Goal: Entertainment & Leisure: Consume media (video, audio)

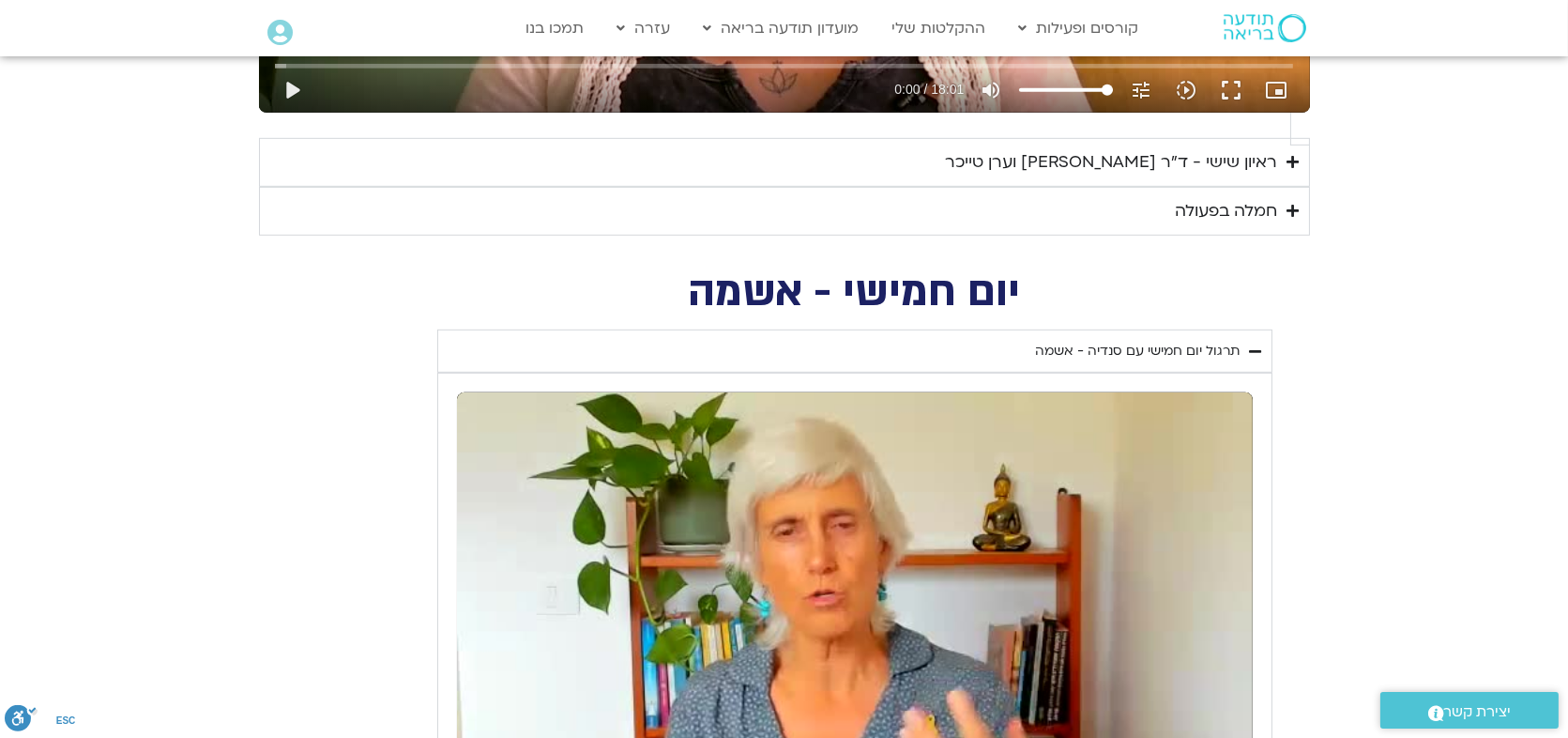
scroll to position [2189, 0]
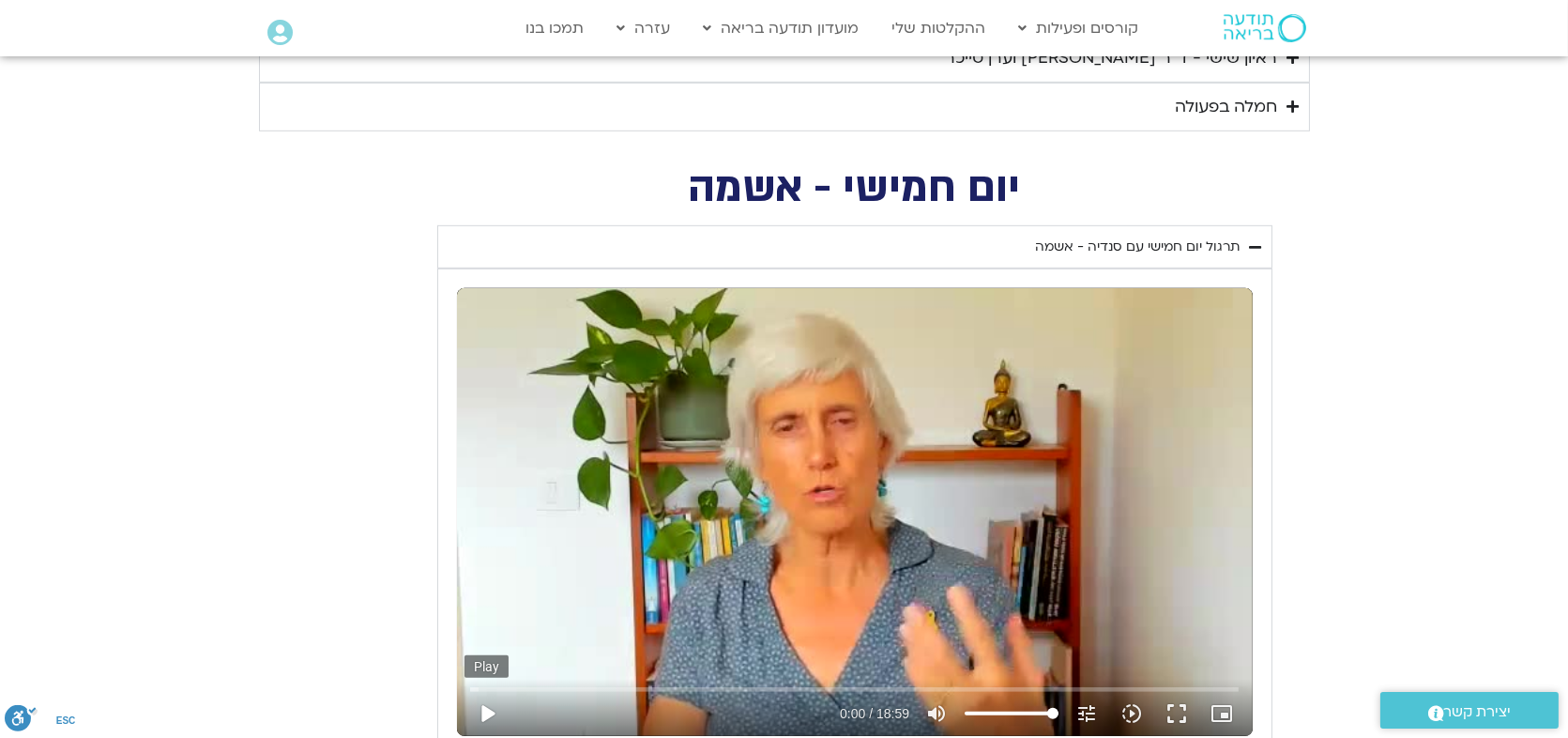
click at [487, 691] on button "play_arrow" at bounding box center [487, 713] width 45 height 45
type input "13.84254"
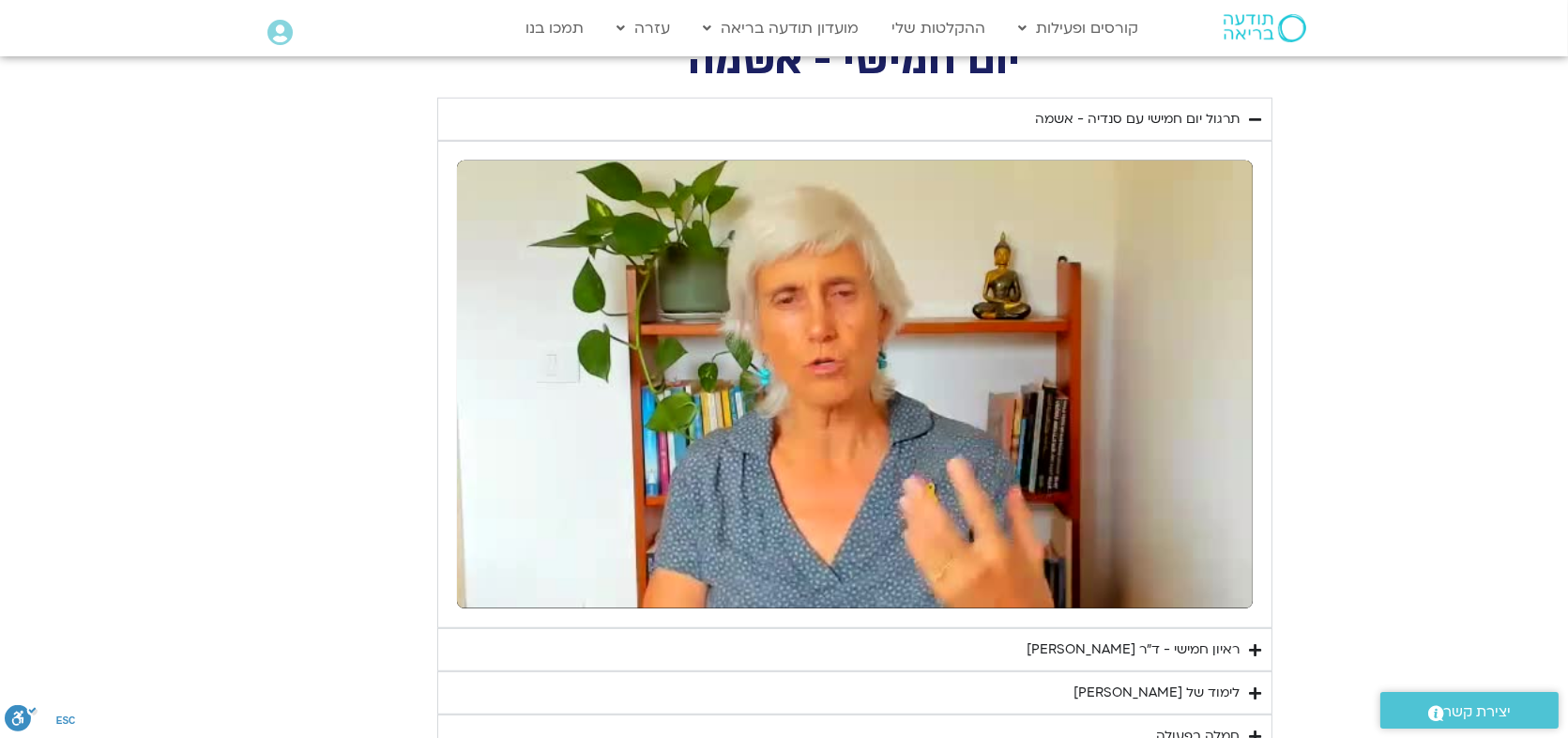
scroll to position [2294, 0]
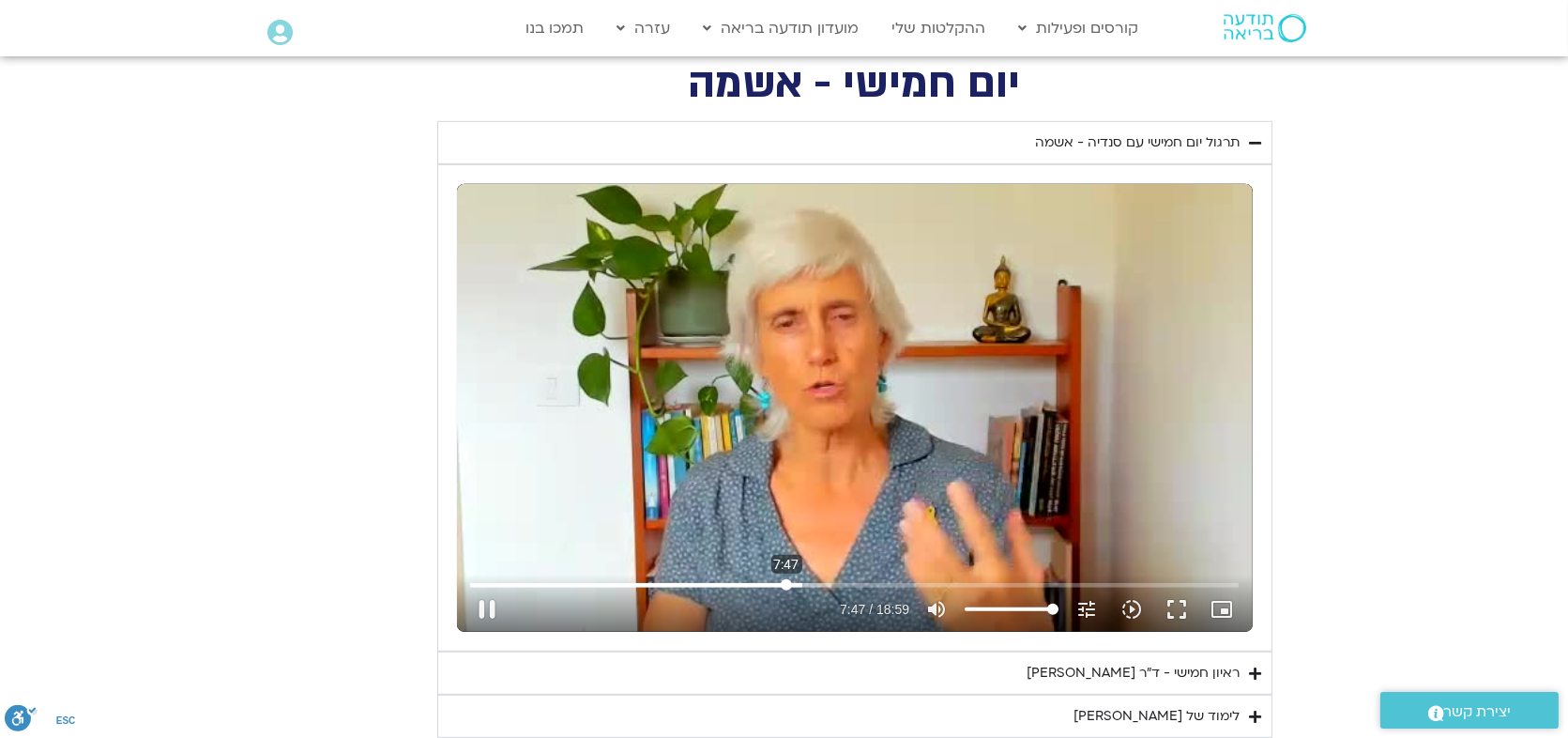
click at [787, 579] on input "Seek" at bounding box center [854, 584] width 769 height 11
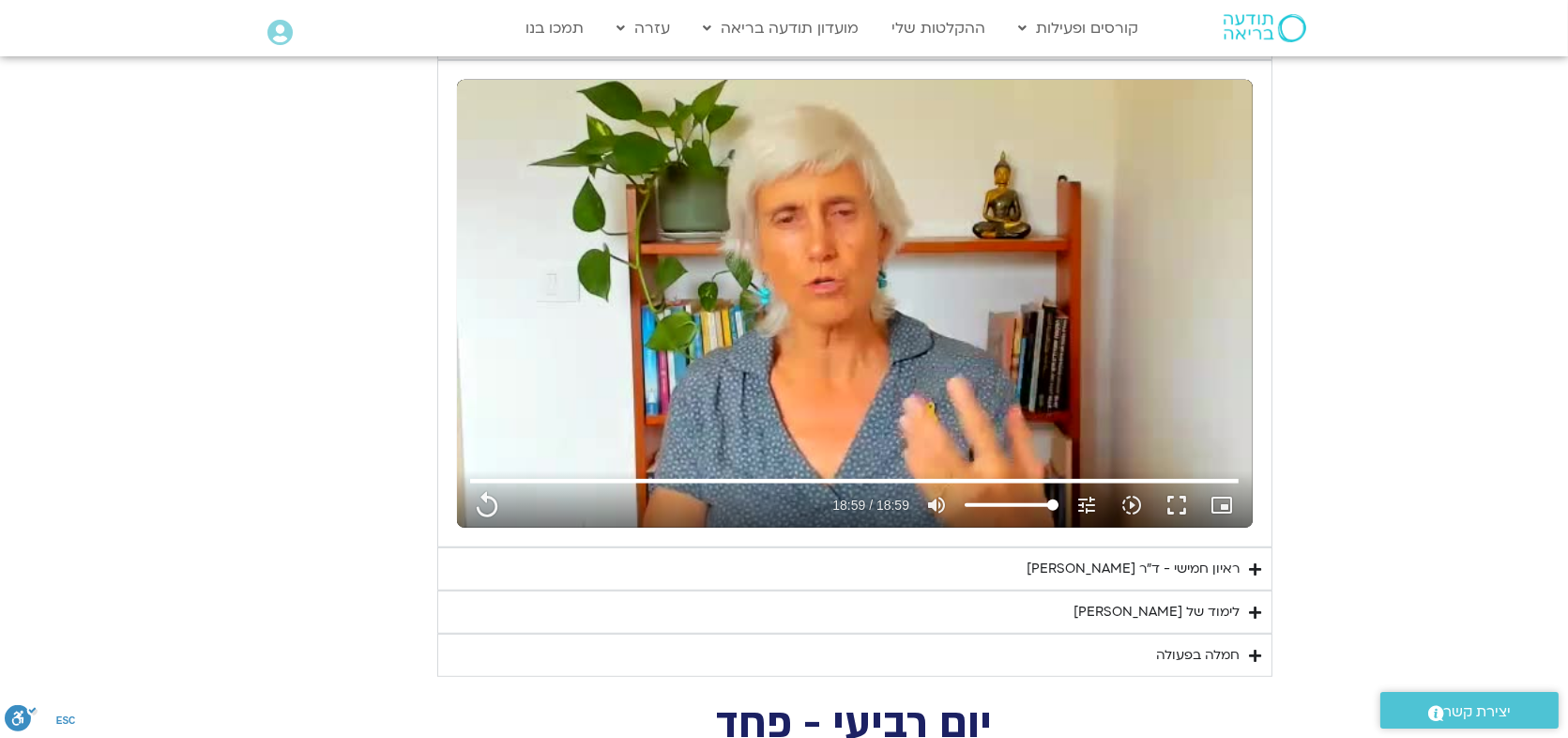
click at [1061, 557] on div "ראיון חמישי - ד"ר [PERSON_NAME]" at bounding box center [1134, 568] width 213 height 23
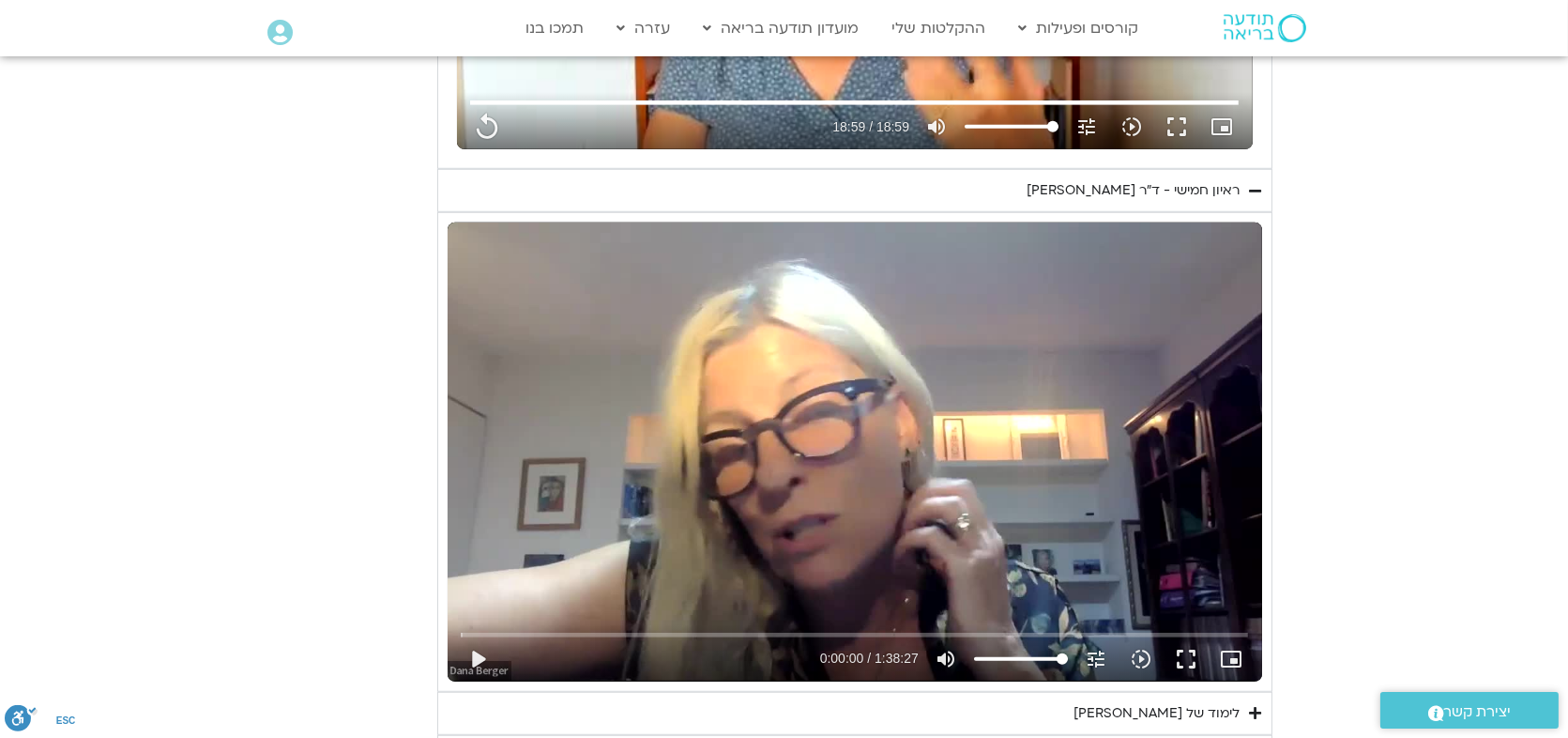
scroll to position [2815, 0]
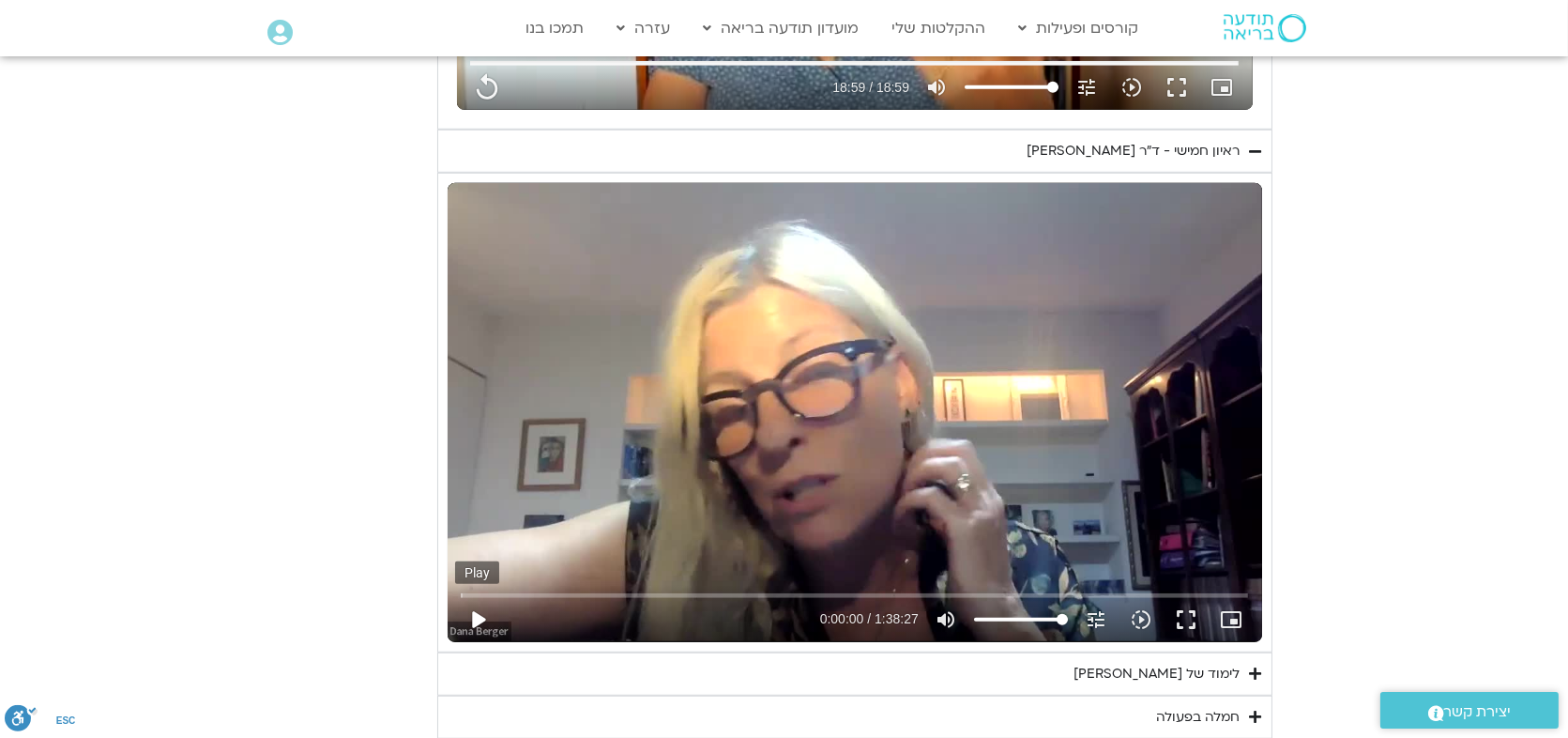
click at [481, 596] on button "play_arrow" at bounding box center [477, 618] width 45 height 45
type input "1139.36"
type input "0.013485"
type input "1139.36"
type input "0.115871"
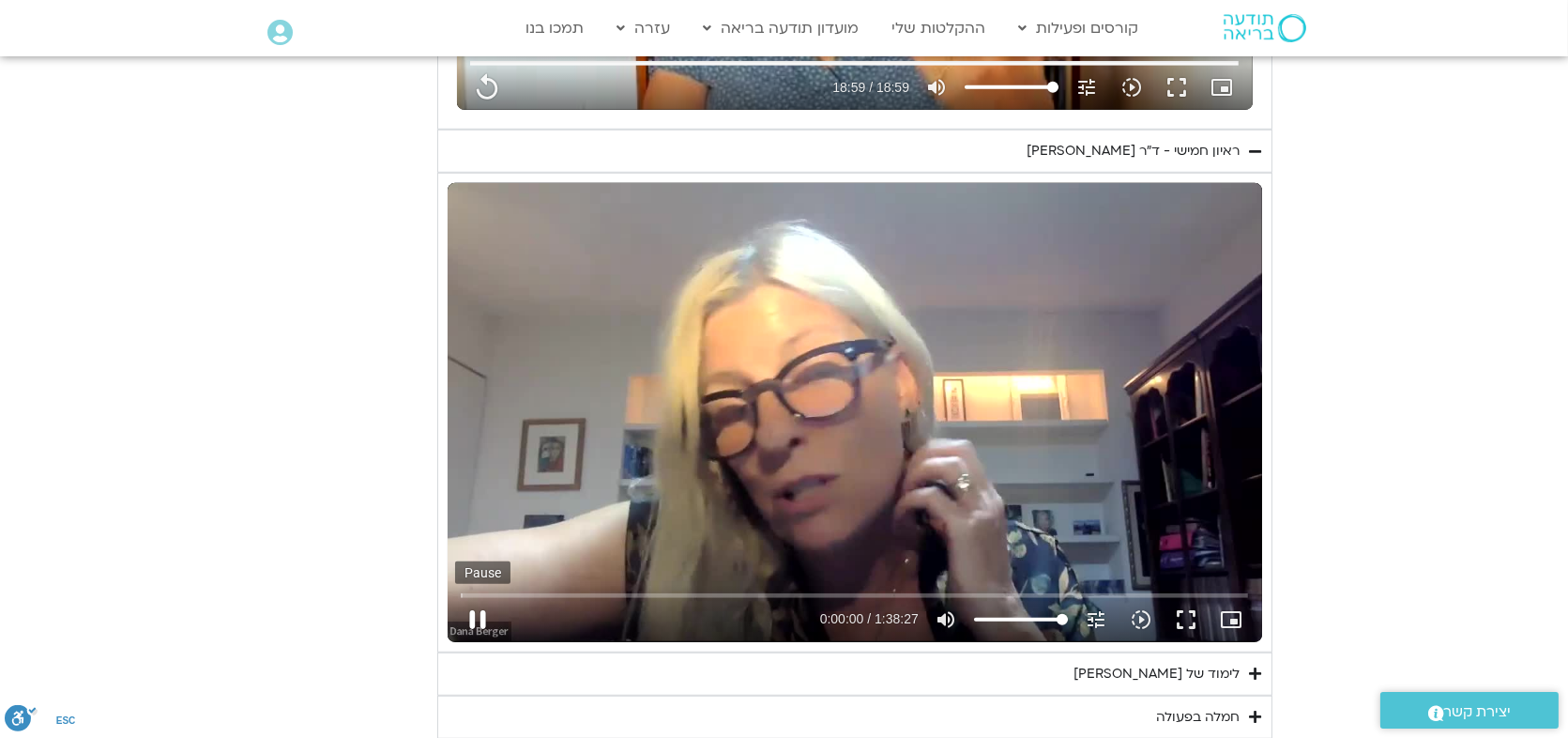
type input "1139.36"
type input "0.252442"
type input "1139.36"
type input "0.379444"
type input "1139.36"
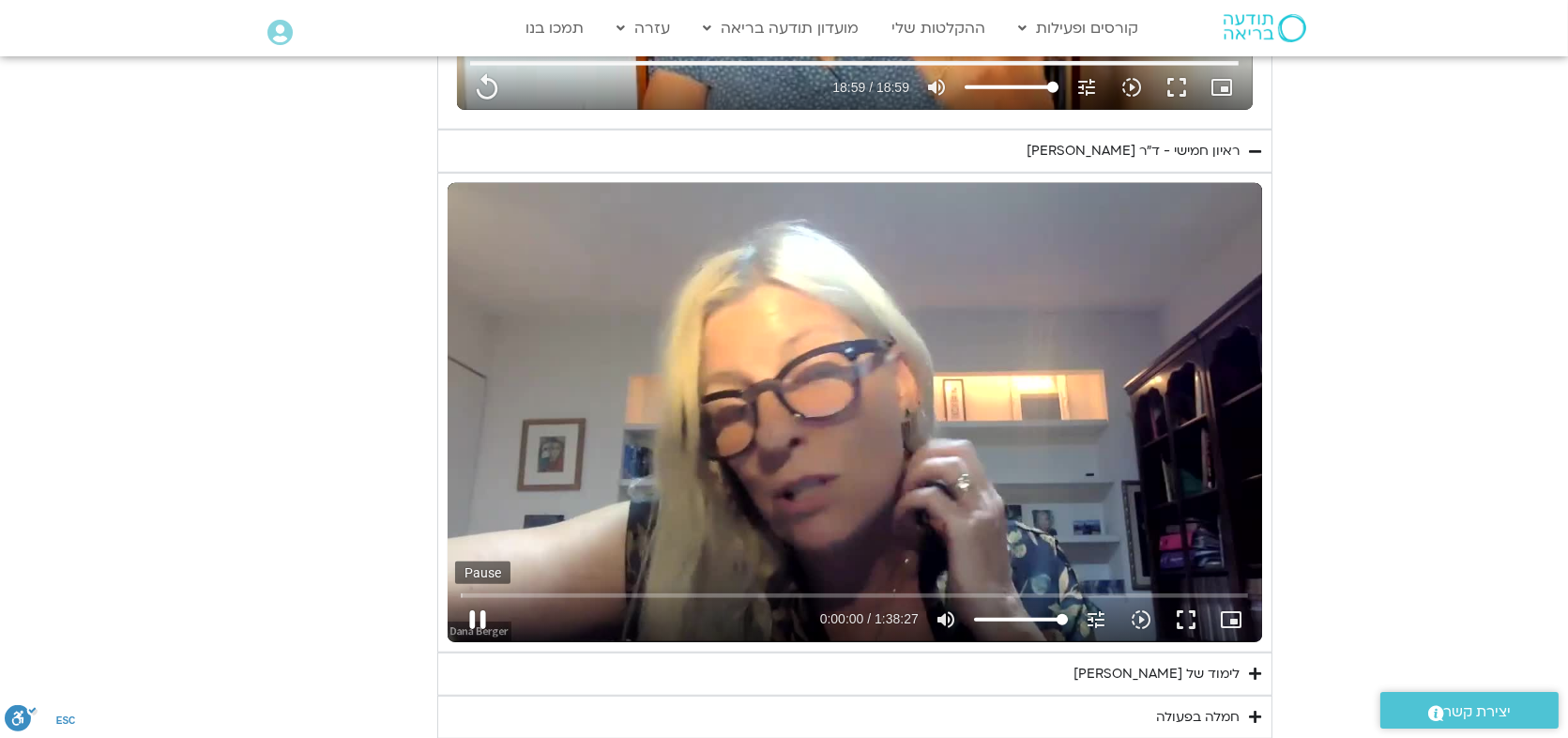
type input "0.512962"
type input "1139.36"
type input "0.650739"
type input "1139.36"
type input "0.780477"
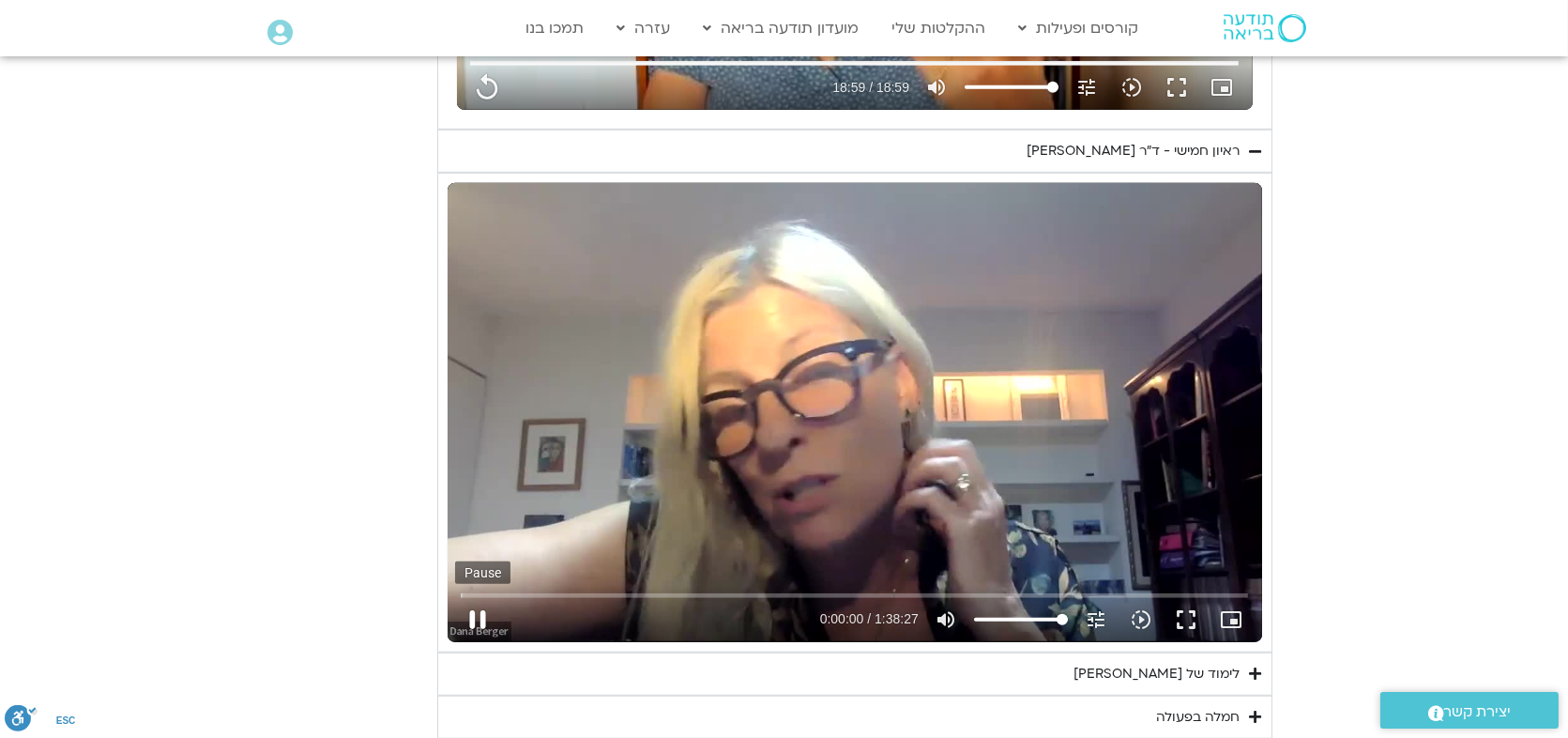
type input "1139.36"
type input "0.912725"
type input "1139.36"
type input "1.047096"
type input "1139.36"
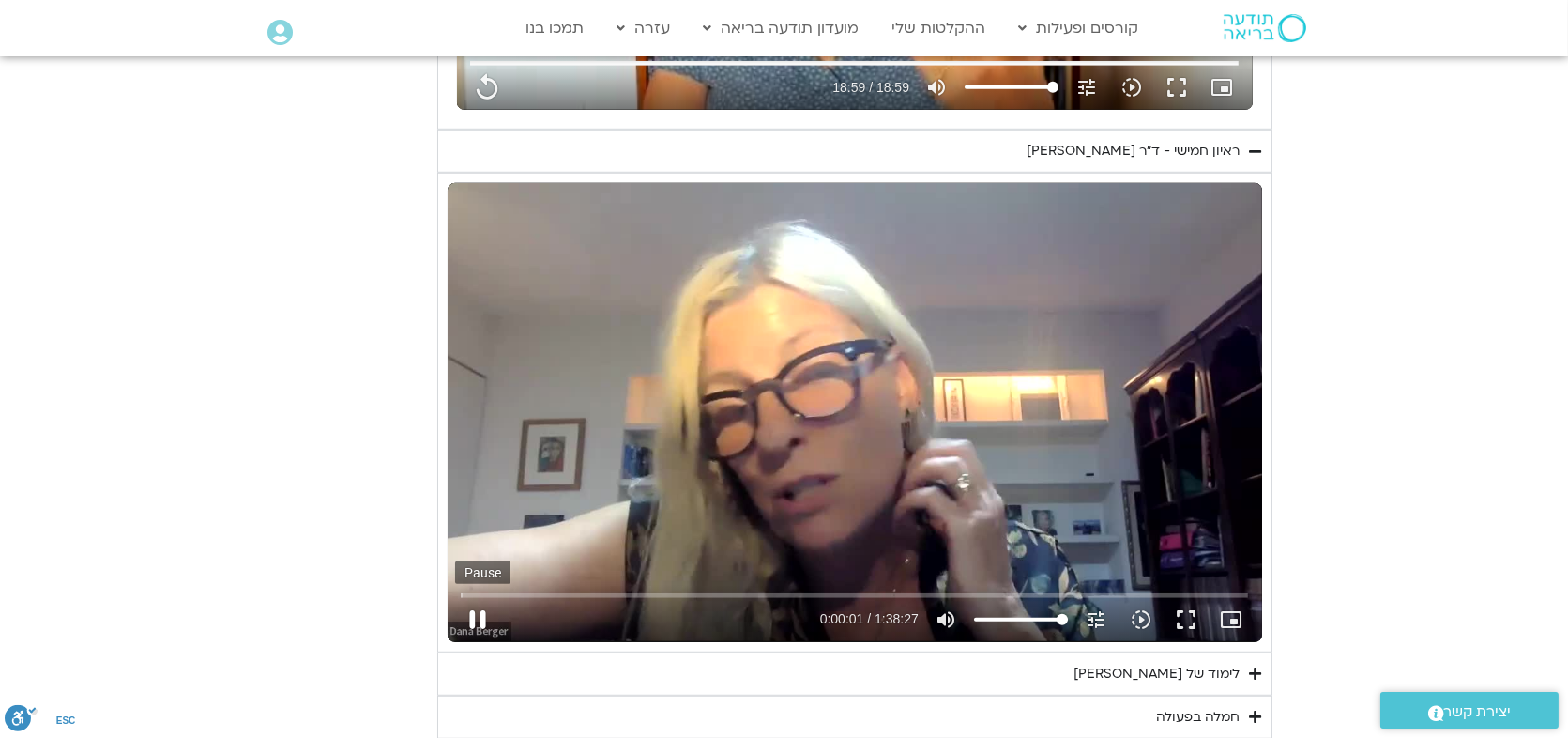
type input "1.179692"
type input "1139.36"
type input "1.313696"
type input "1139.36"
type input "1.449231"
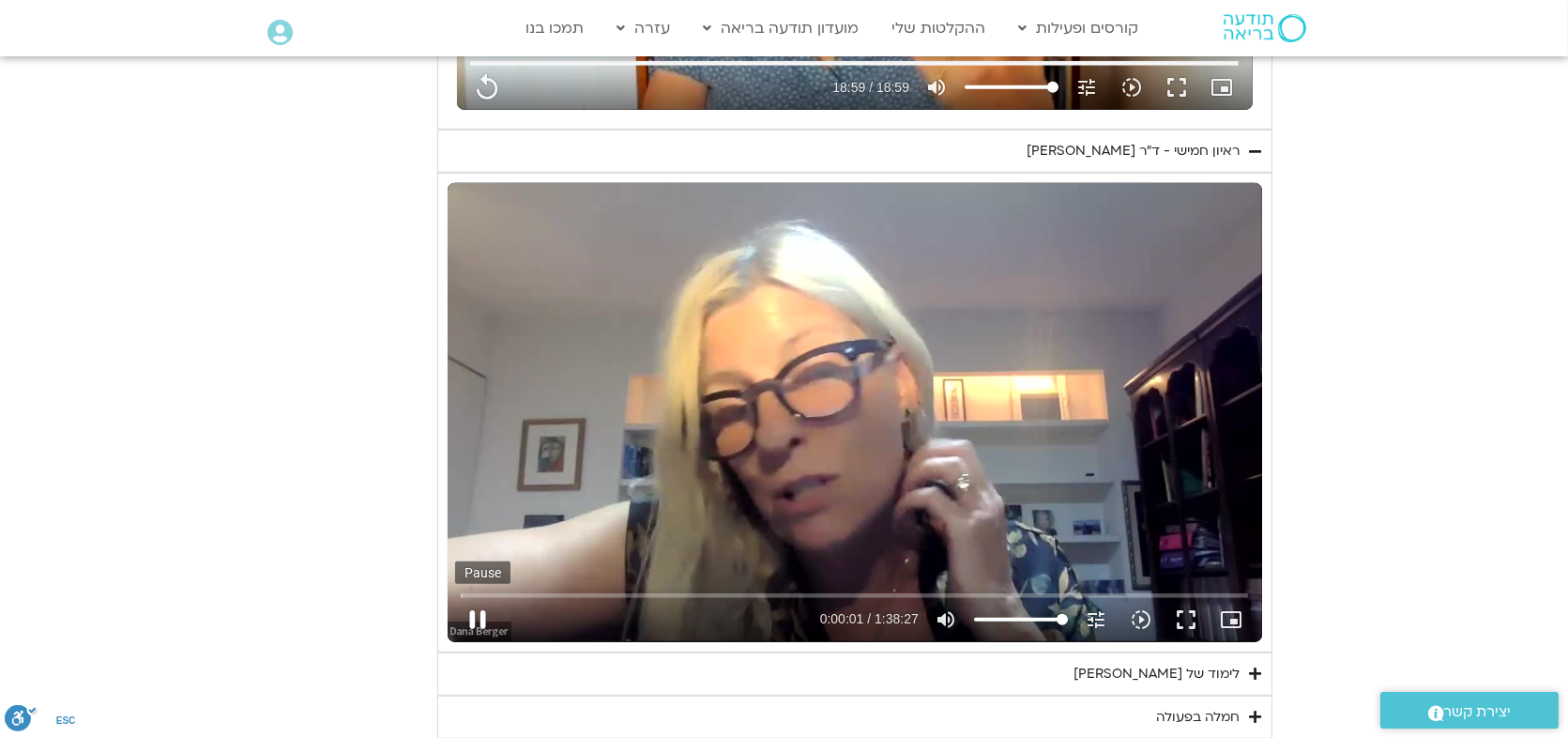
type input "1139.36"
type input "1.579756"
type input "1139.36"
type input "1.712906"
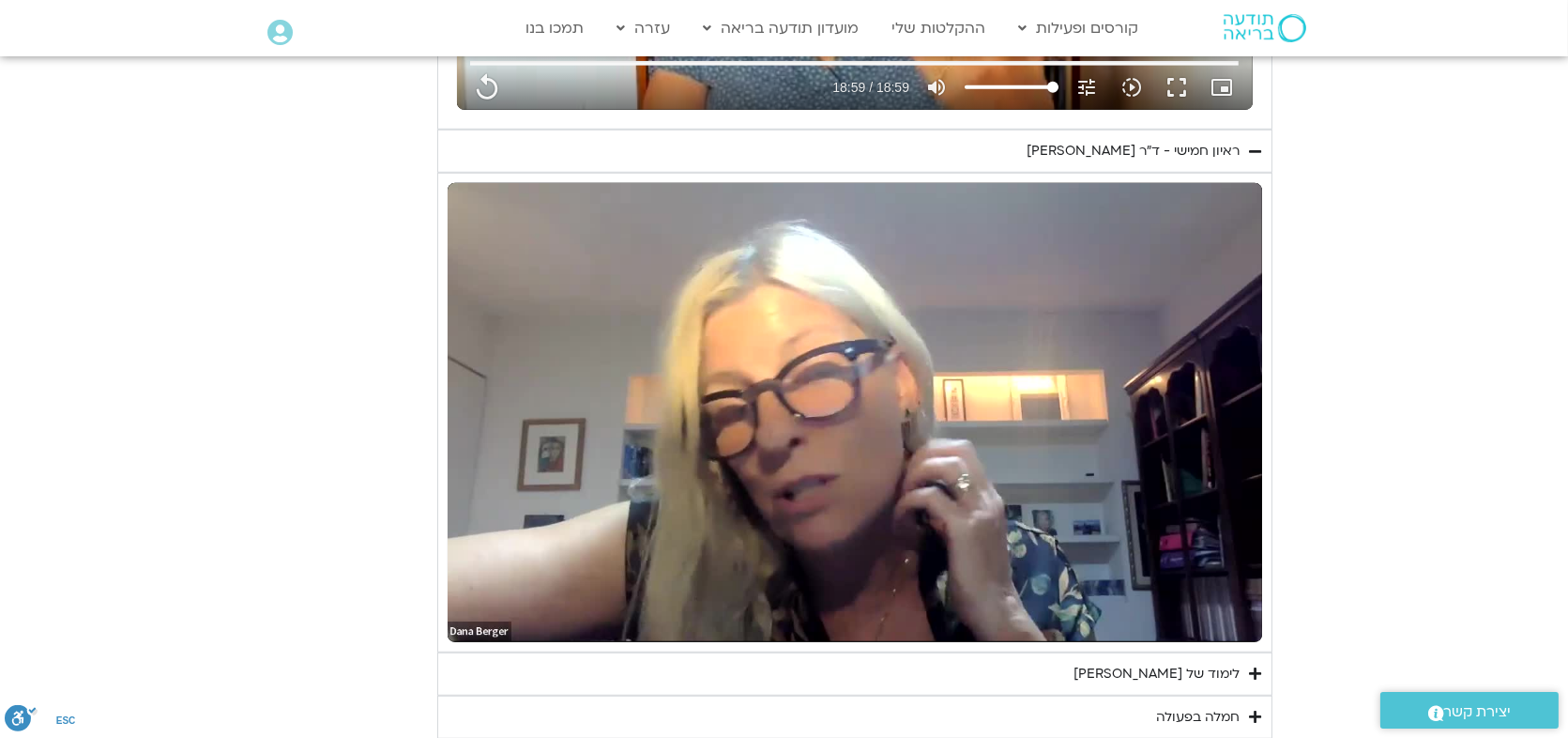
type input "1139.36"
type input "2.099158"
type input "1139.36"
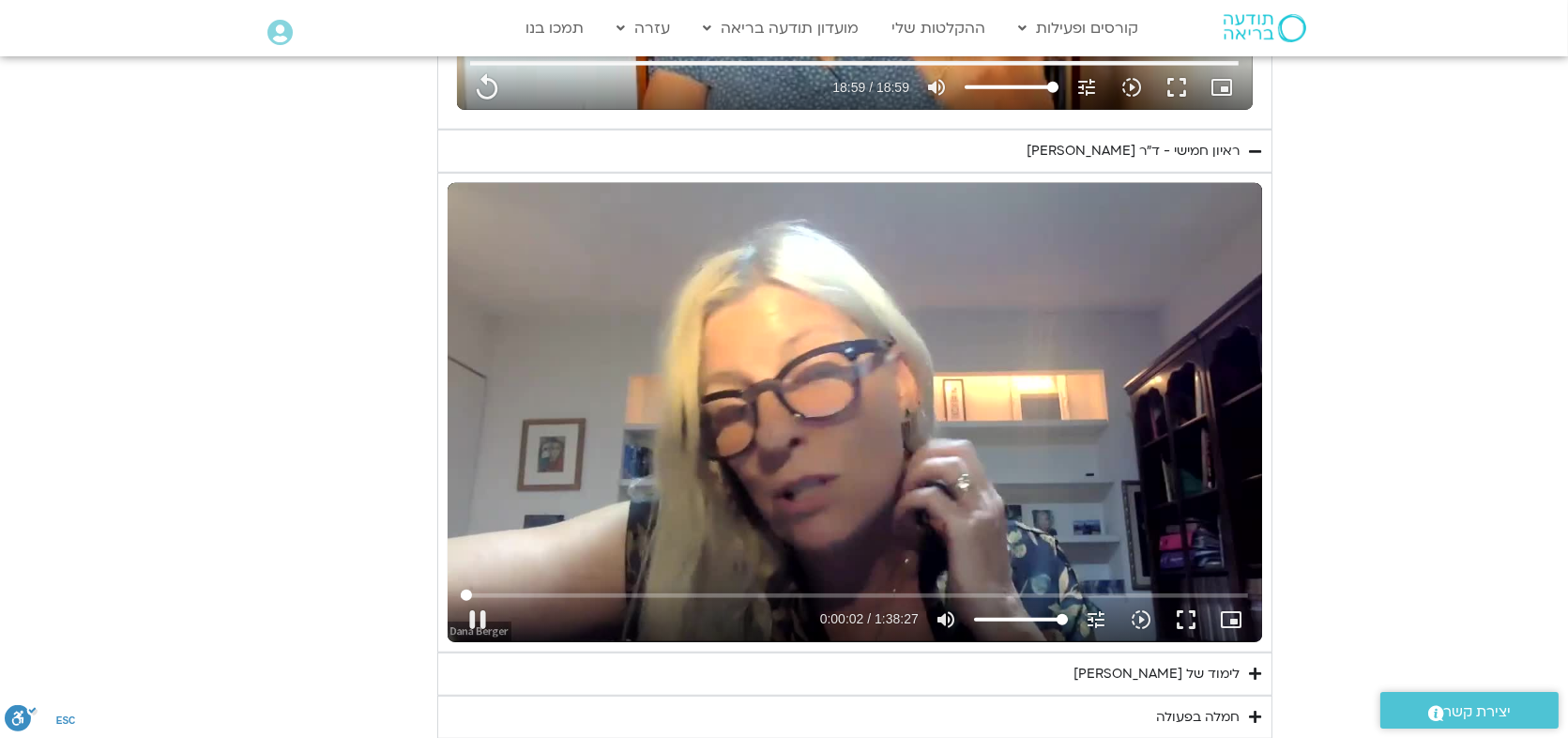
type input "2.232774"
type input "1139.36"
type input "2.363861"
type input "1139.36"
type input "2.44876"
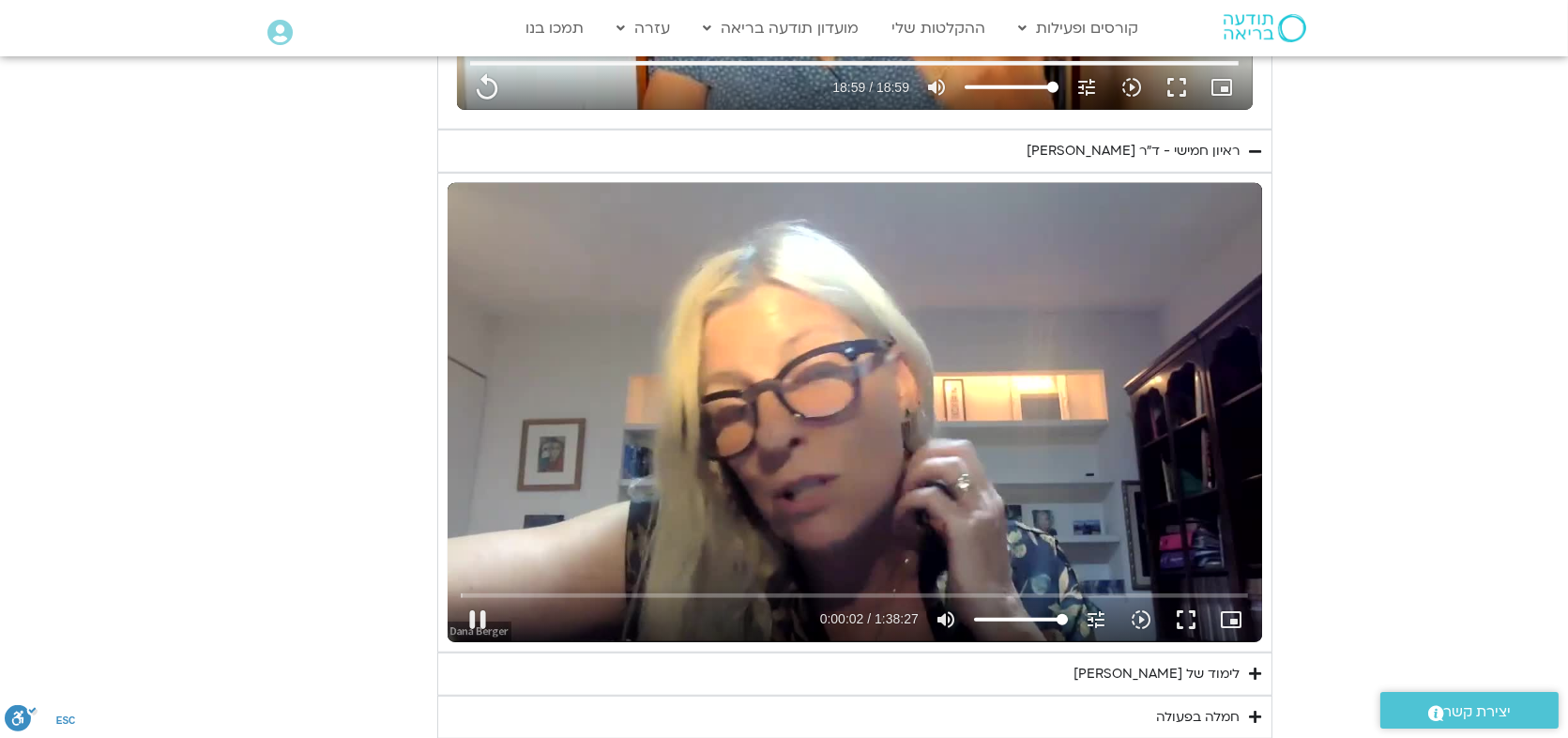
type input "1139.36"
type input "2.62711"
type input "1139.36"
type input "2.662649"
type input "1139.36"
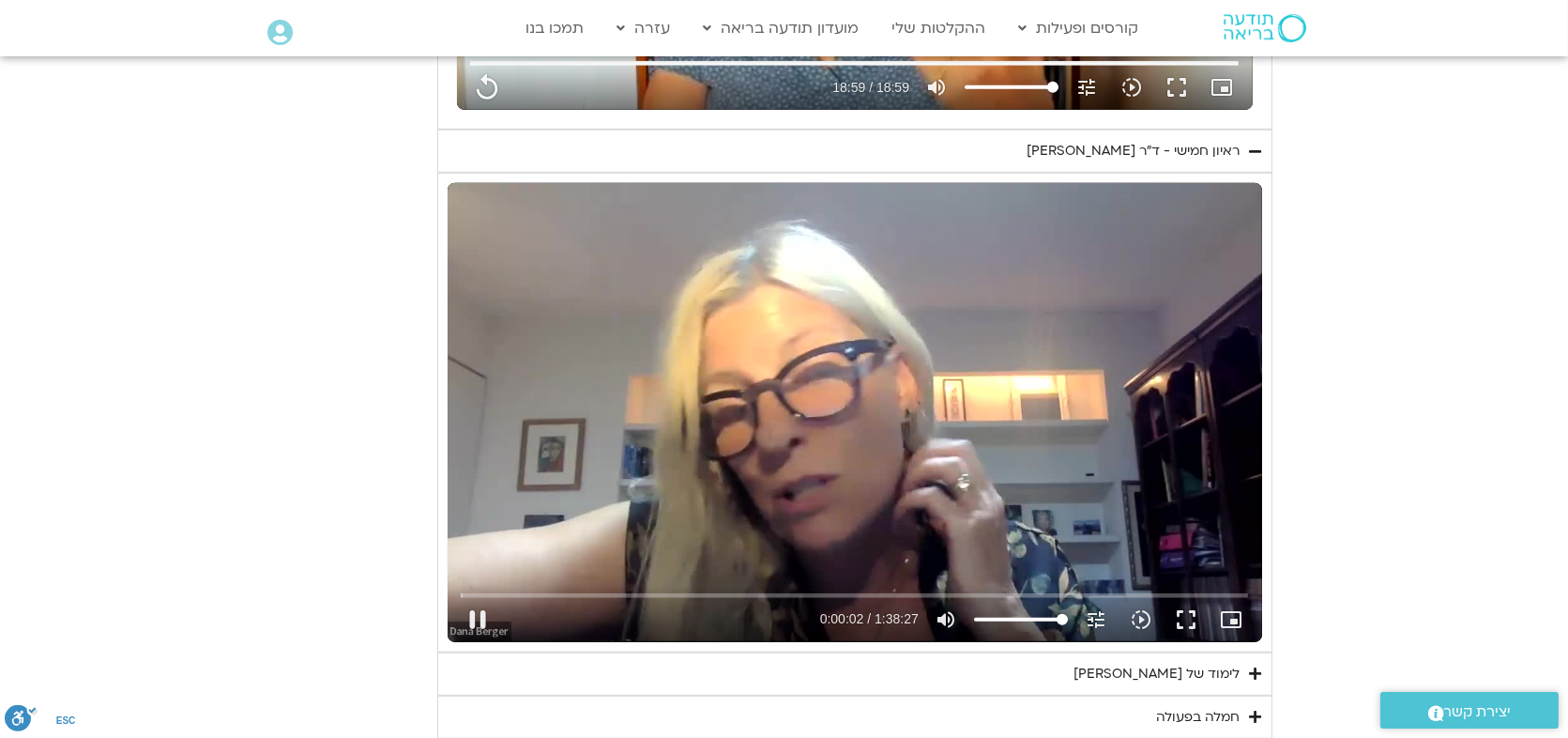
type input "2.847184"
type input "1139.36"
type input "2.932753"
type input "1139.36"
type input "3.067818"
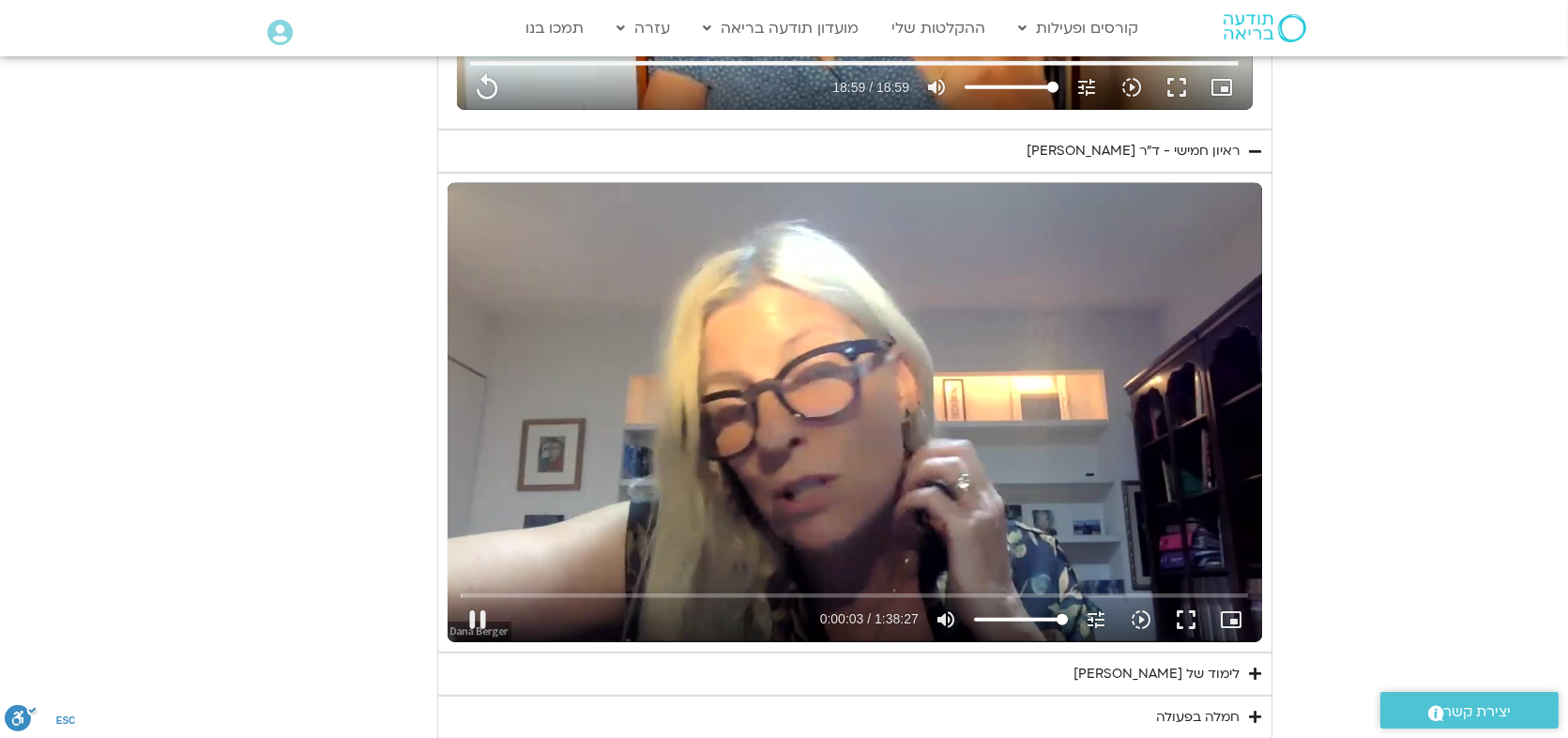
type input "1139.36"
type input "3.195436"
type input "1139.36"
type input "3.330567"
type input "1139.36"
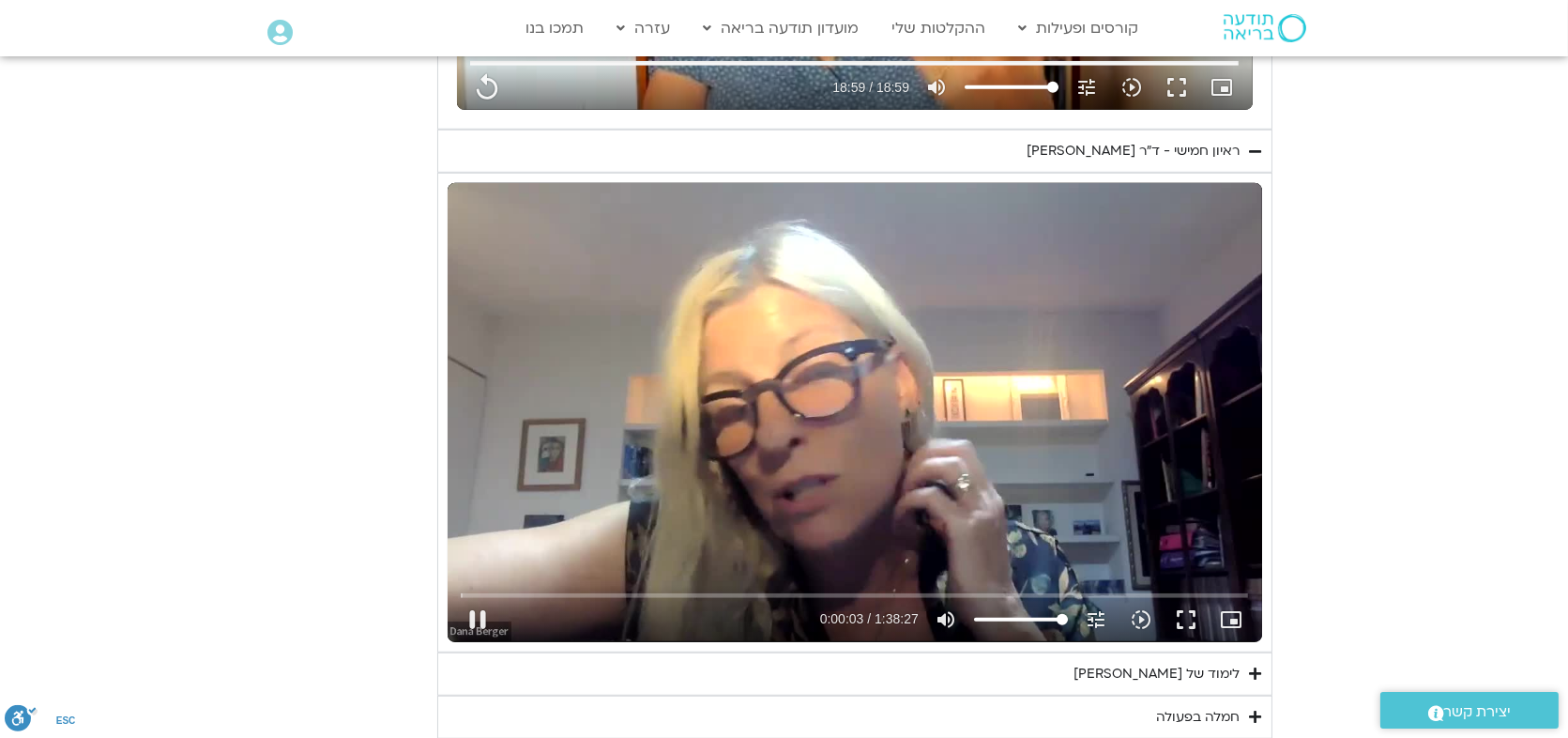
type input "3.462915"
type input "1139.36"
type input "3.594808"
type input "1139.36"
type input "4.008431"
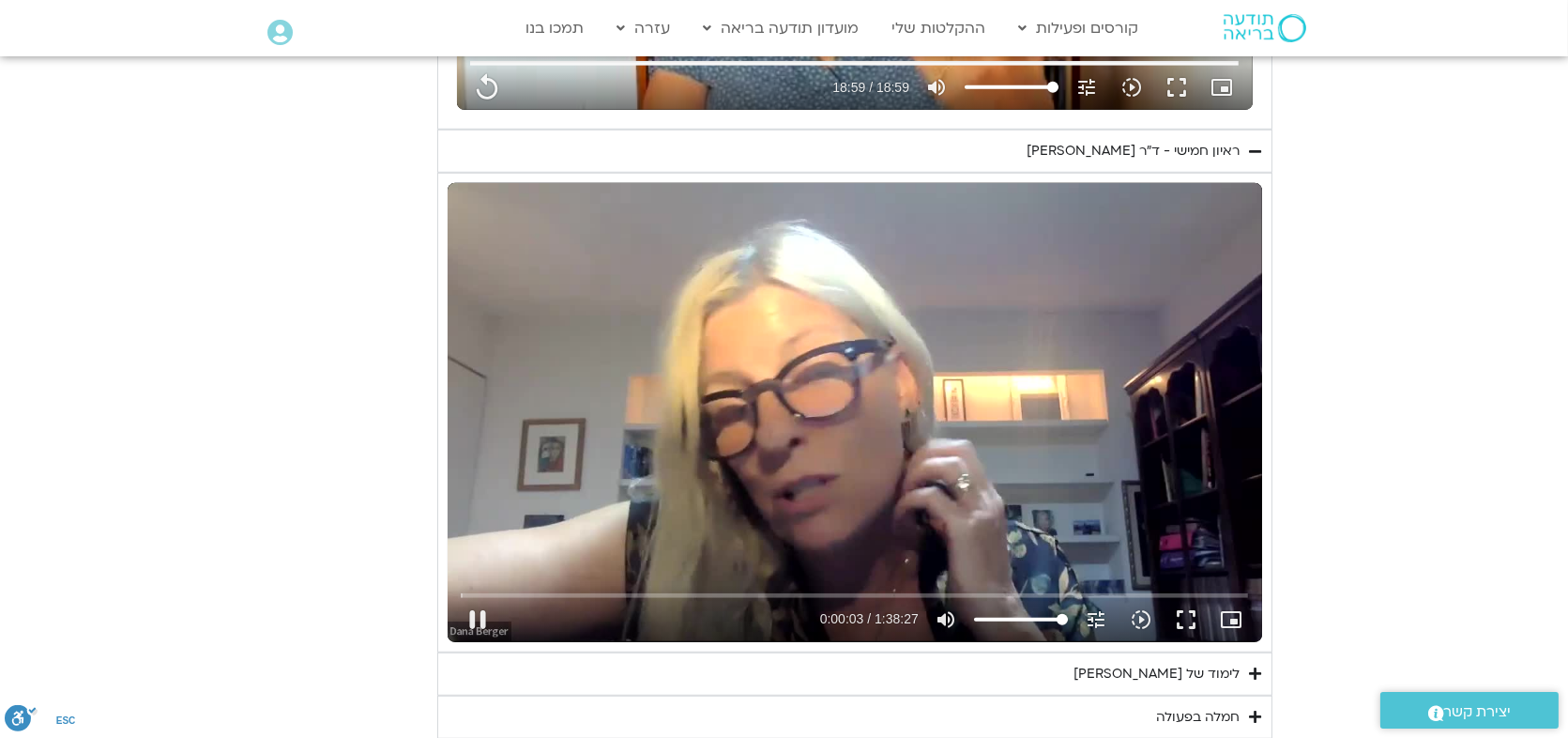
type input "1139.36"
type input "4.143114"
type input "1139.36"
type input "4.2766"
type input "1139.36"
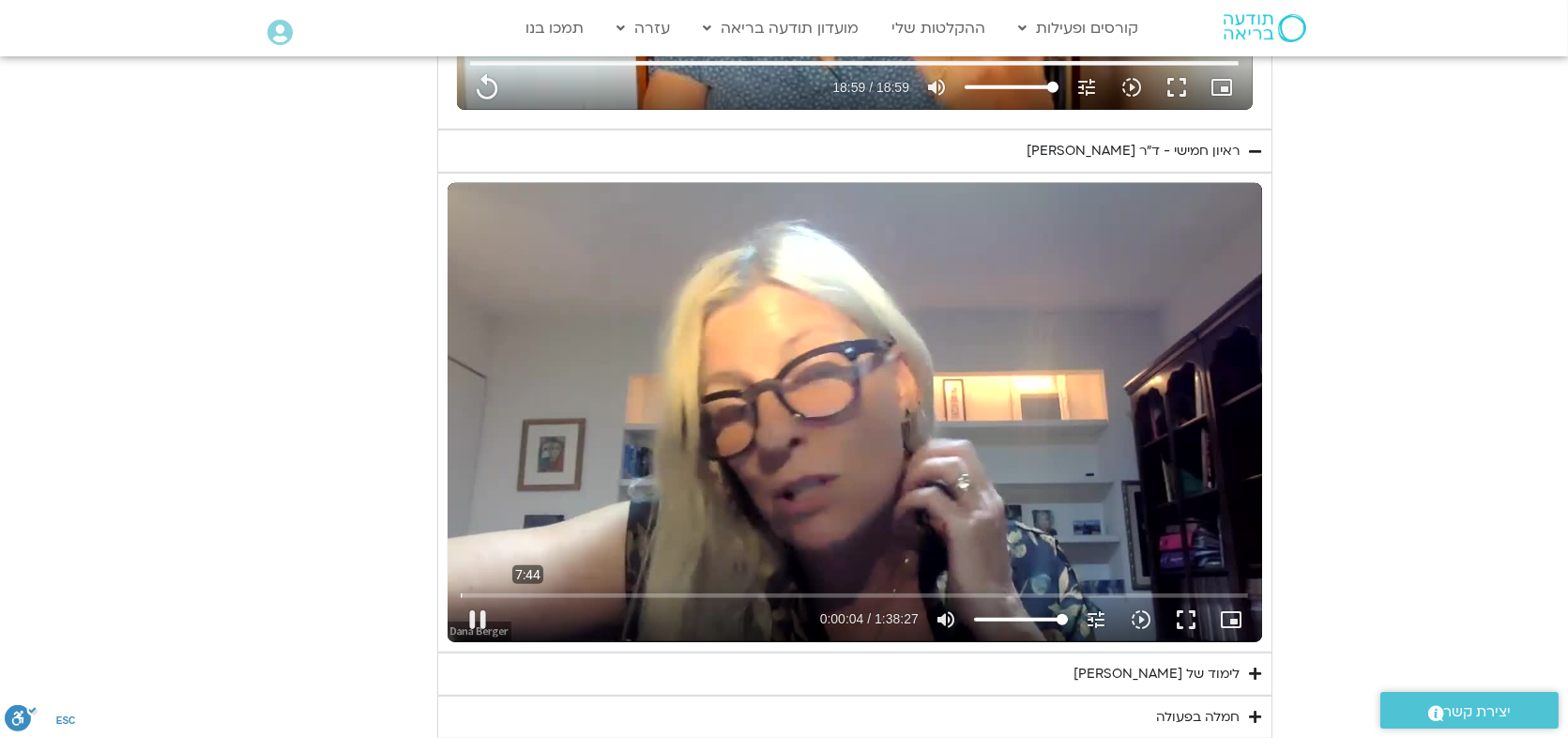
type input "4.456366"
type input "1139.36"
type input "4.64201"
type input "1139.36"
type input "4.761515"
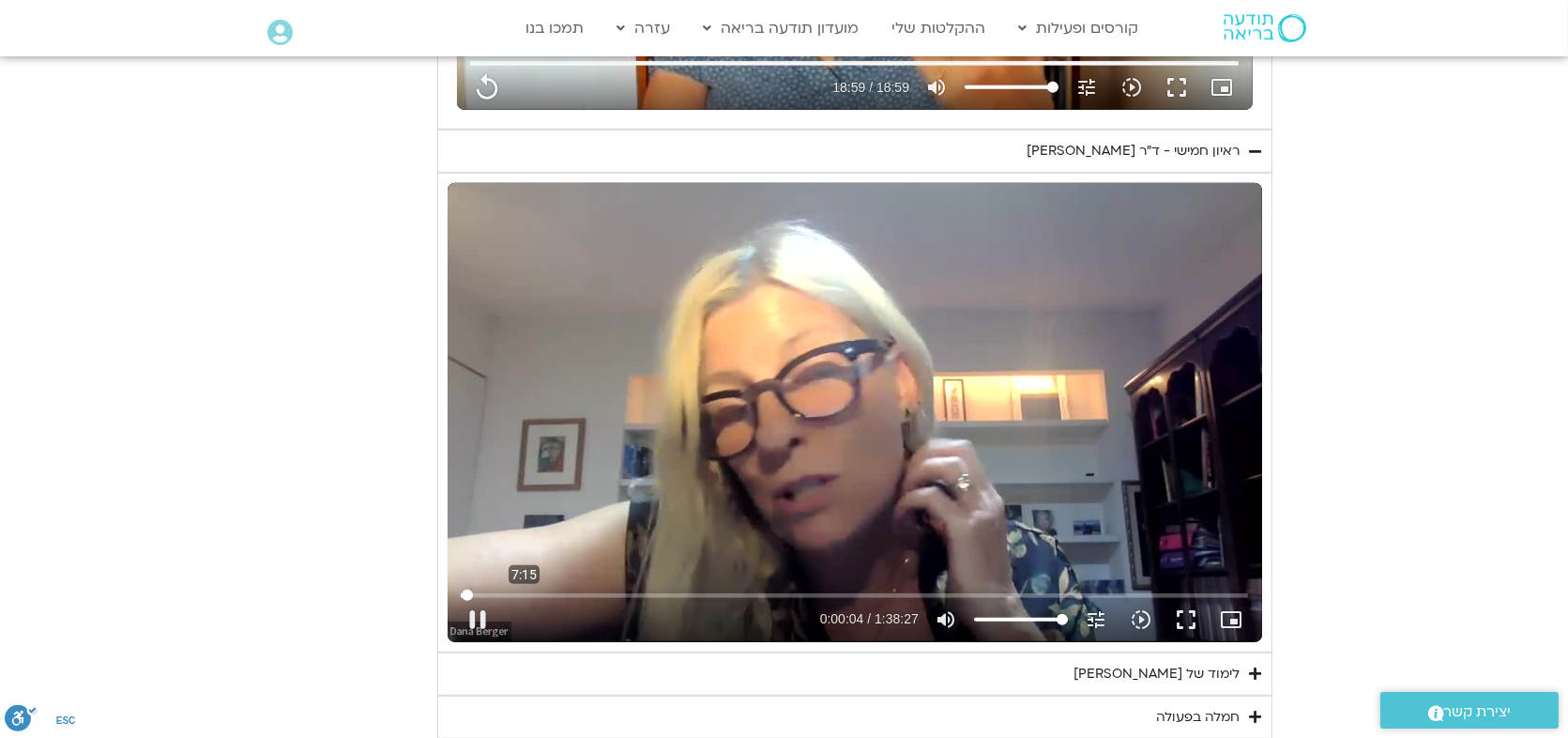
type input "1139.36"
type input "4.813114"
type input "1139.36"
type input "4.991573"
type input "1139.36"
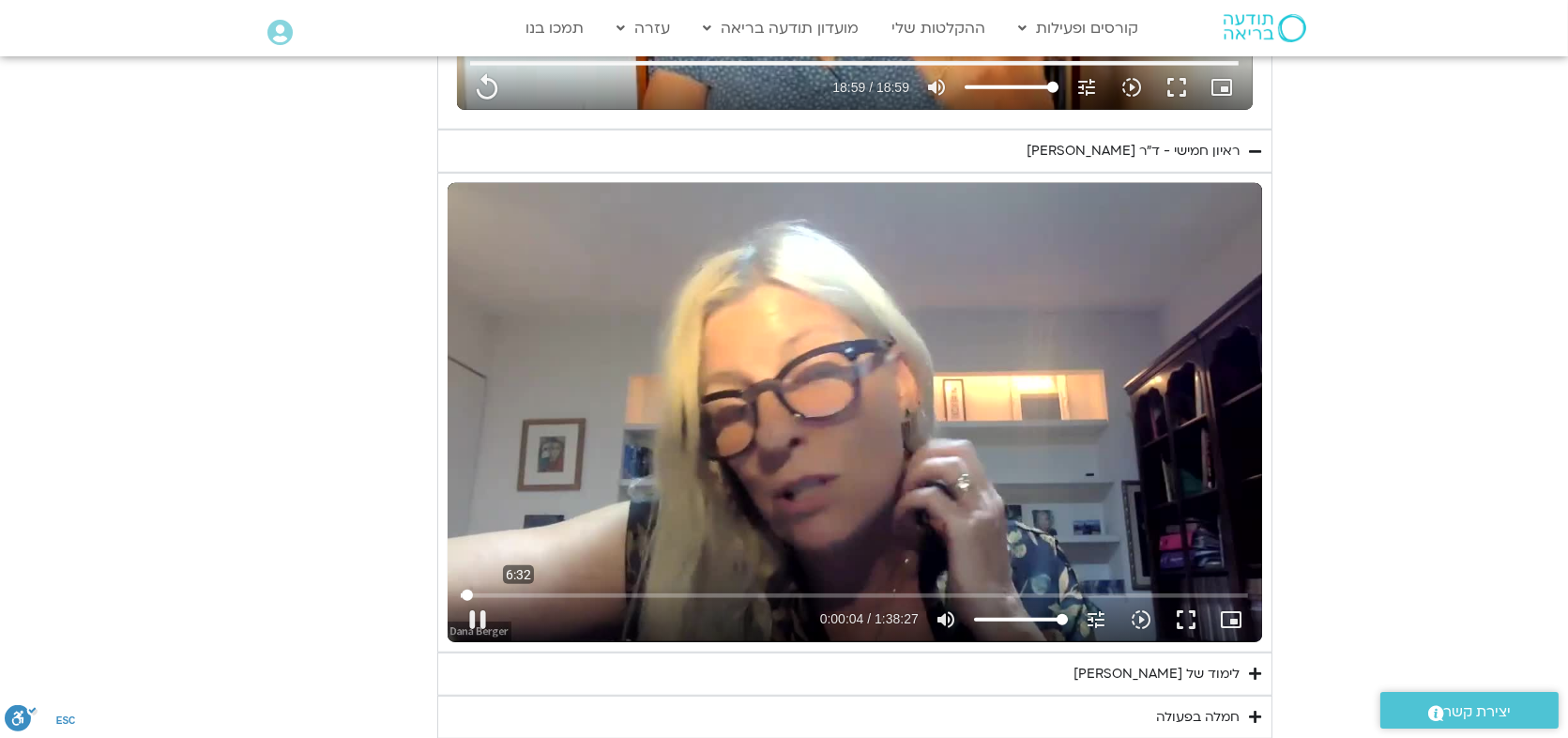
type input "398.412524146272"
type input "1139.36"
type input "398.412524146272"
click at [518, 589] on input "Seek" at bounding box center [855, 594] width 788 height 11
type input "1139.36"
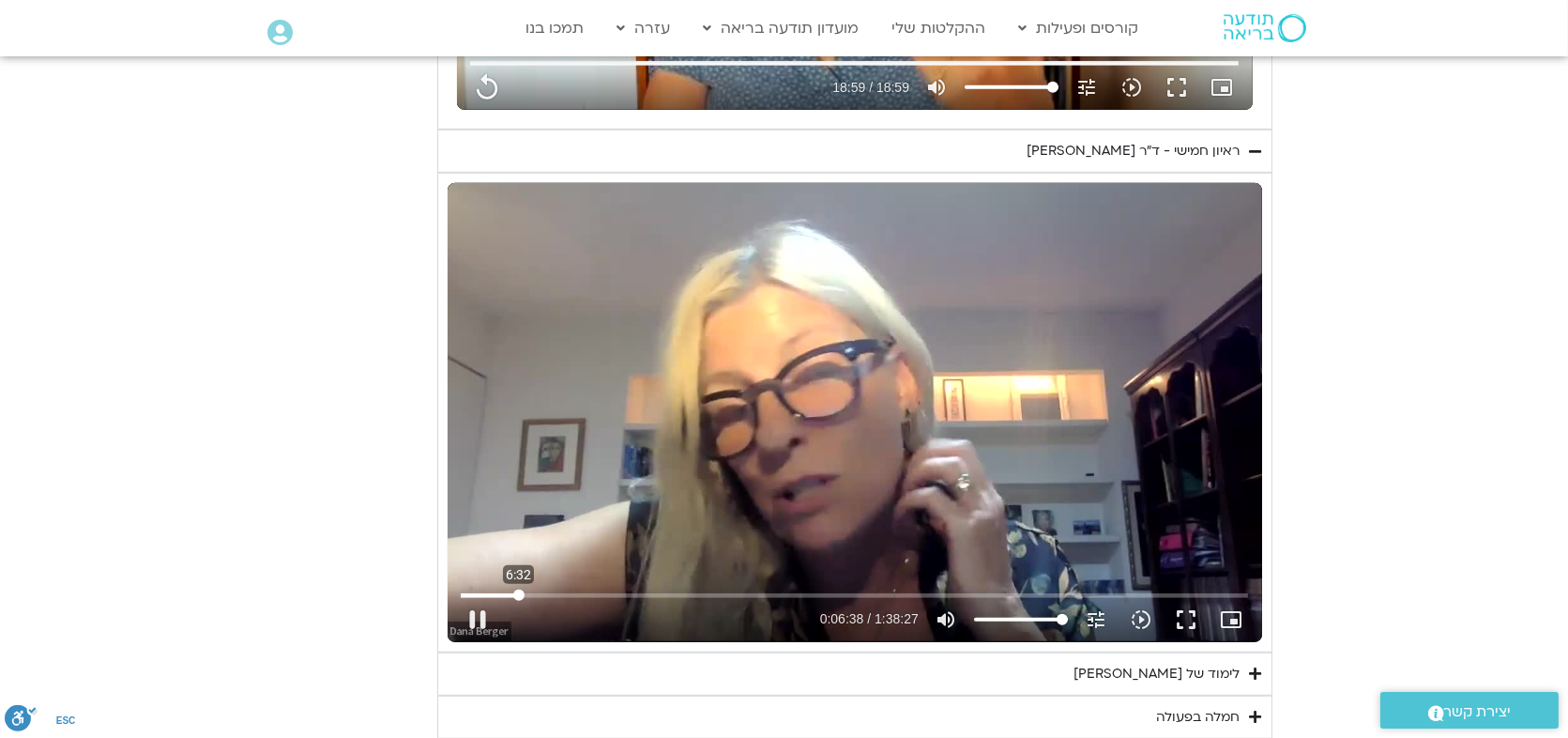
type input "398.412524"
type input "1139.36"
type input "398.423985"
type input "1139.36"
type input "398.555726"
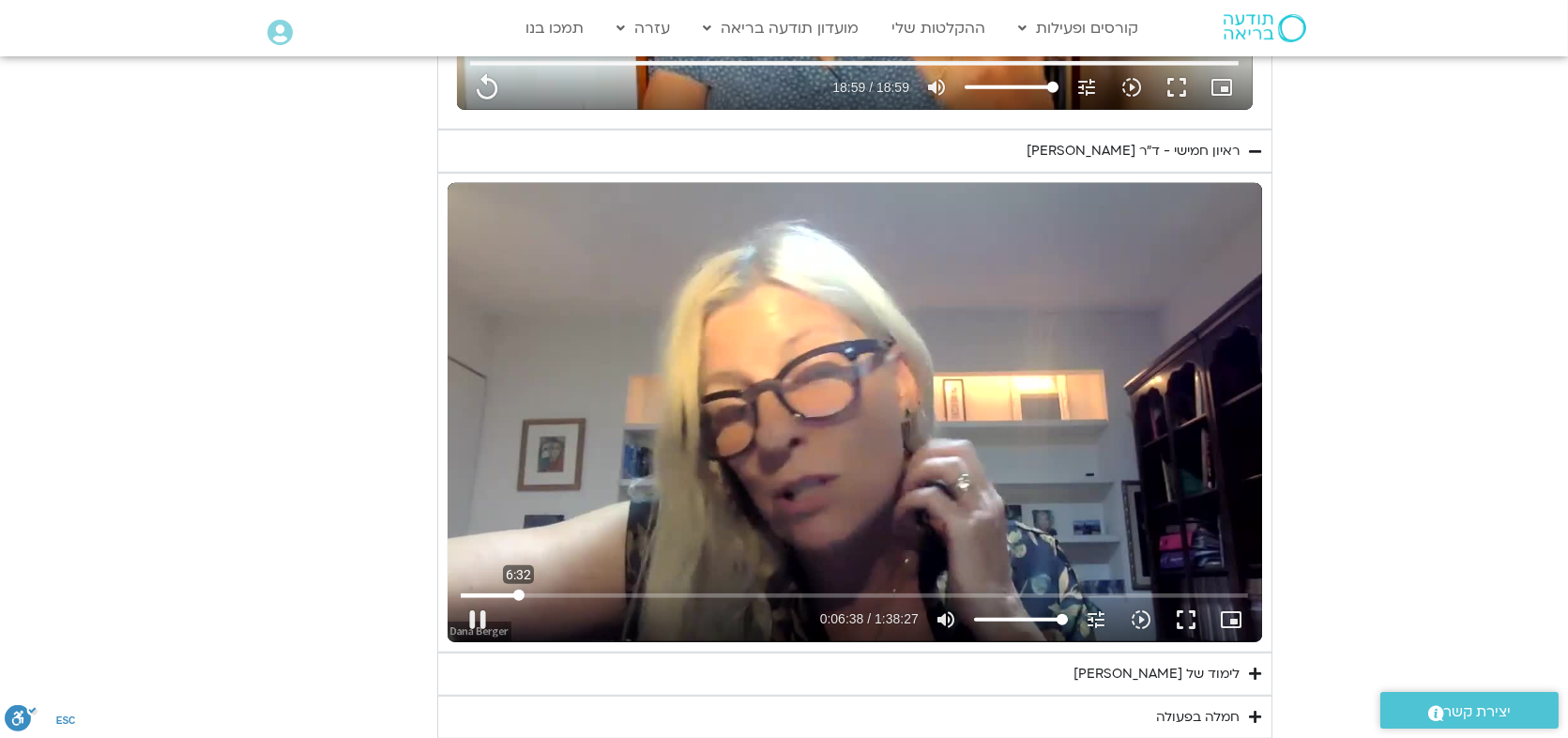
type input "1139.36"
type input "398.688999"
type input "1139.36"
type input "398.819839"
type input "1139.36"
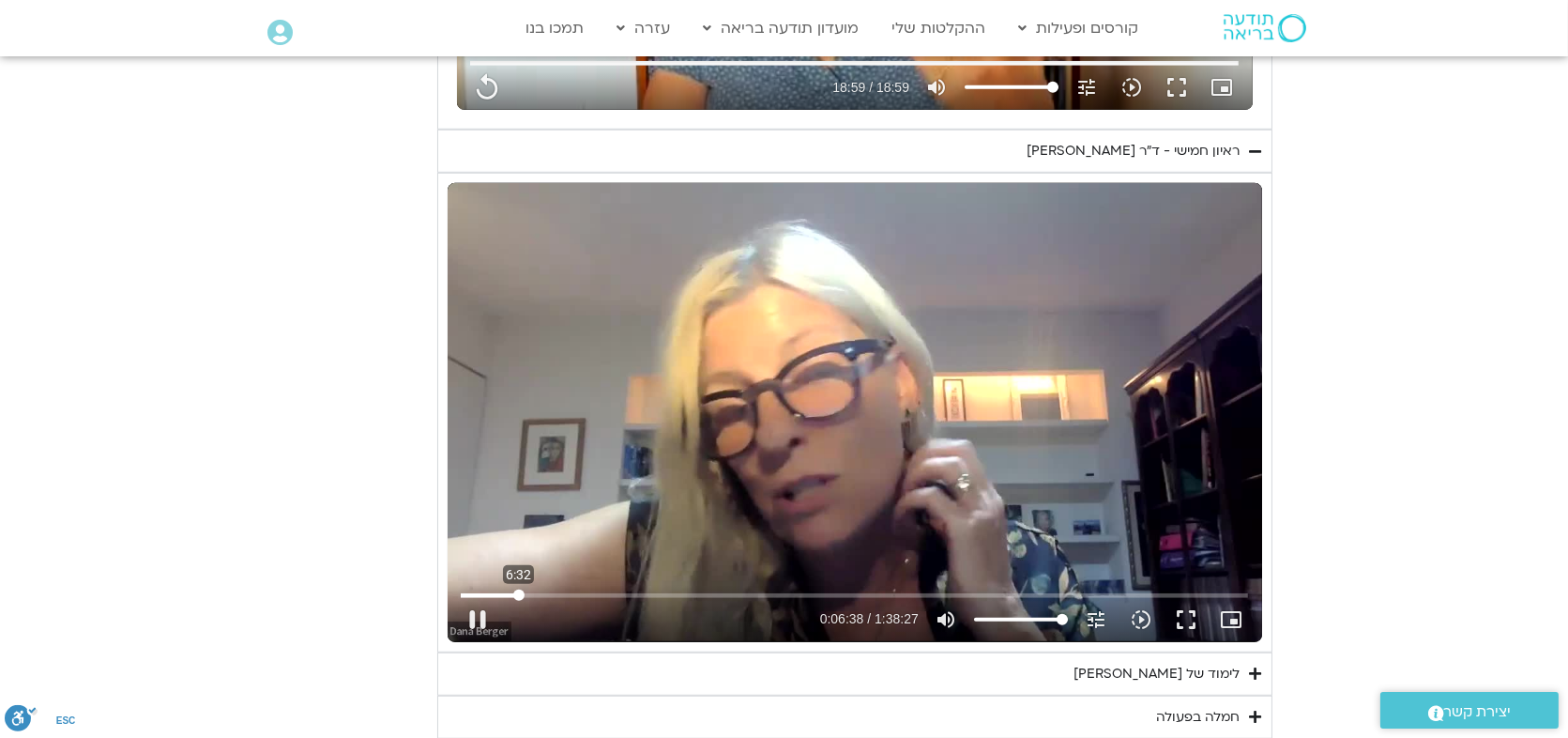
type input "398.954282"
type input "1139.36"
type input "399.089175"
type input "1139.36"
type input "399.222432"
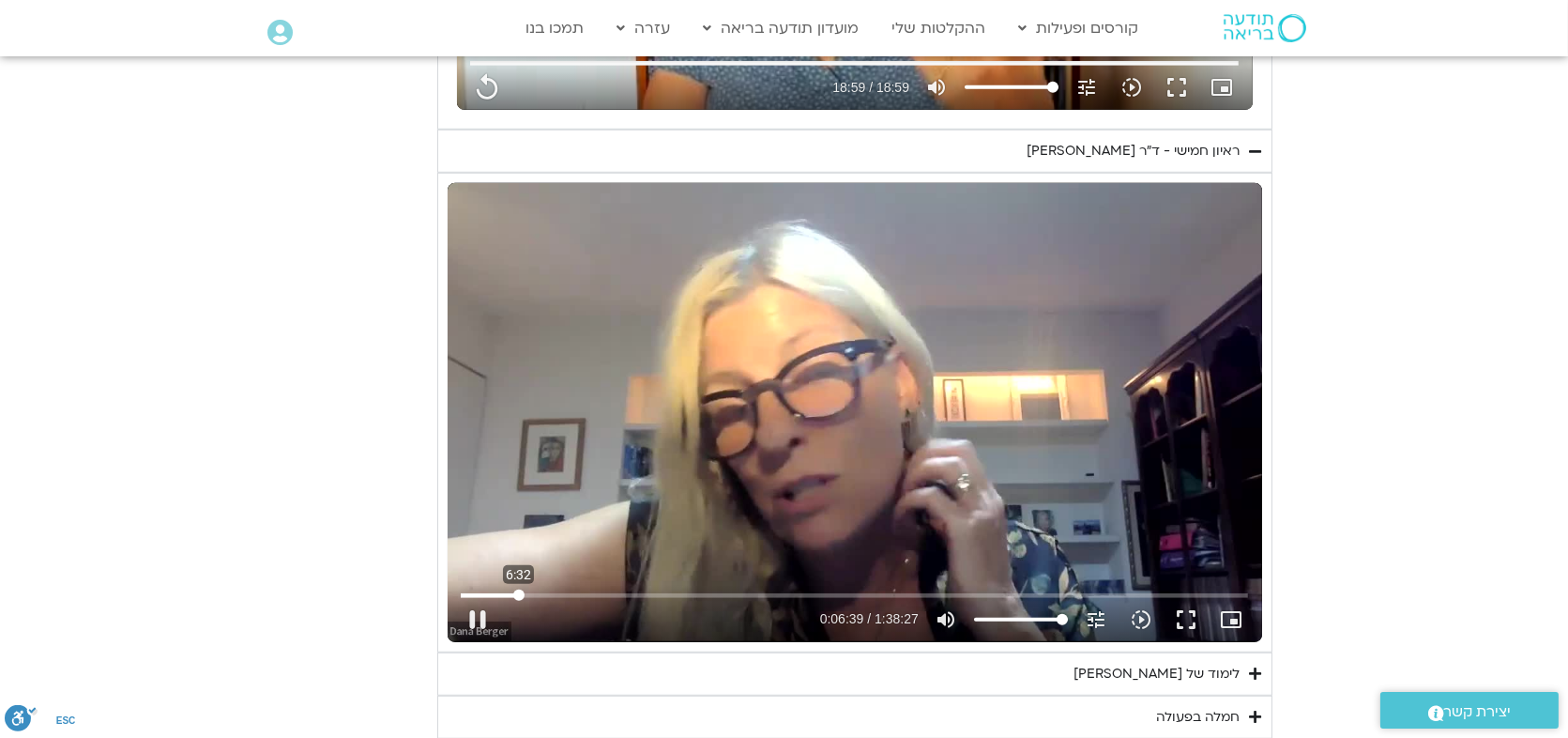
type input "1139.36"
type input "399.352925"
type input "1139.36"
type input "399.488628"
type input "1139.36"
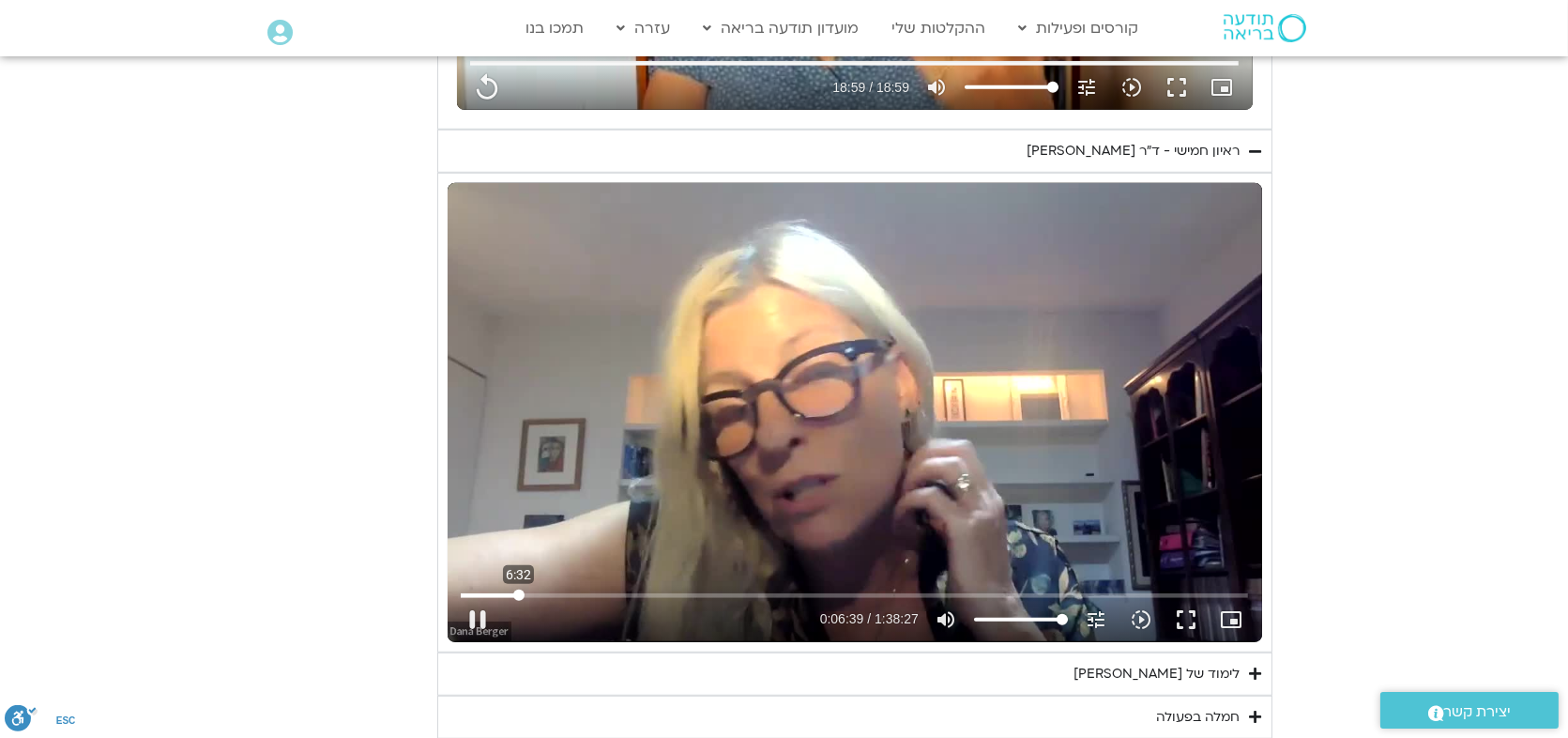
type input "399.620084"
type input "1139.36"
type input "399.752911"
type input "1139.36"
type input "399.893653"
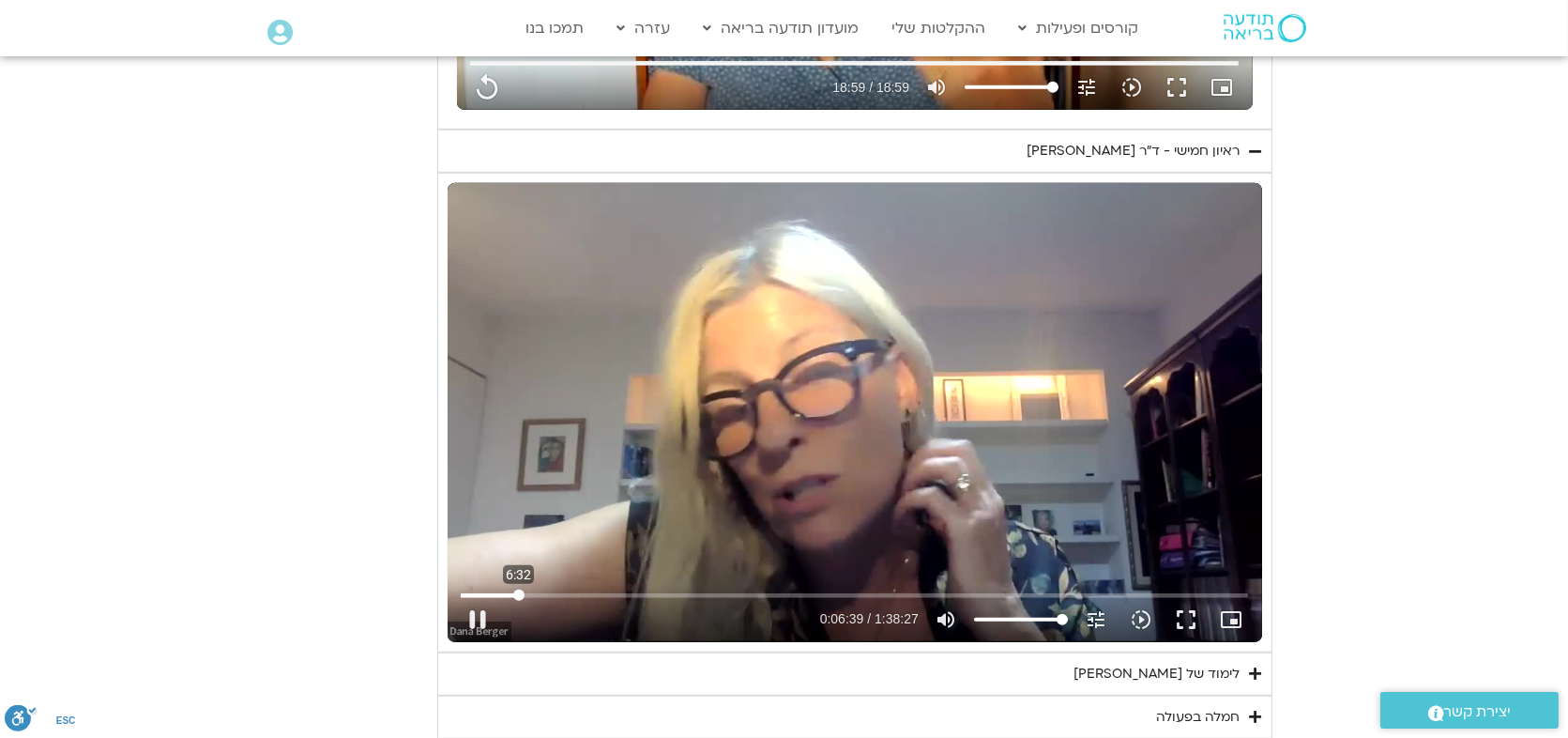
type input "1139.36"
type input "400.02773"
type input "1139.36"
type input "400.156761"
type input "1139.36"
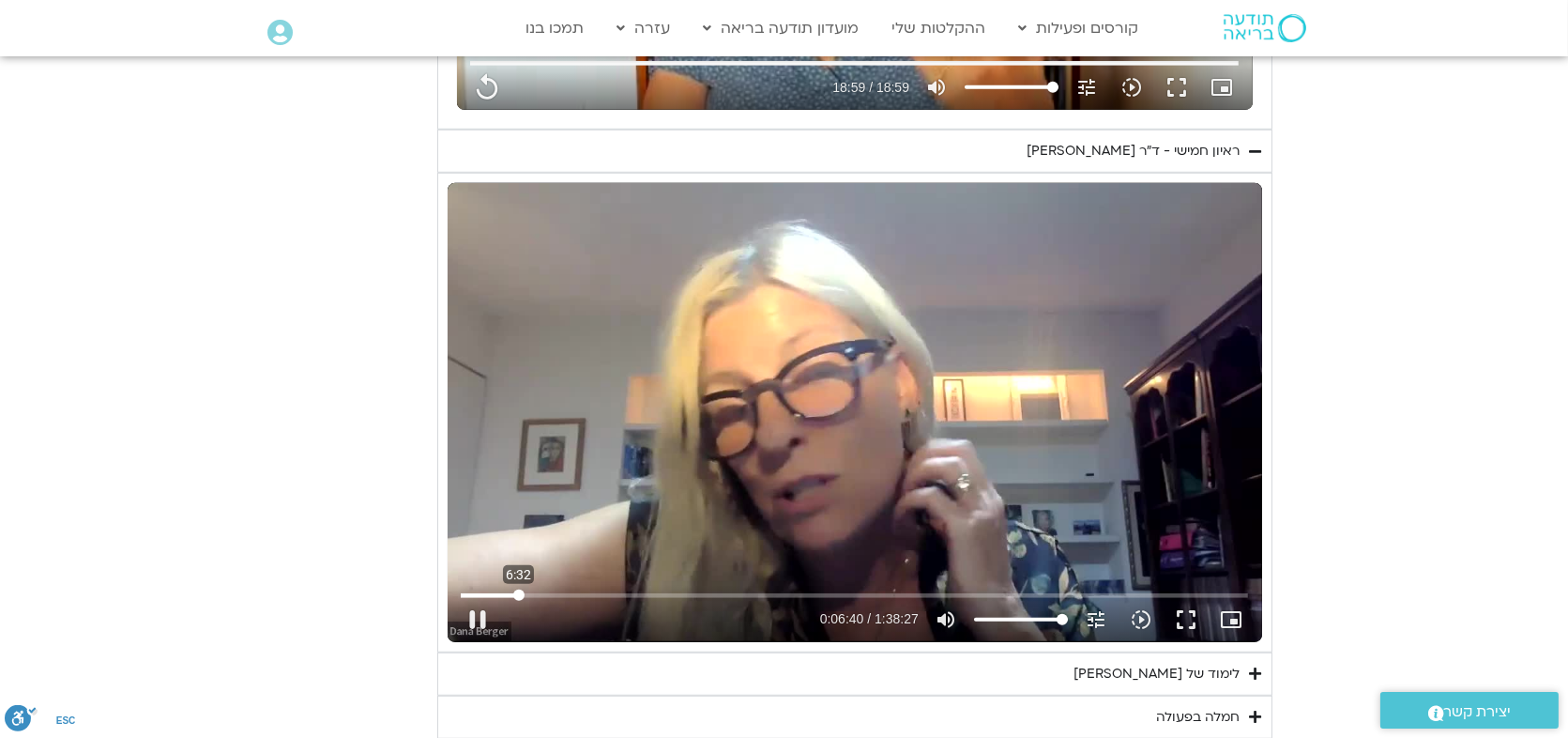
type input "400.290419"
type input "1139.36"
type input "400.417902"
type input "1139.36"
type input "400.55325"
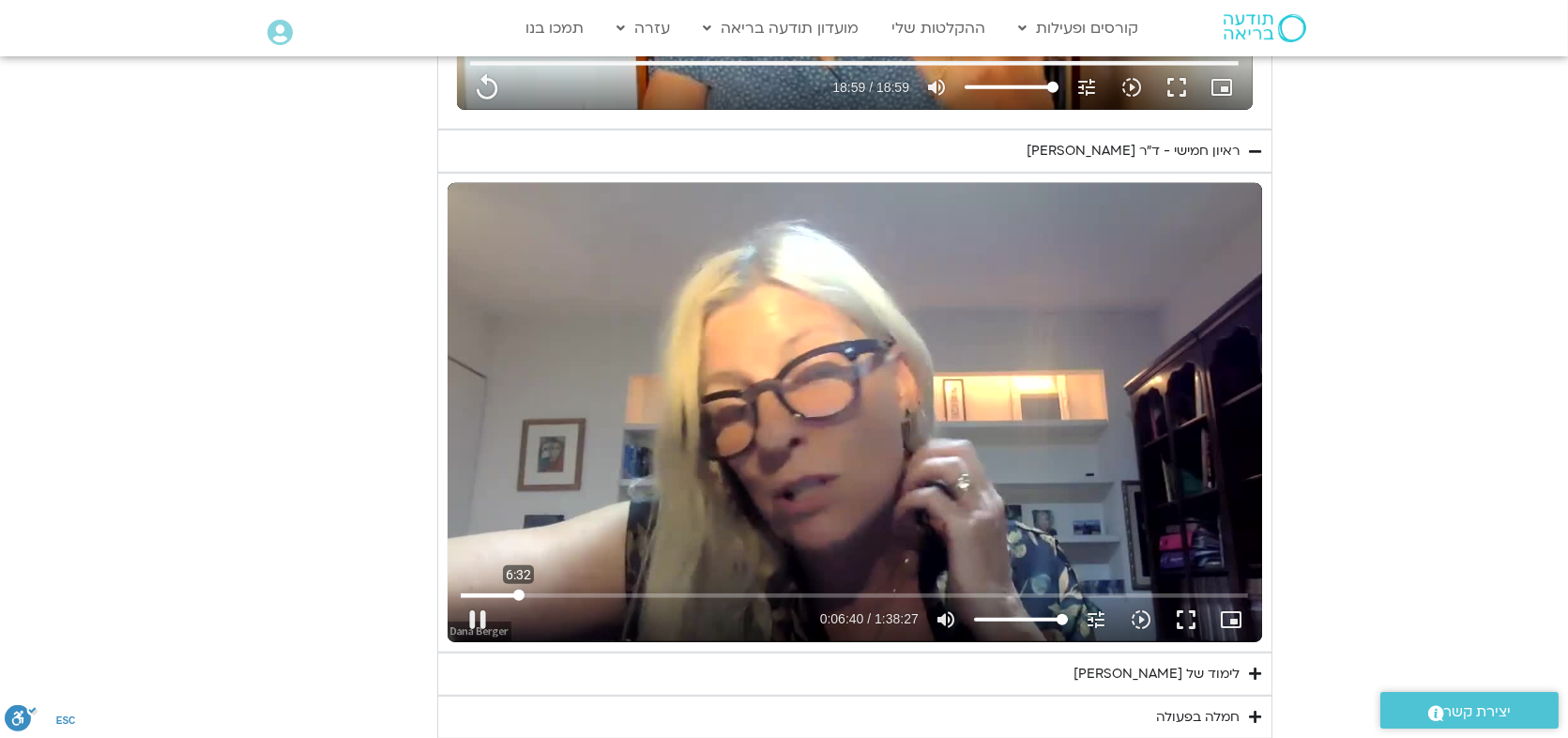
type input "1139.36"
type input "400.687923"
type input "1139.36"
type input "400.817951"
type input "1139.36"
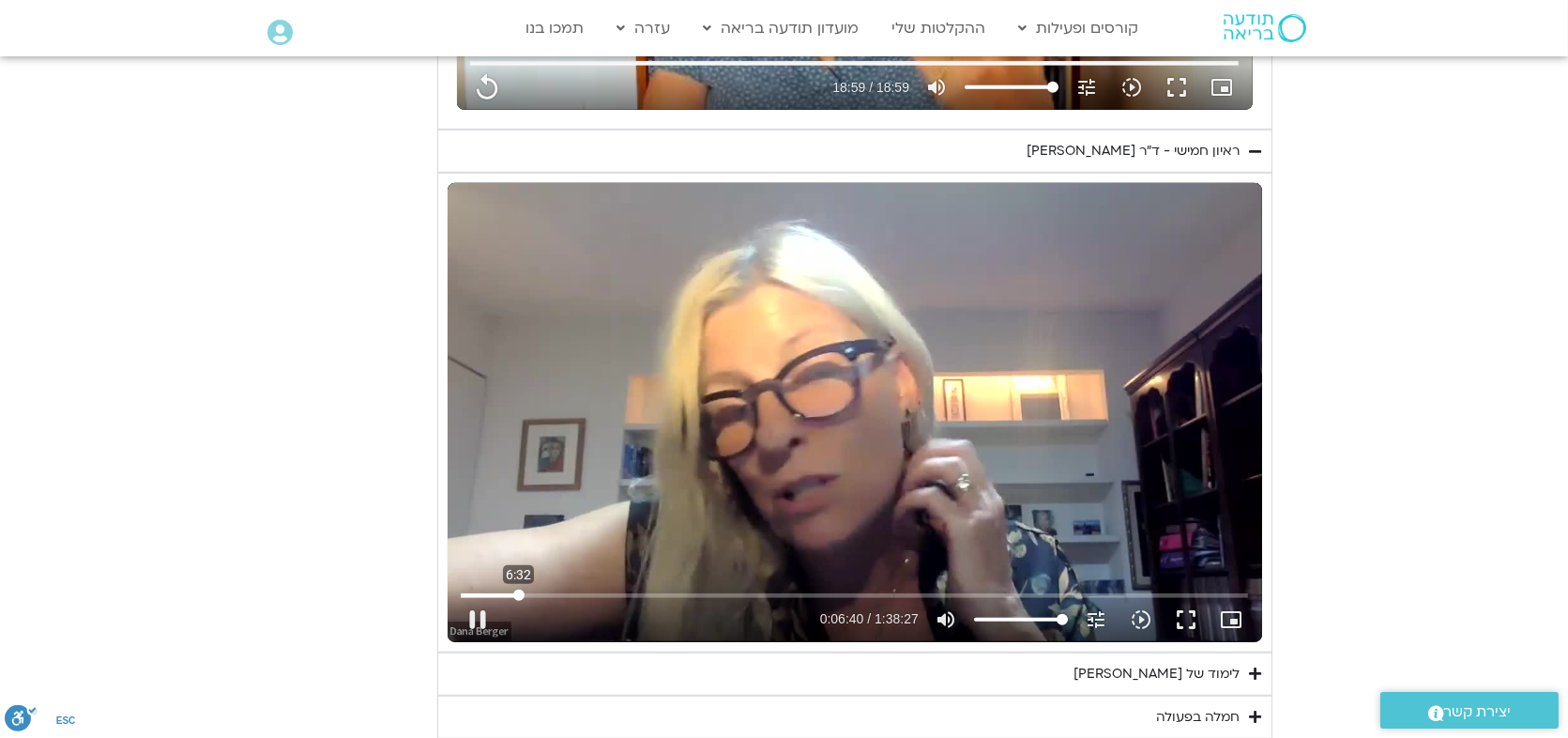
type input "400.95073"
type input "1139.36"
type input "401.081"
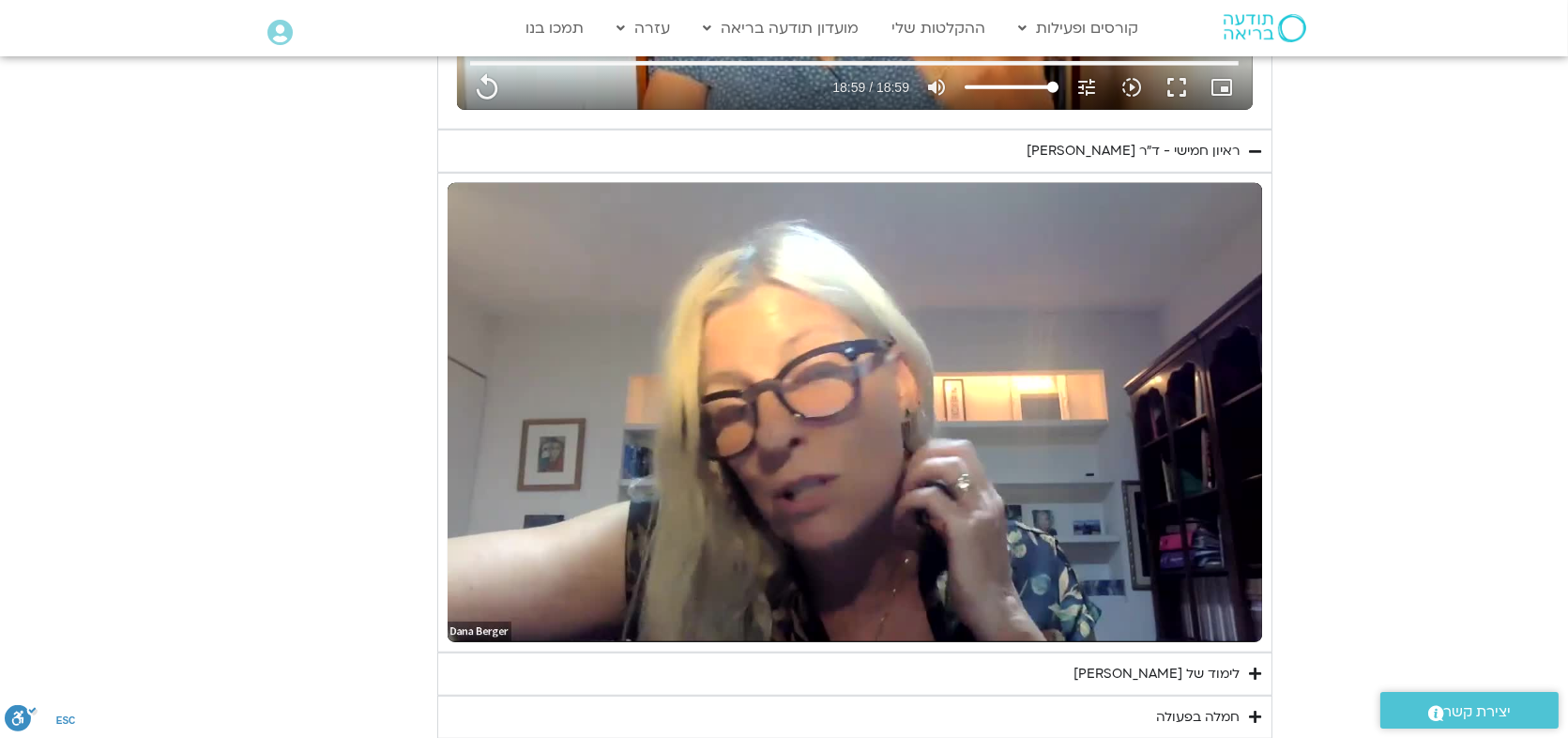
type input "1139.36"
type input "402.115681"
type input "1139.36"
type input "402.192761"
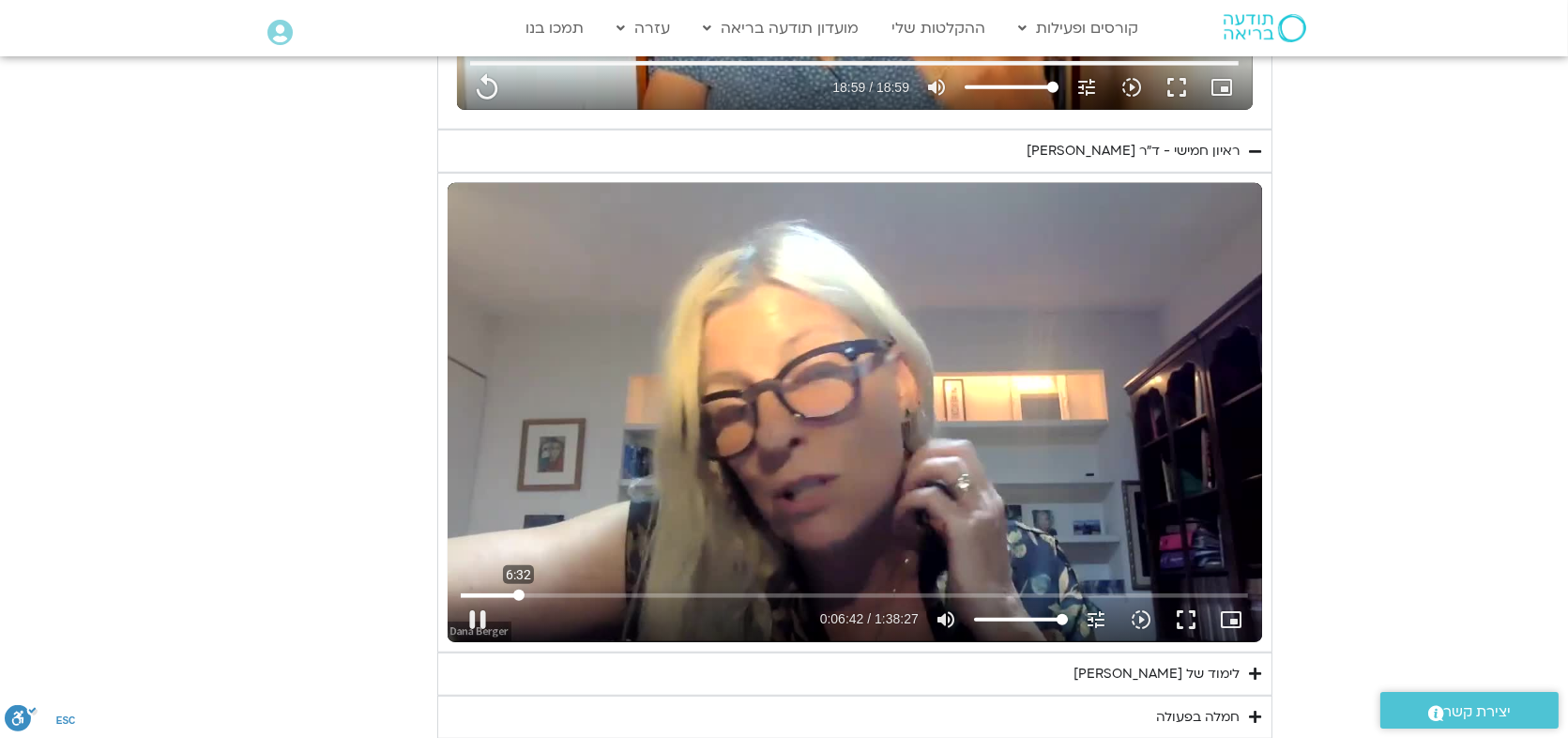
type input "1139.36"
type input "402.305607"
type input "1139.36"
type input "402.457608"
type input "1139.36"
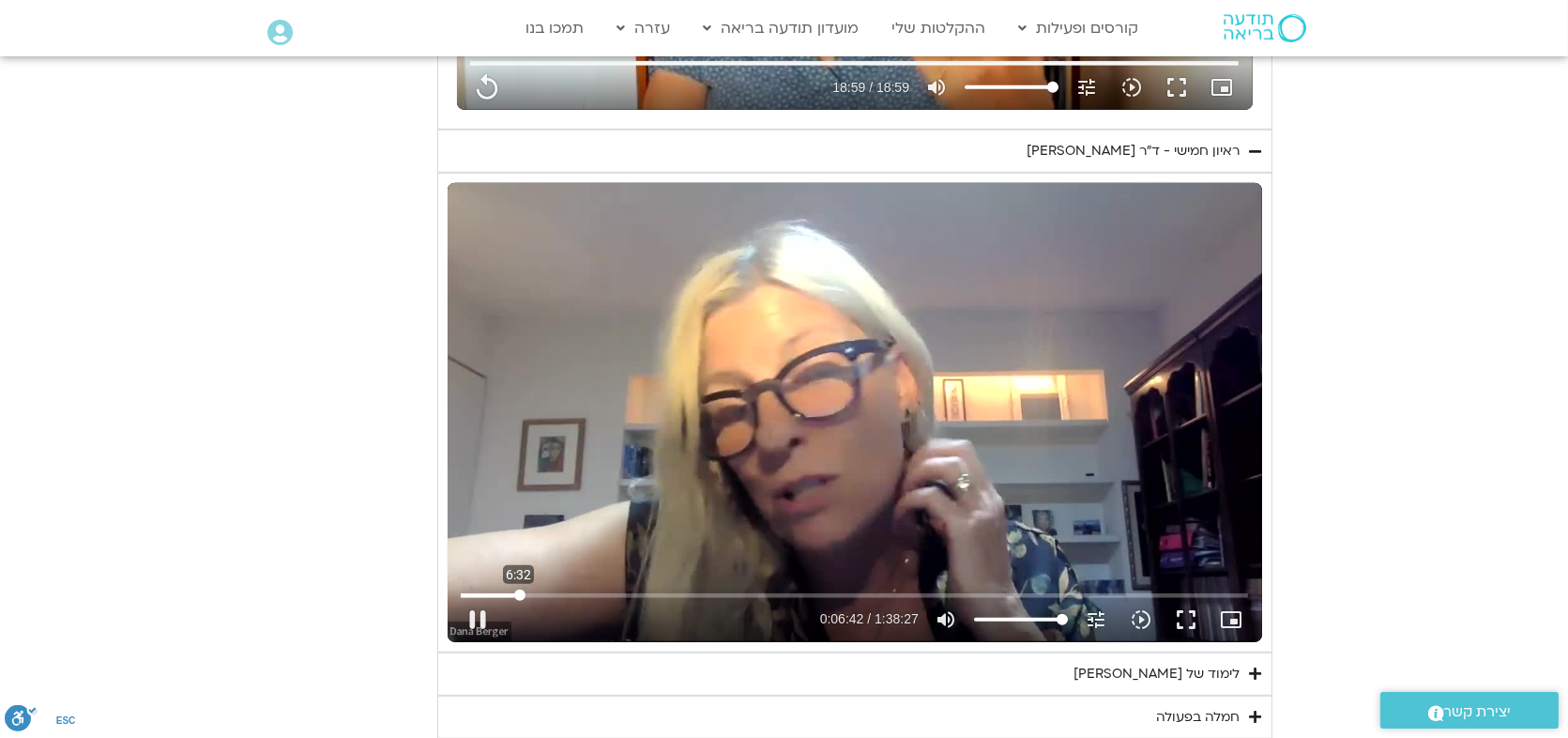
type input "402.588614"
type input "1139.36"
type input "402.740809"
type input "1139.36"
type input "402.890521"
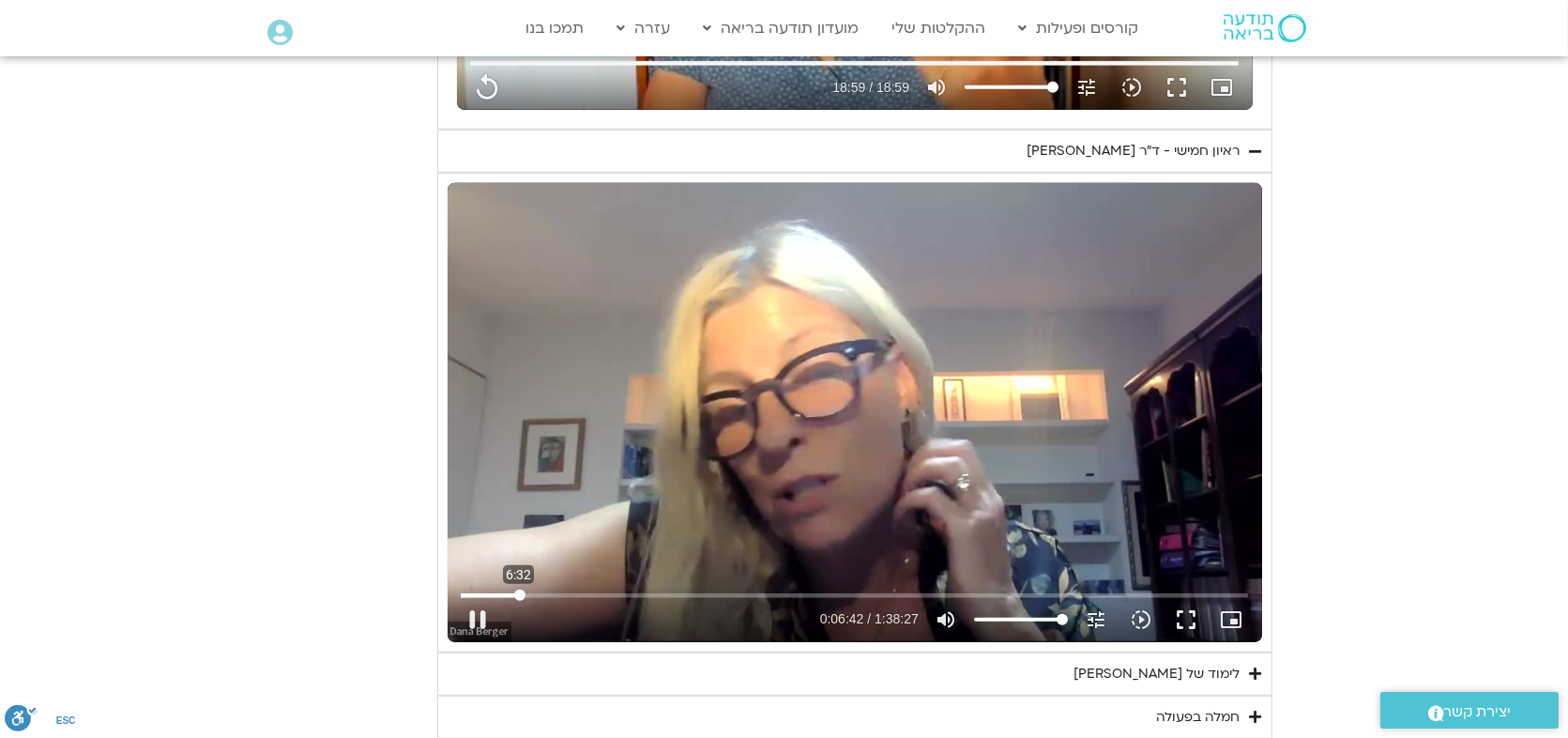
type input "1139.36"
type input "403.021678"
type input "1139.36"
type input "403.171248"
type input "1139.36"
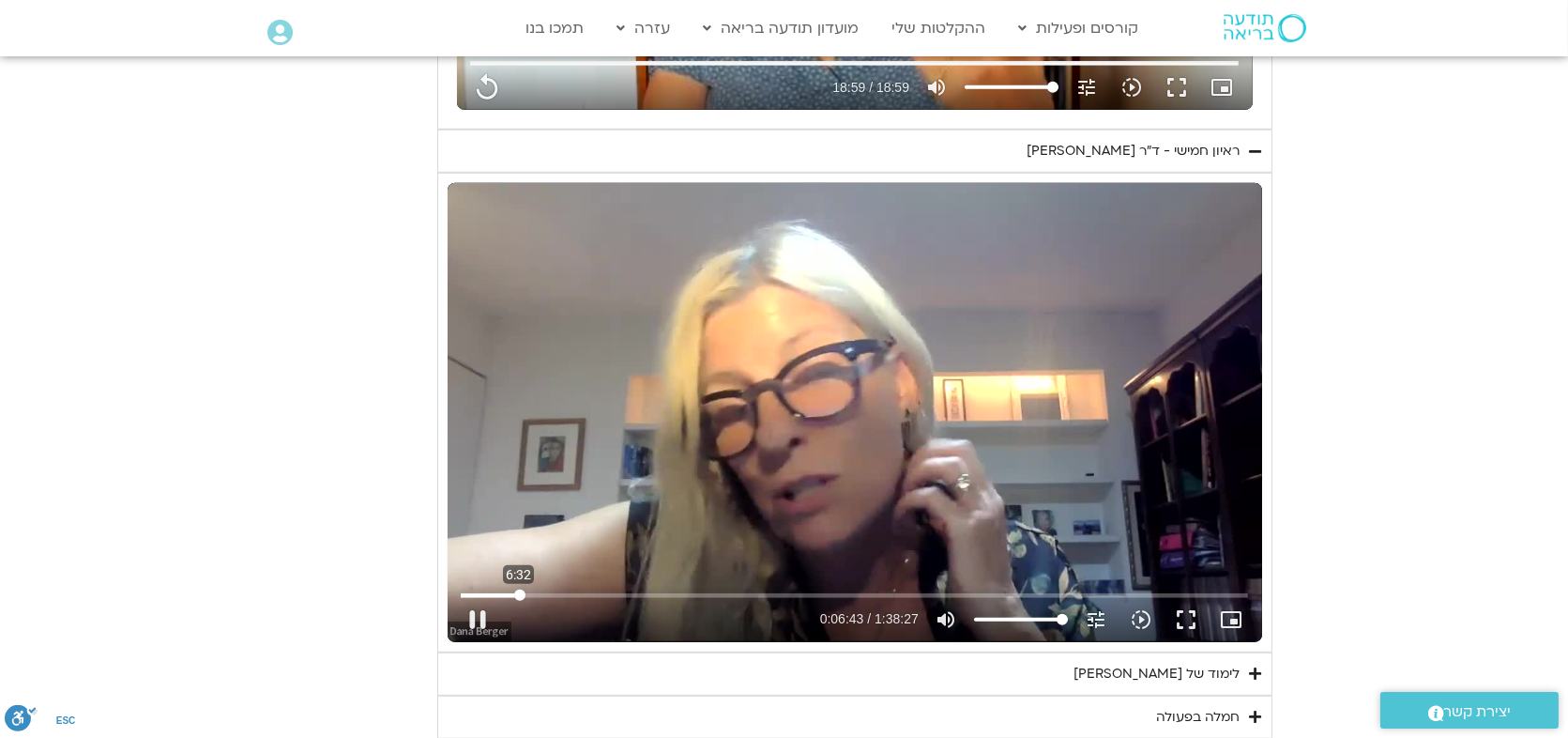
type input "403.318443"
type input "1139.36"
type input "403.569462"
type input "1139.36"
type input "403.705717"
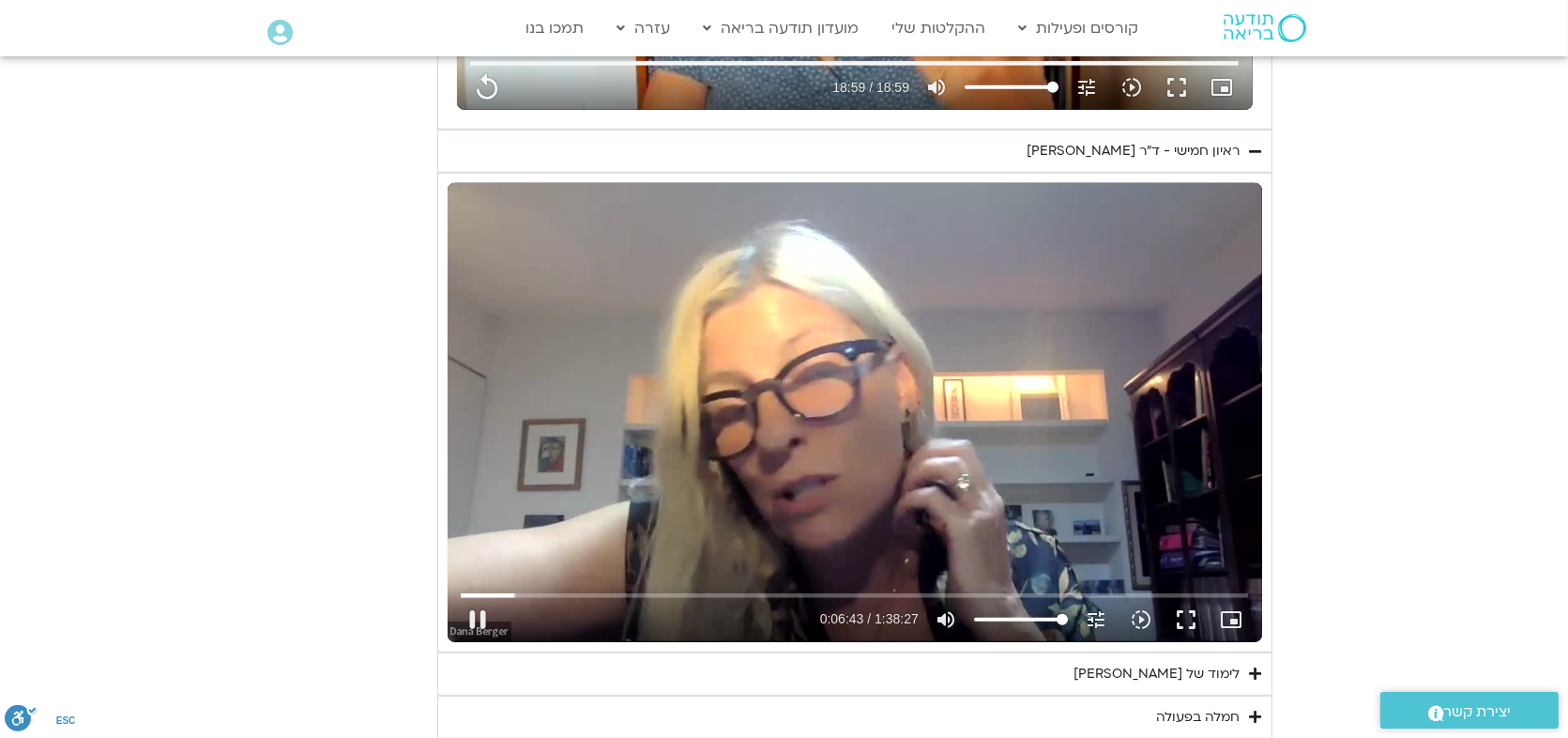
type input "1139.36"
type input "403.839008"
type input "1139.36"
type input "403.999238"
type input "1139.36"
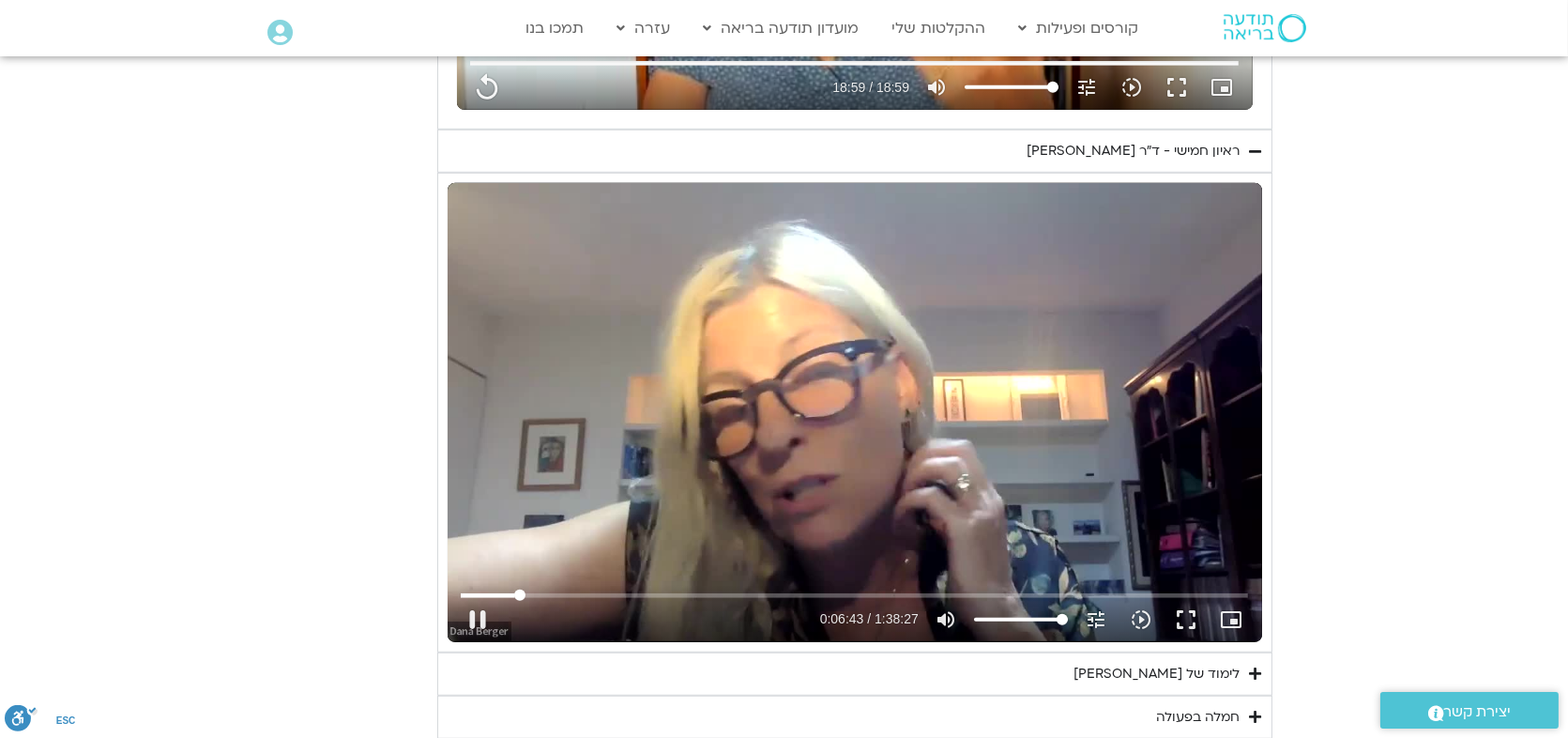
type input "404.08928"
type input "1139.36"
type input "404.257108"
type input "1139.36"
type input "404.440243"
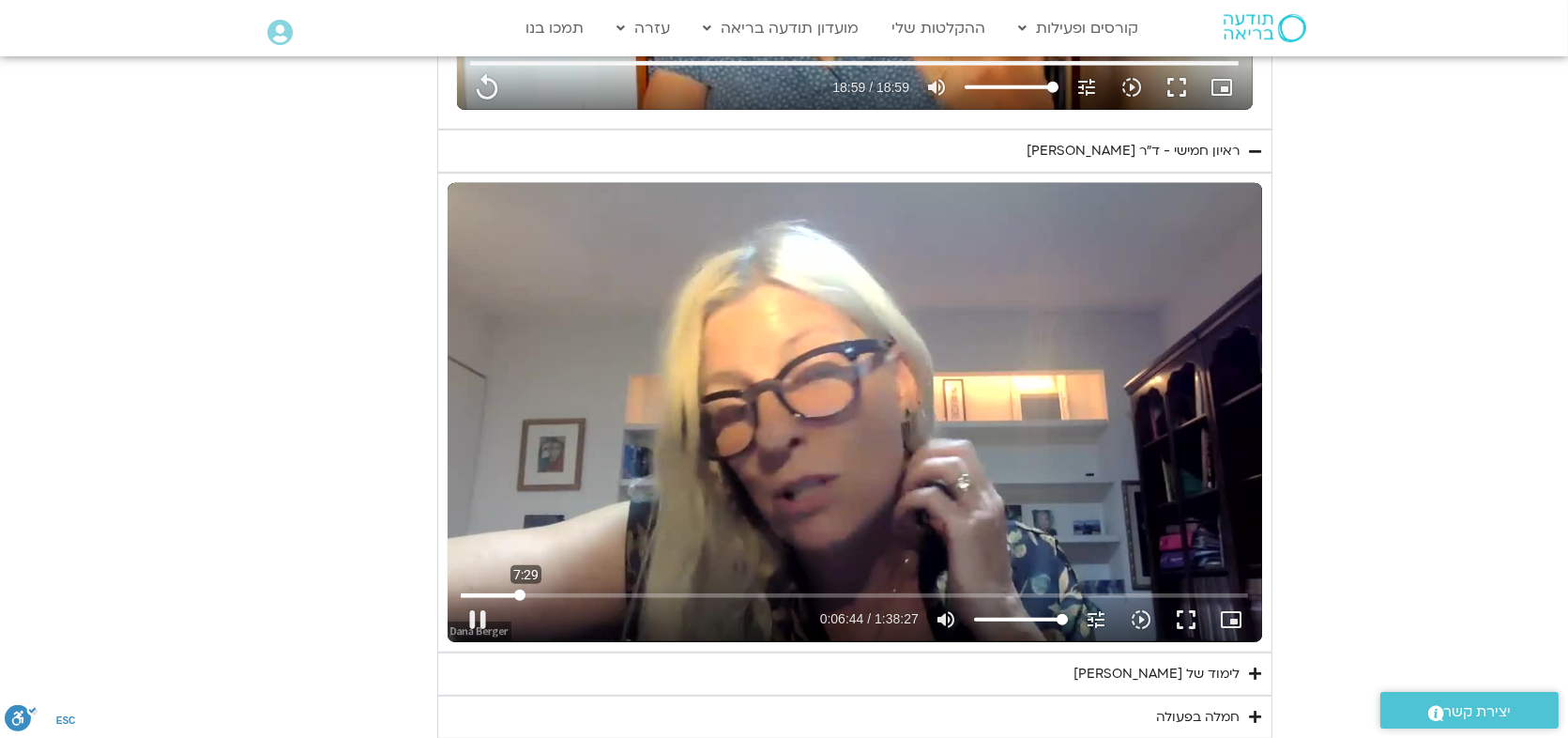
type input "1139.36"
type input "404.542504"
type input "1139.36"
type input "404.639695"
type input "1139.36"
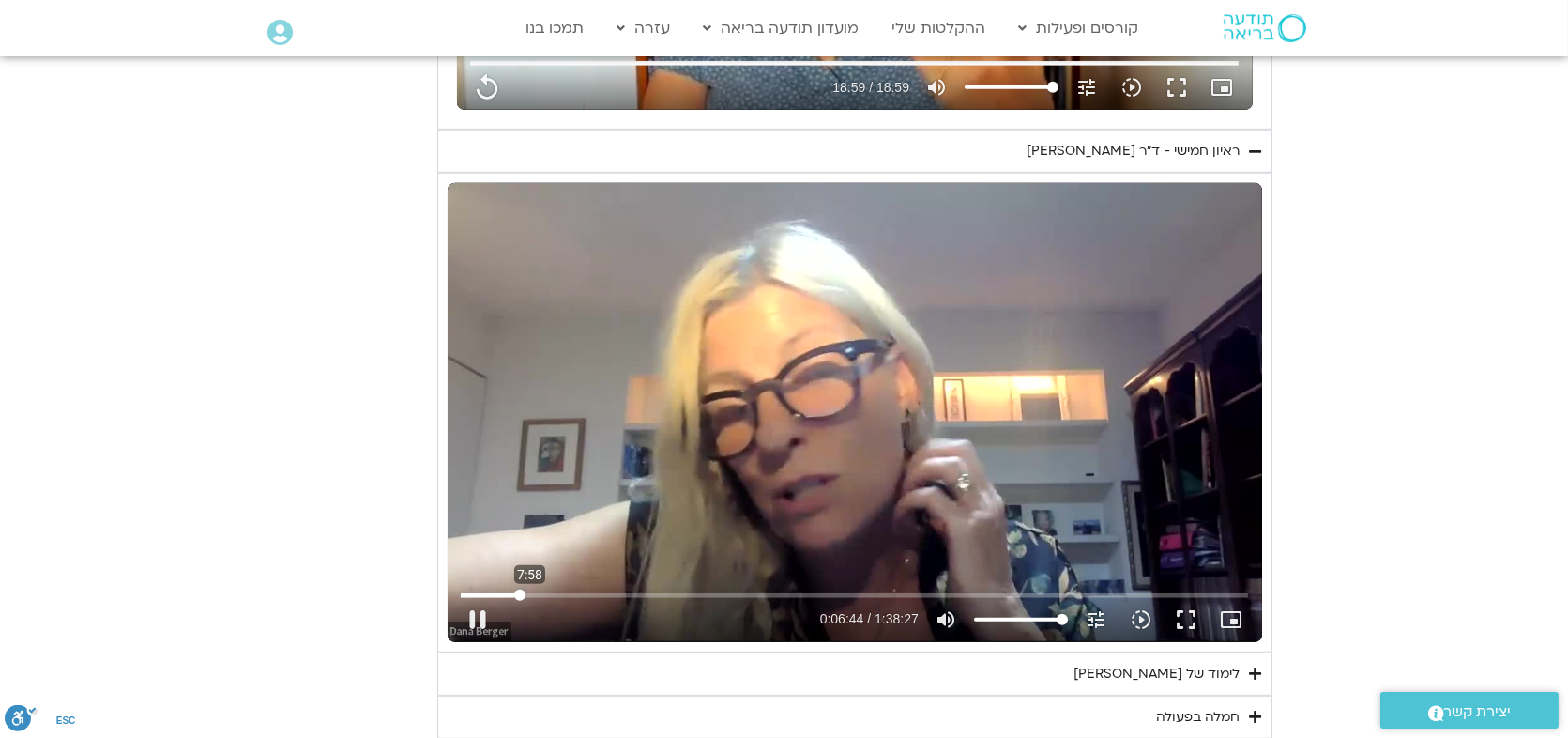
type input "404.757504"
type input "1139.36"
type input "404.883857"
type input "1139.36"
type input "405.017427"
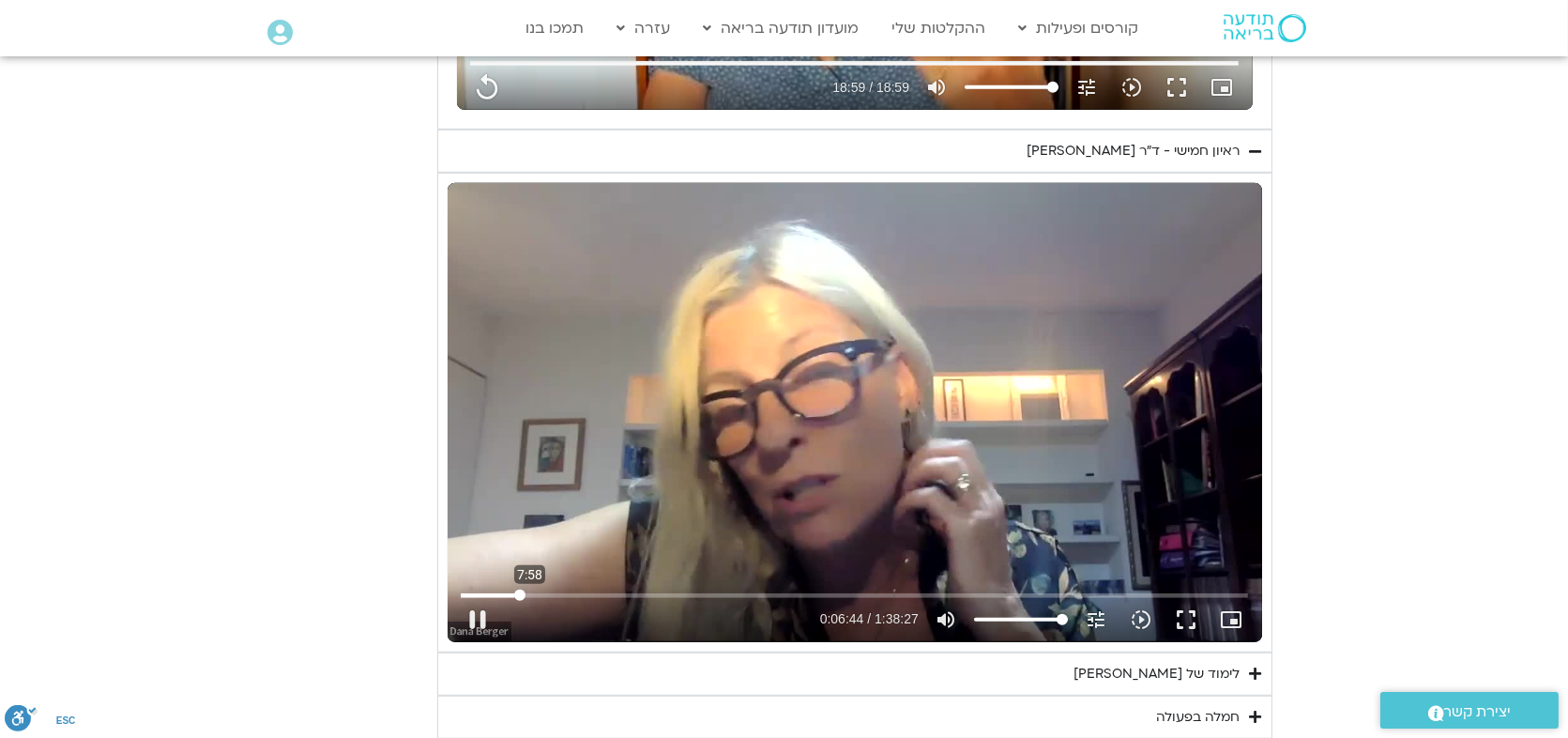
type input "1139.36"
type input "405.149759"
type input "1139.36"
type input "405.286418"
type input "1139.36"
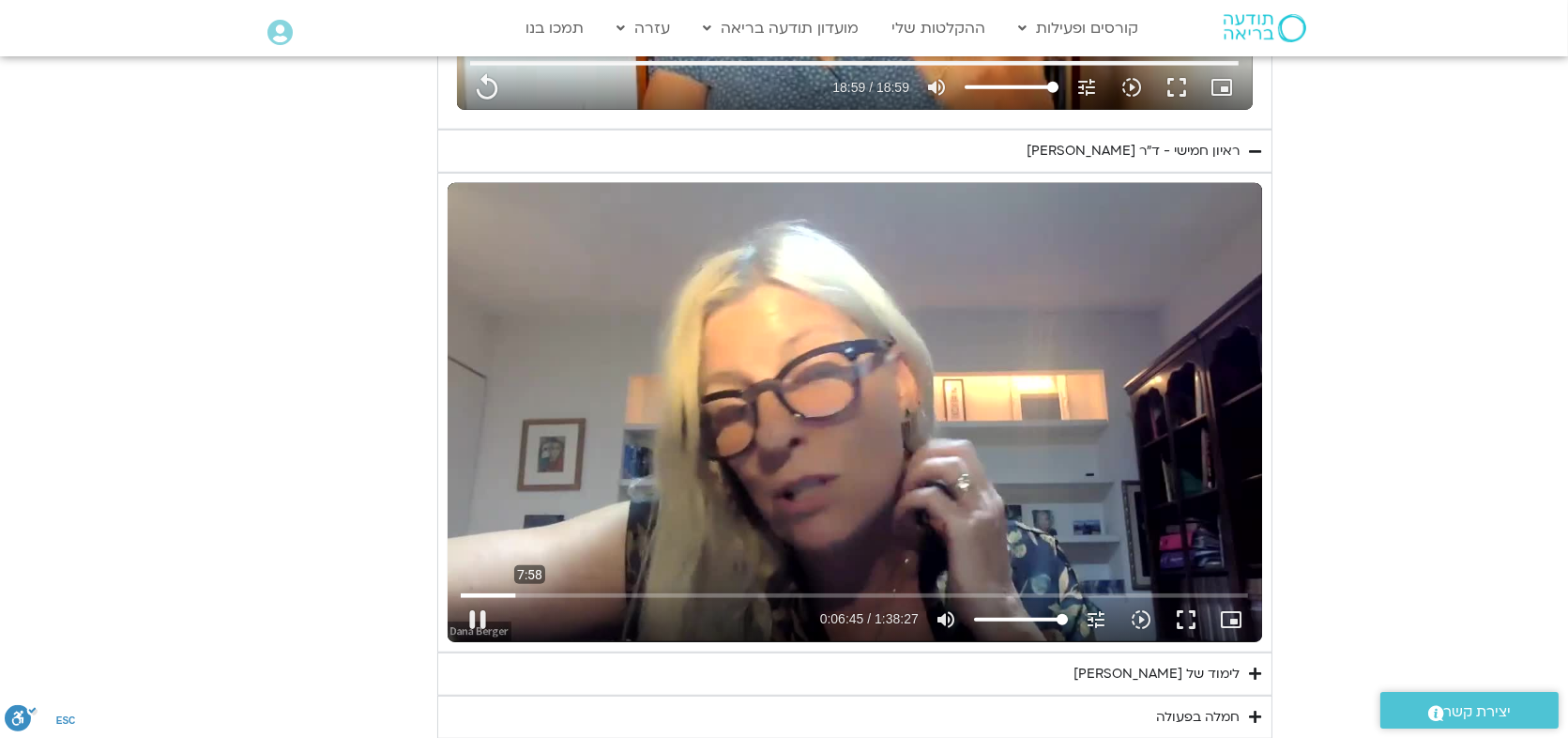
type input "405.540904"
type input "1139.36"
type input "405.694347"
type input "1139.36"
type input "405.910013"
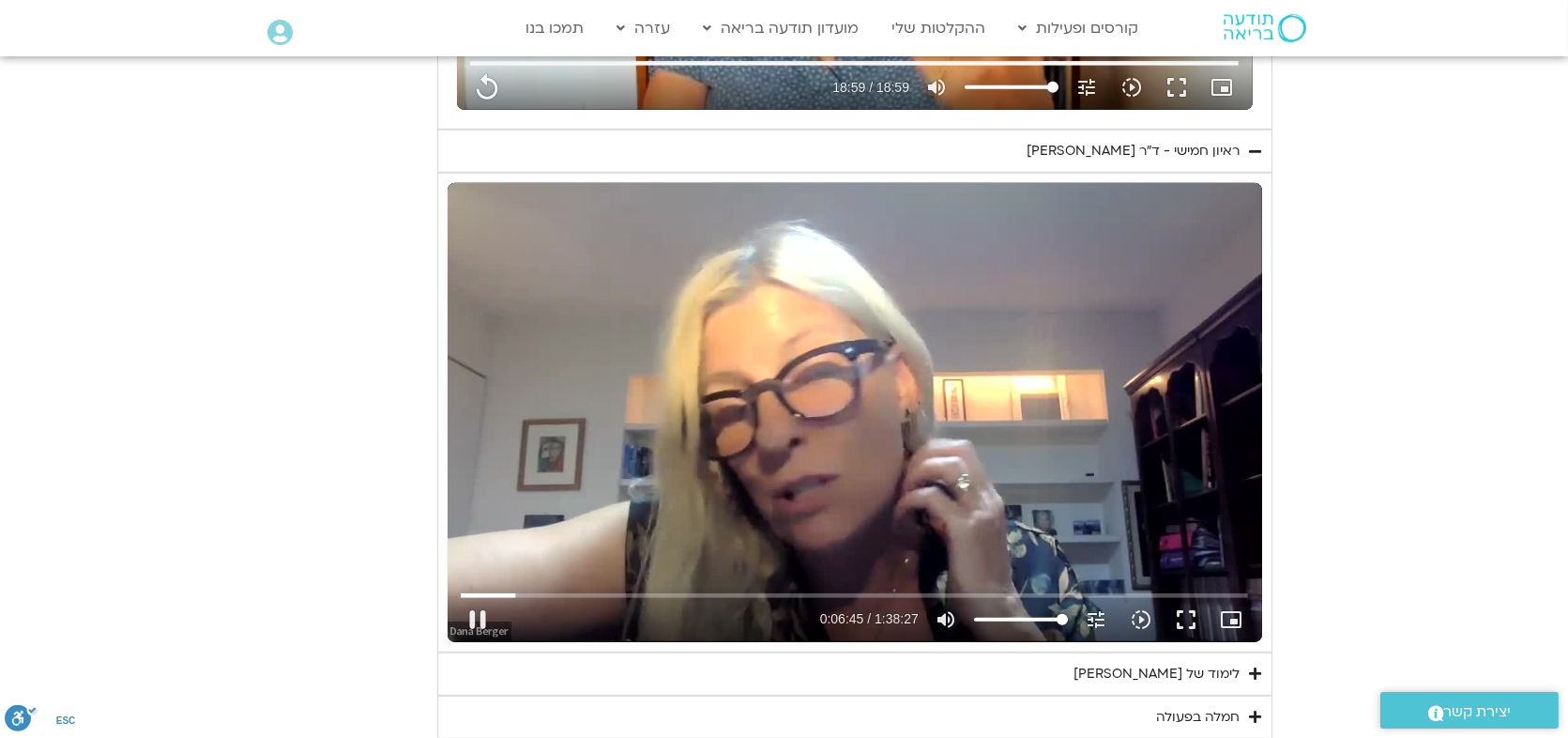
type input "1139.36"
type input "406.007152"
type input "1139.36"
type input "406.170106"
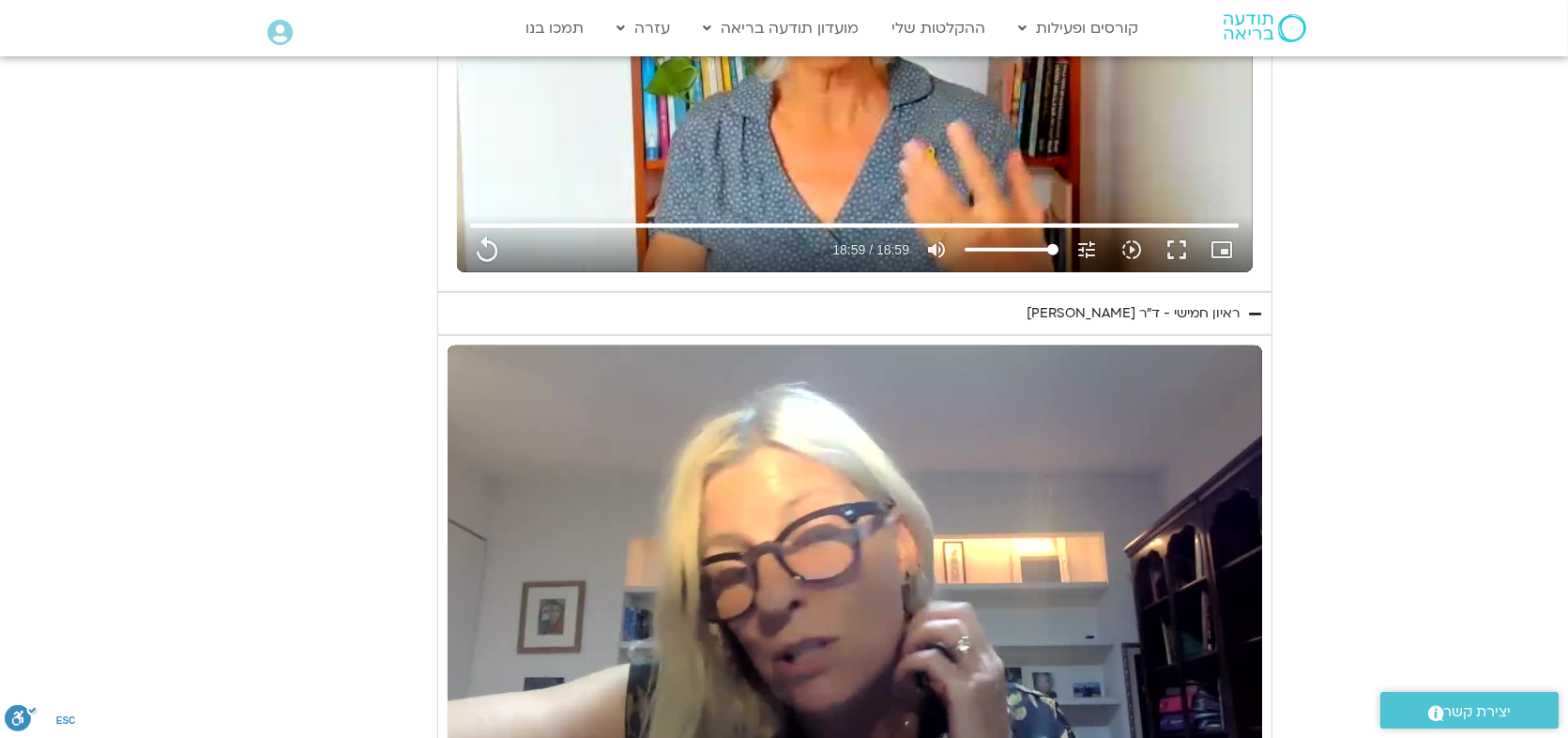
type input "1139.36"
type input "406.374948"
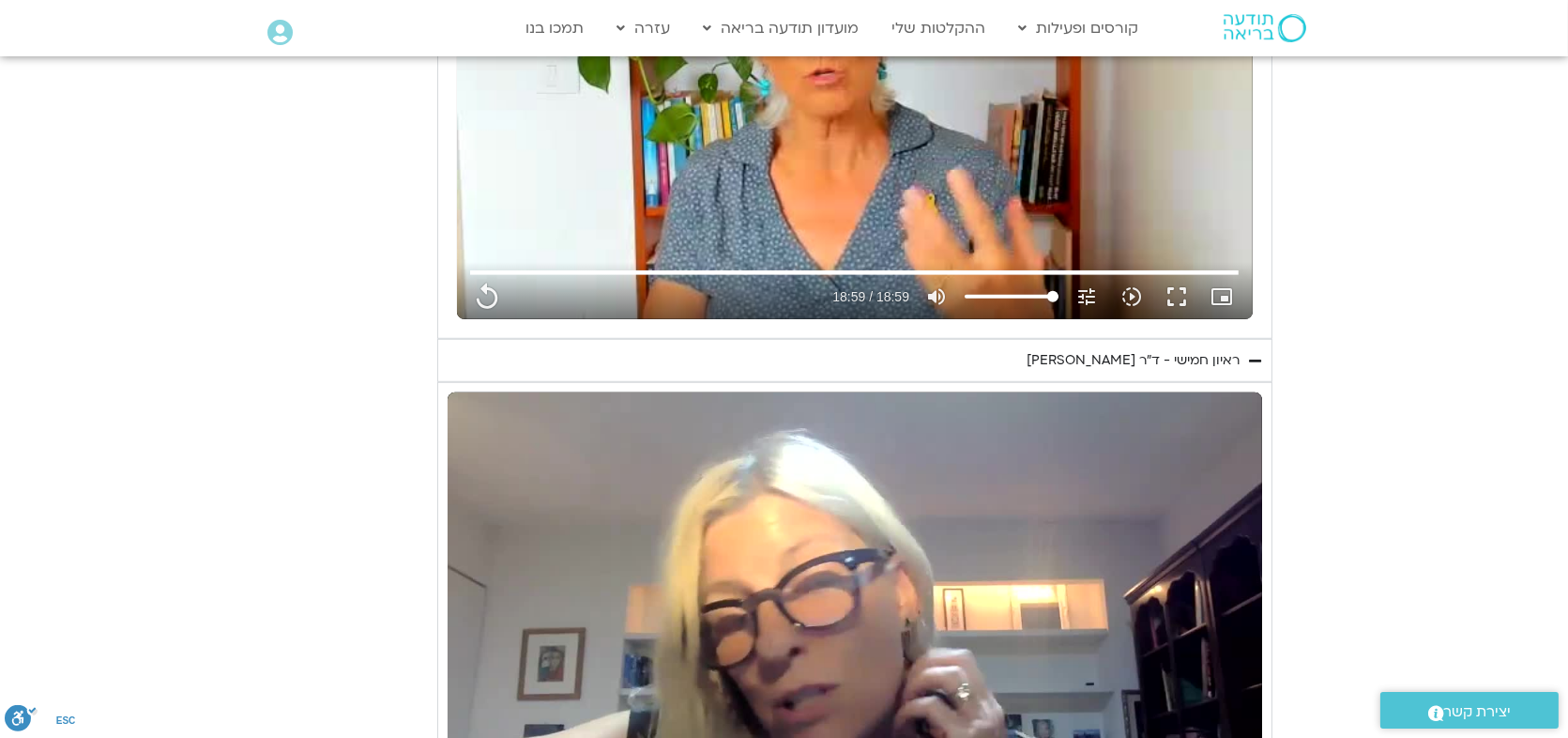
type input "1139.36"
type input "406.507554"
type input "1139.36"
type input "406.667041"
type input "1139.36"
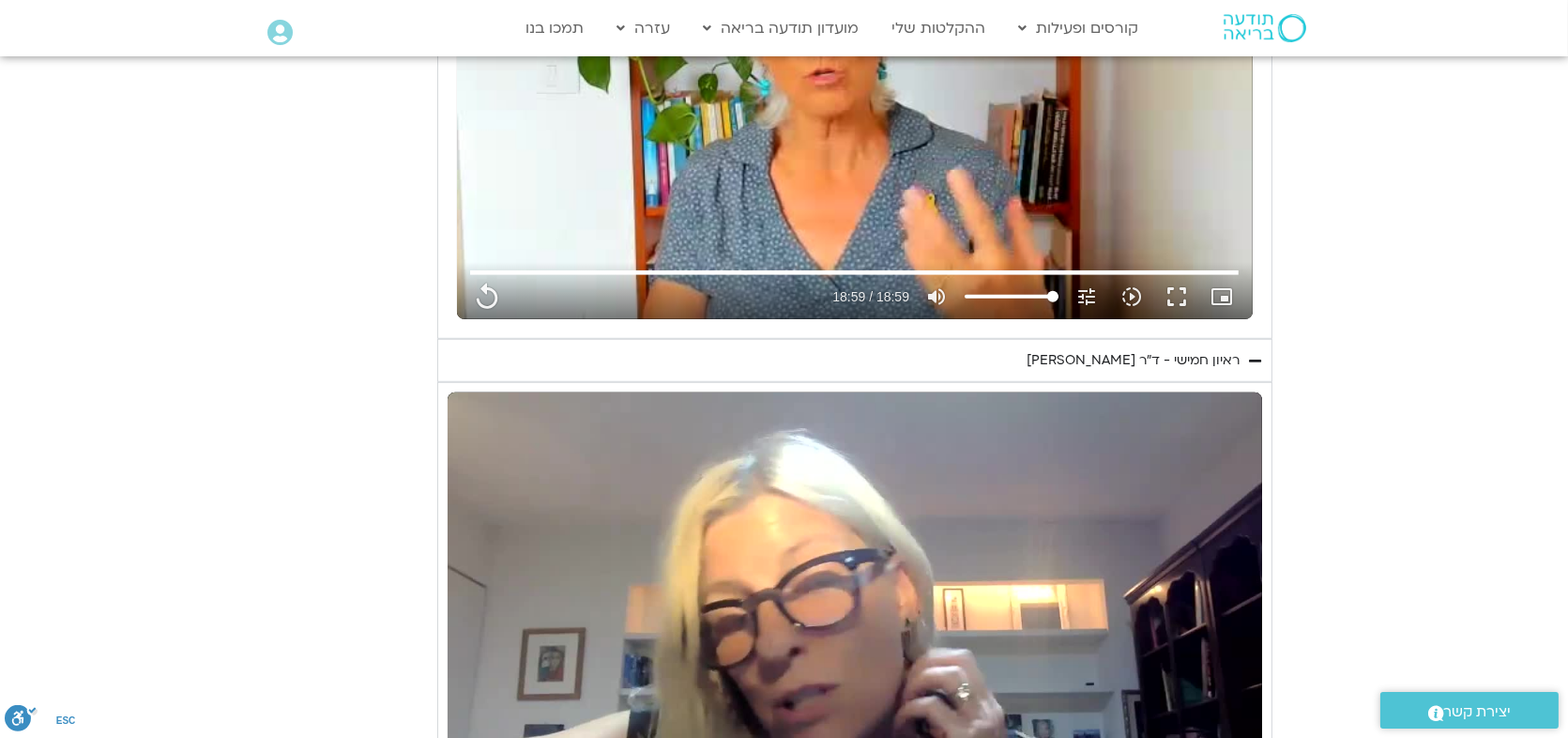
type input "406.809443"
type input "1139.36"
type input "406.940214"
type input "1139.36"
type input "407.073425"
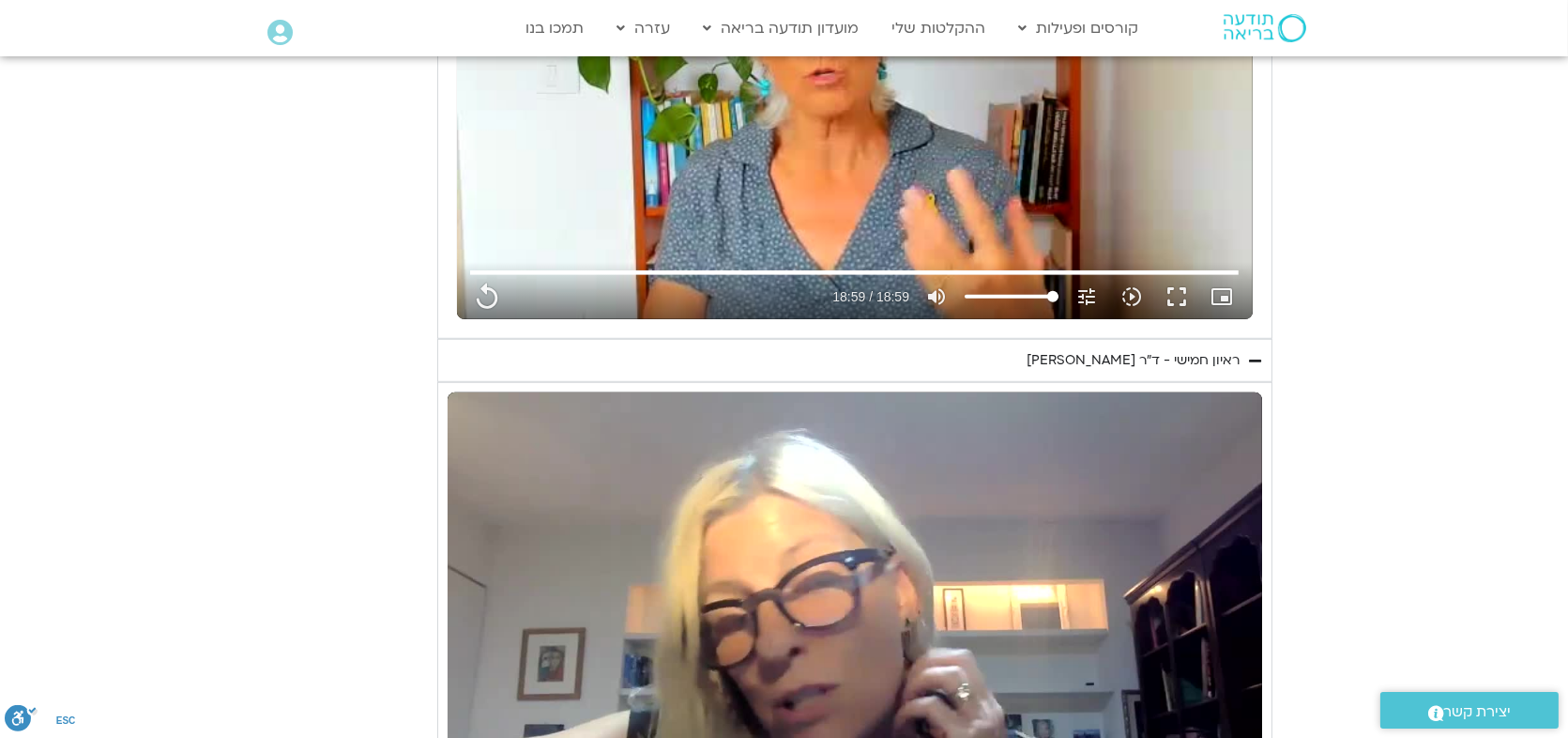
type input "1139.36"
type input "407.217406"
type input "1139.36"
type input "407.352801"
type input "1139.36"
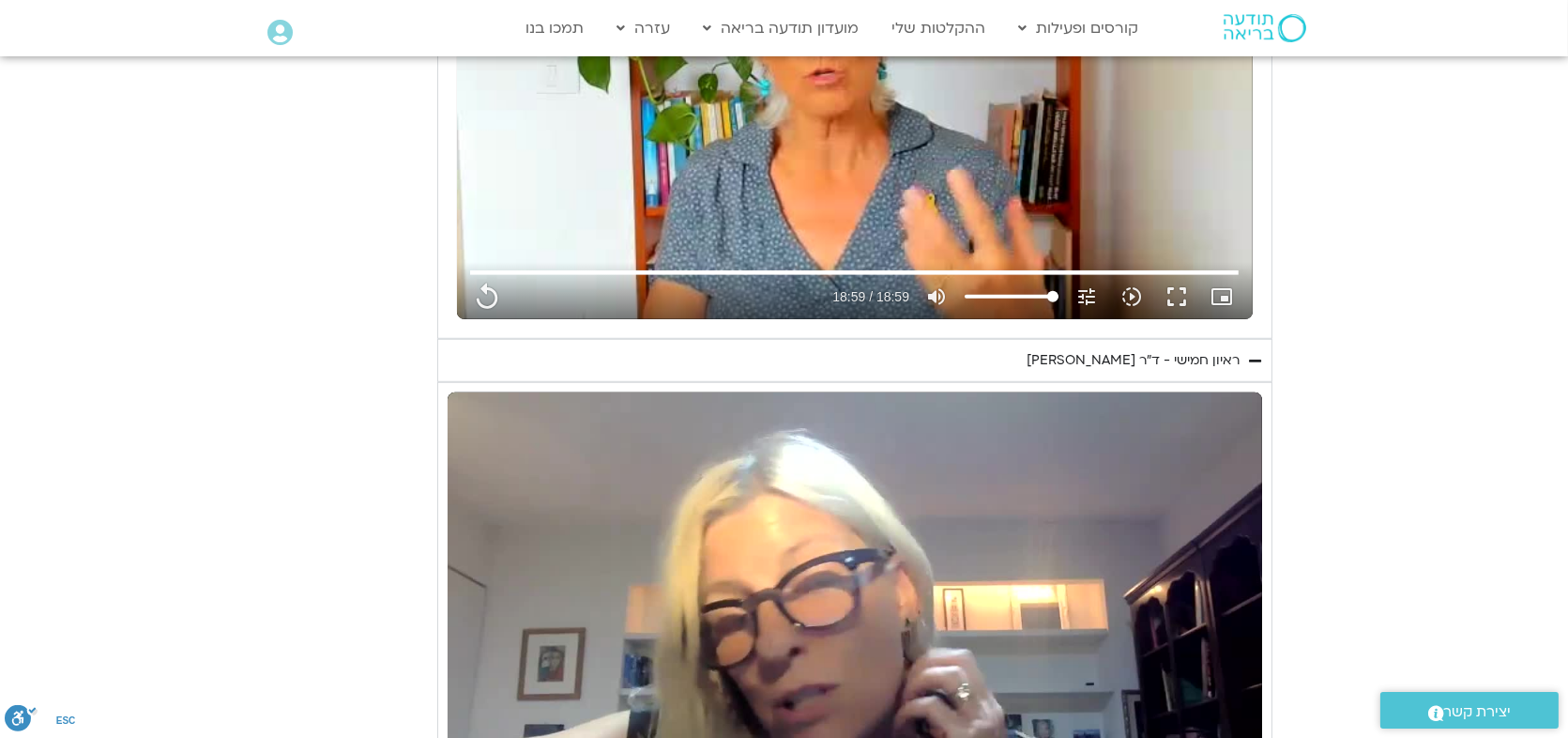
type input "407.480367"
type input "1139.36"
type input "407.630549"
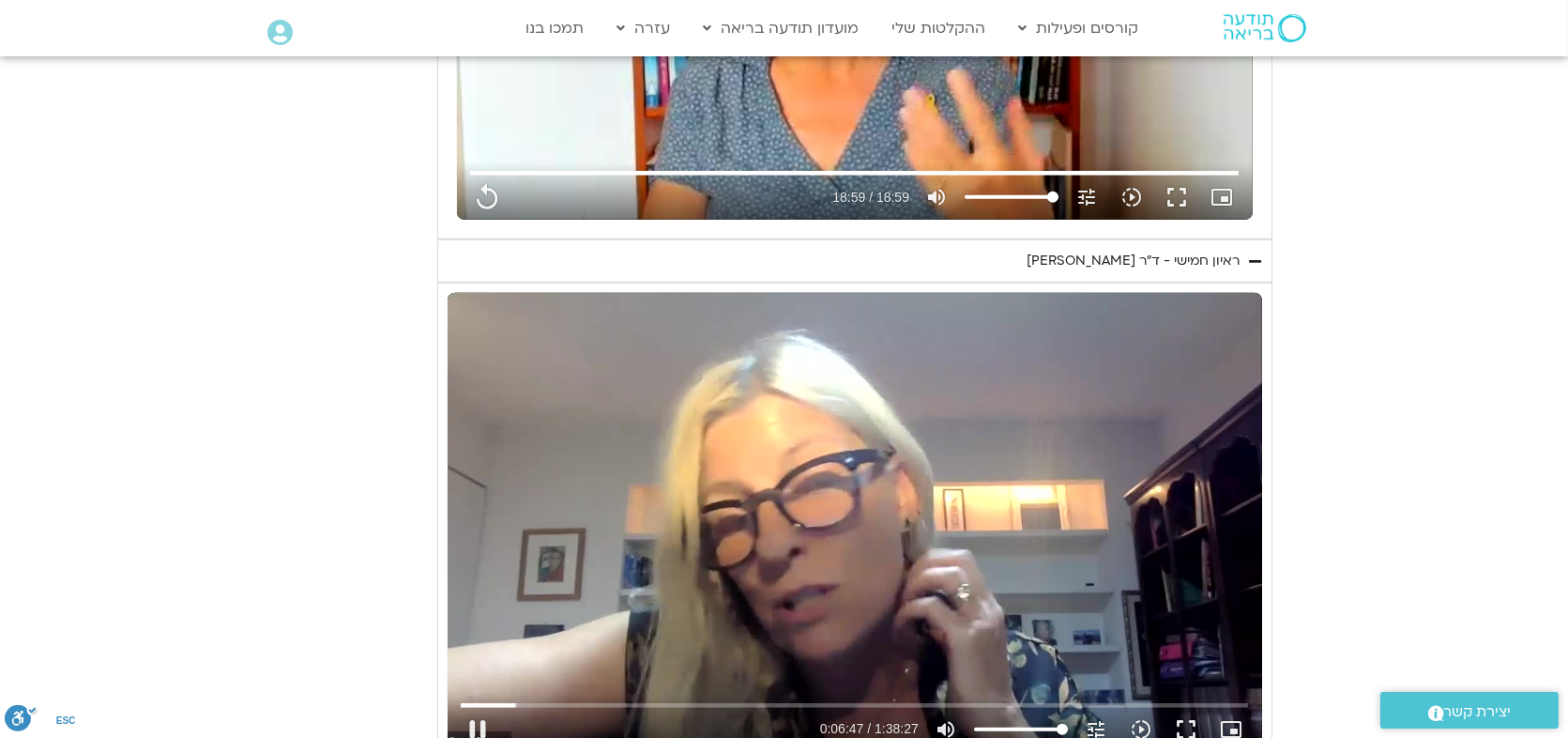
type input "1139.36"
type input "407.770199"
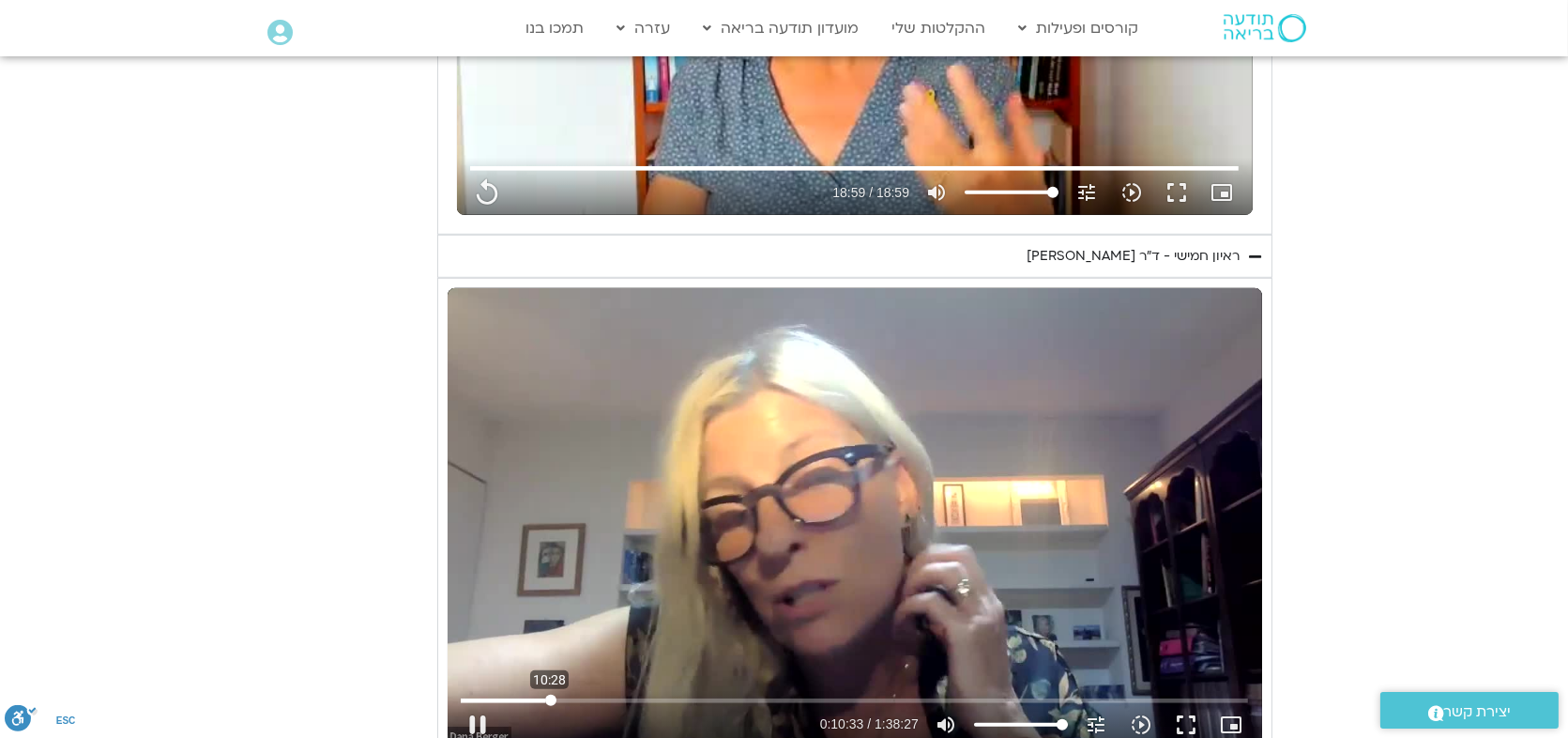
click at [550, 694] on input "Seek" at bounding box center [855, 699] width 788 height 11
click at [609, 694] on input "Seek" at bounding box center [855, 699] width 788 height 11
click at [578, 686] on div "Skip Ad 14:02 pause 0:18:18 / 1:38:27 volume_up Mute tune Resolution Auto 720p …" at bounding box center [854, 716] width 799 height 61
click at [554, 694] on input "Seek" at bounding box center [855, 699] width 788 height 11
click at [568, 694] on input "Seek" at bounding box center [855, 699] width 788 height 11
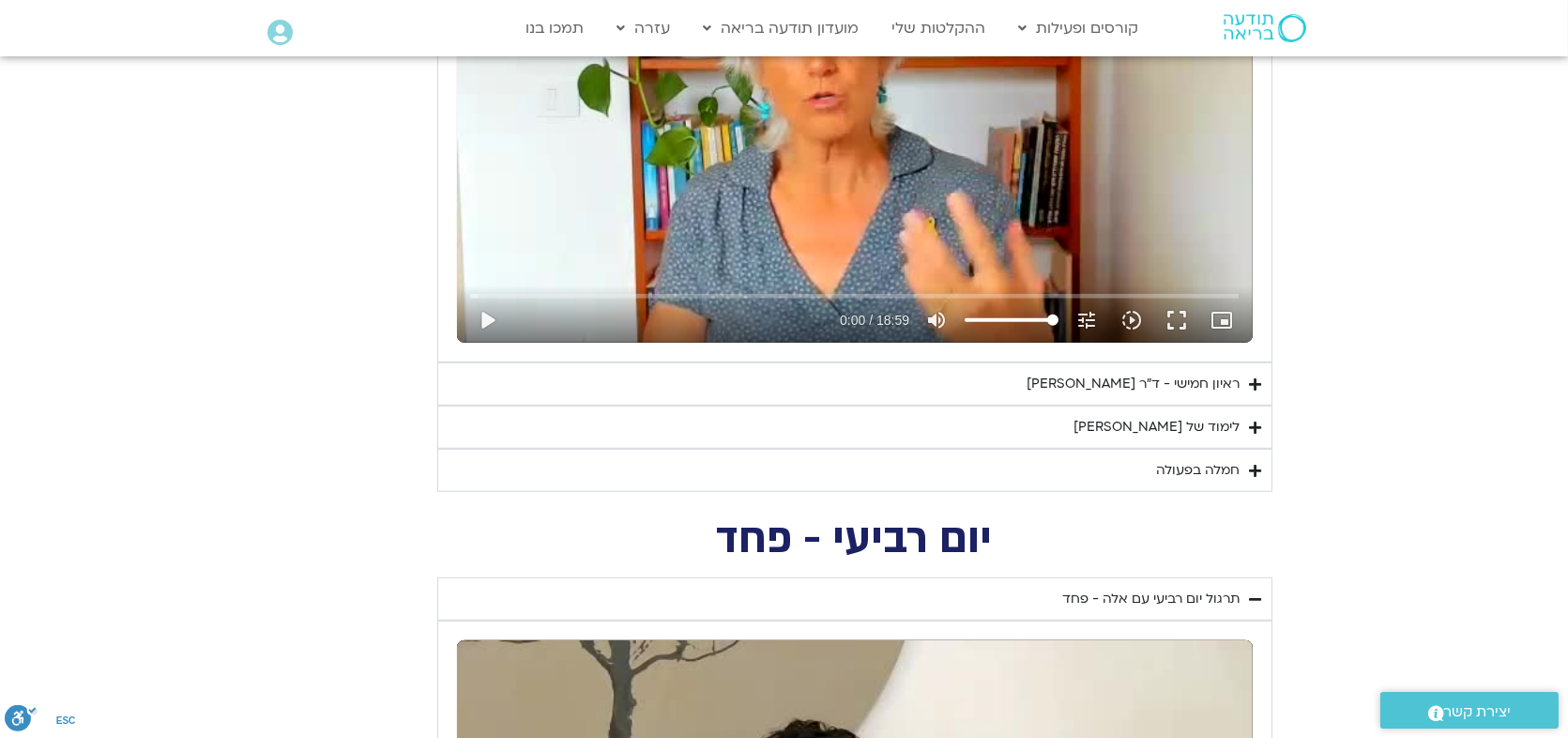
scroll to position [2462, 0]
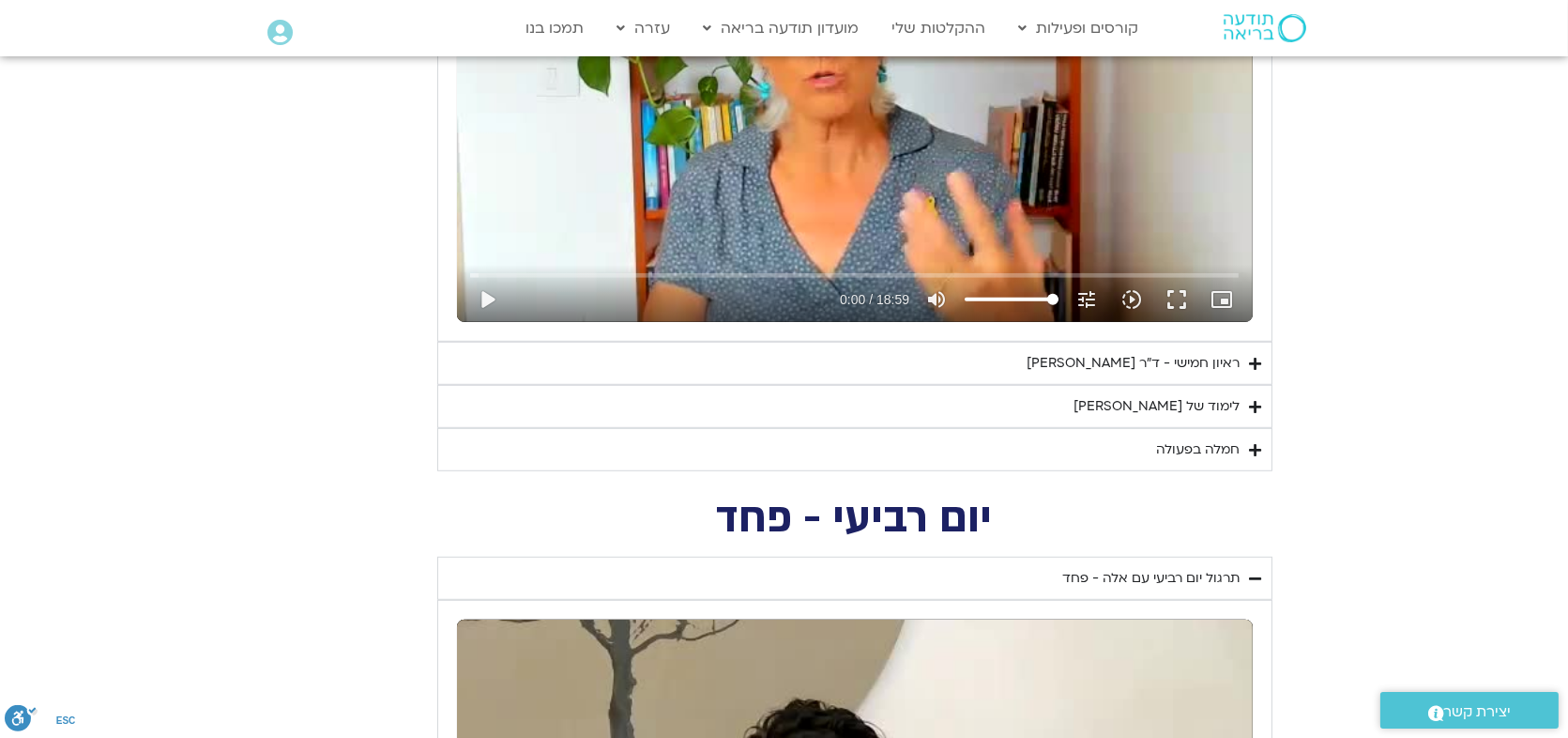
click at [1179, 355] on div "ראיון חמישי - ד"ר [PERSON_NAME]" at bounding box center [1134, 363] width 213 height 23
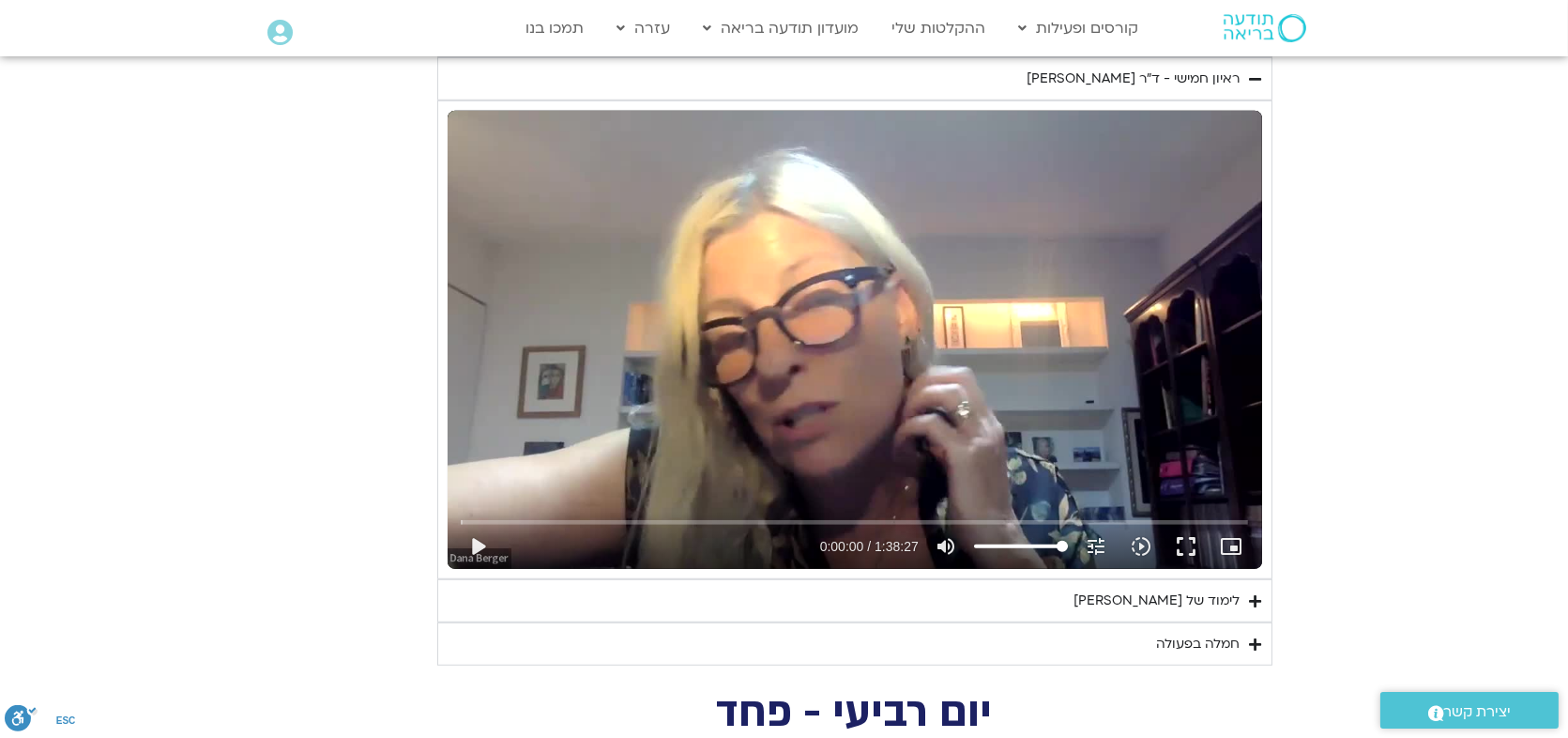
scroll to position [2768, 0]
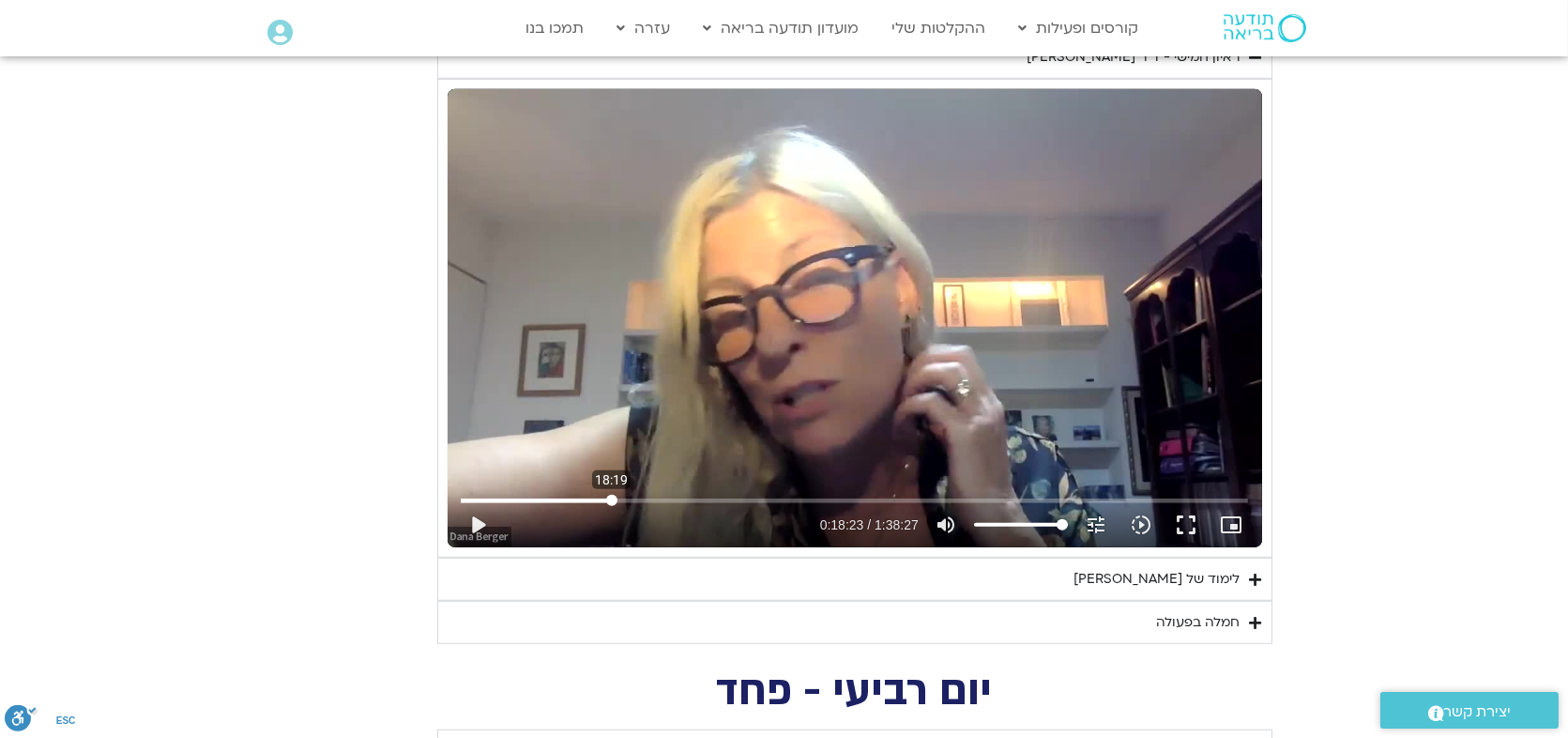
click at [611, 497] on input "Seek" at bounding box center [855, 500] width 788 height 11
click at [476, 524] on button "play_arrow" at bounding box center [477, 524] width 45 height 45
drag, startPoint x: 476, startPoint y: 525, endPoint x: 698, endPoint y: 496, distance: 223.9
click at [698, 496] on div "Skip Ad 29:24 pause 0:18:29 / 1:38:27 volume_up Mute tune Resolution Auto 720p …" at bounding box center [854, 516] width 799 height 61
click at [698, 496] on input "Seek" at bounding box center [855, 500] width 788 height 11
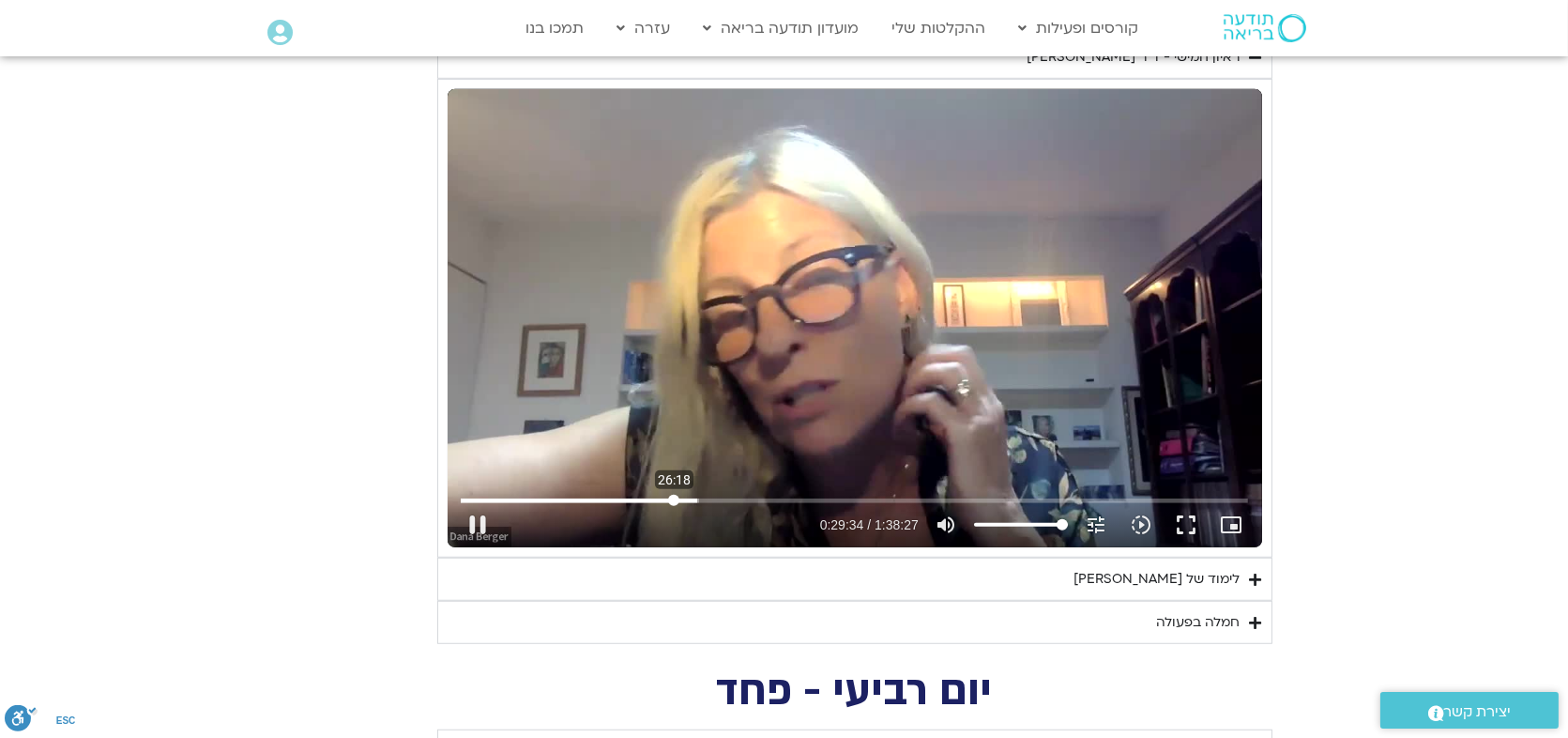
click at [674, 498] on input "Seek" at bounding box center [855, 500] width 788 height 11
click at [674, 495] on input "Seek" at bounding box center [855, 500] width 788 height 11
type input "1725.433187"
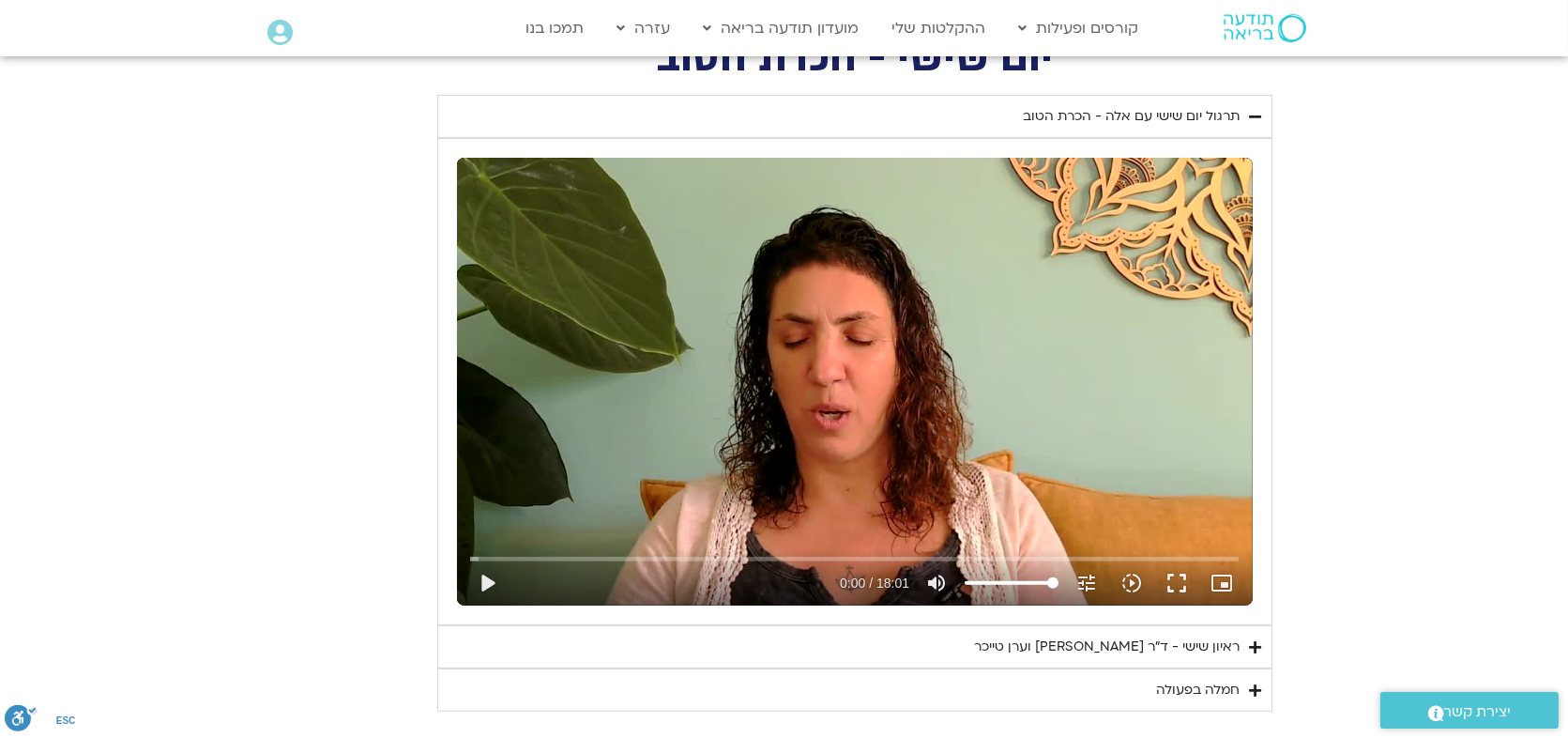
scroll to position [1487, 0]
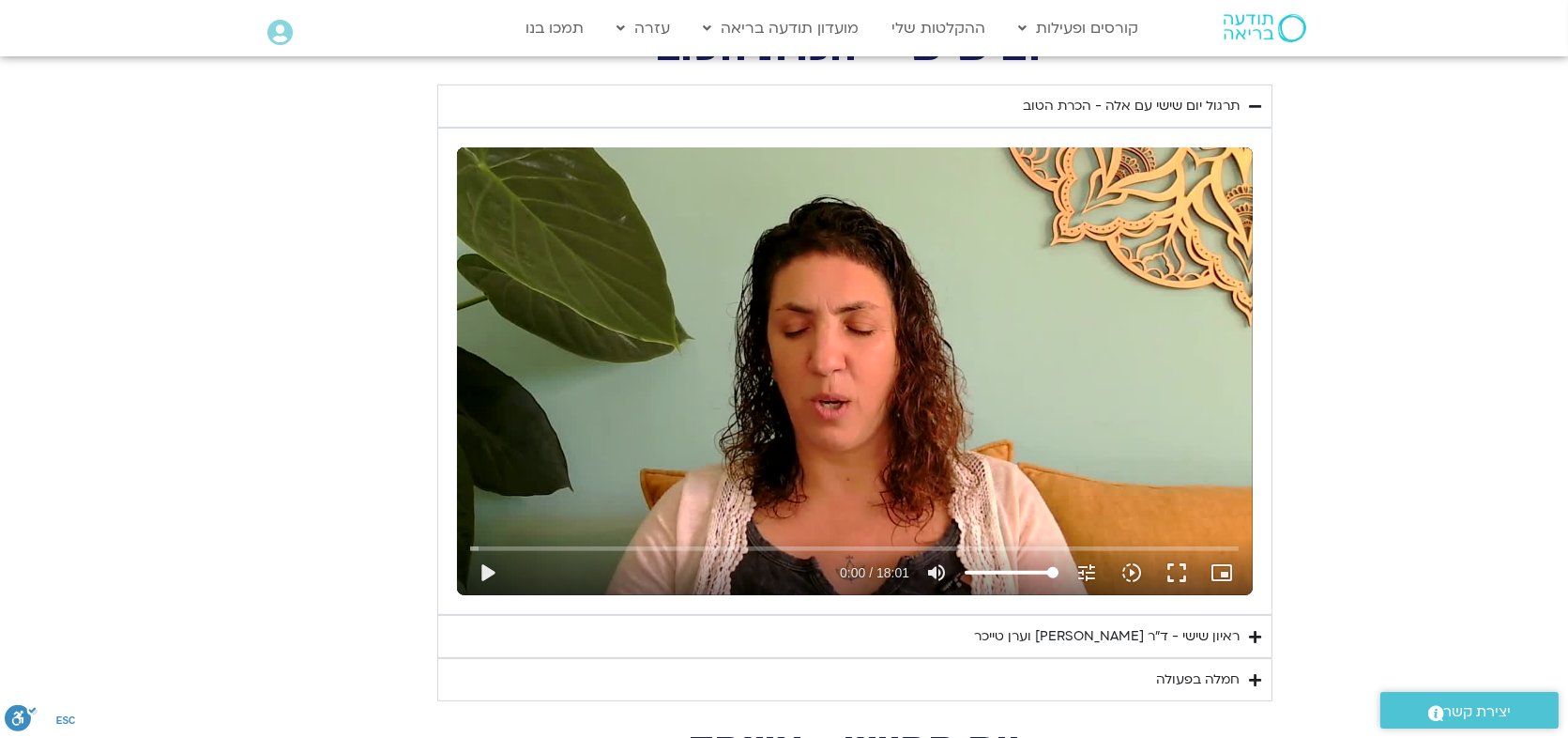
click at [1113, 630] on div "ראיון שישי - ד"ר [PERSON_NAME] וערן טייכר" at bounding box center [1108, 636] width 265 height 23
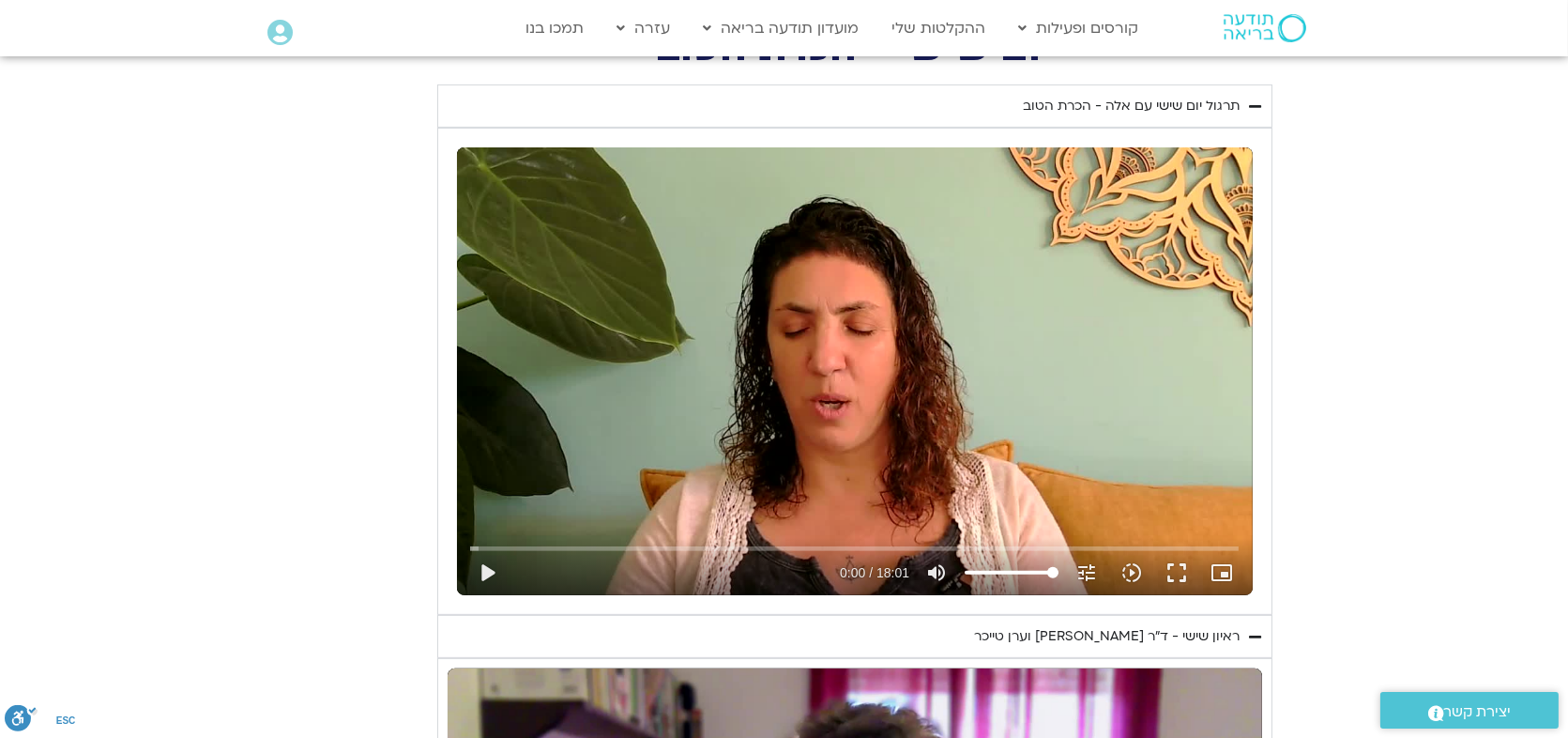
click at [1113, 630] on div "ראיון שישי - ד"ר [PERSON_NAME] וערן טייכר" at bounding box center [1108, 636] width 265 height 23
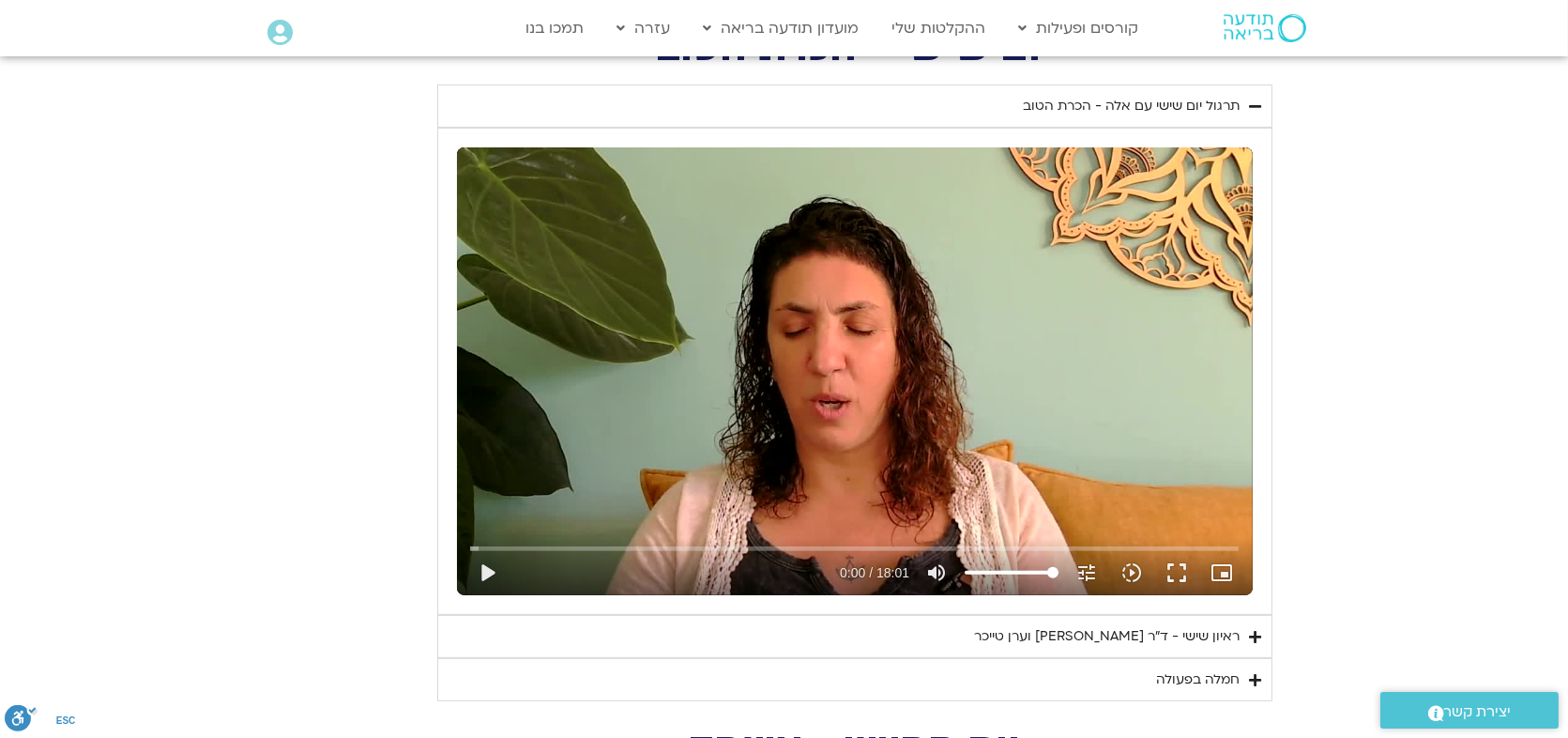
click at [1113, 630] on div "ראיון שישי - ד"ר [PERSON_NAME] וערן טייכר" at bounding box center [1108, 636] width 265 height 23
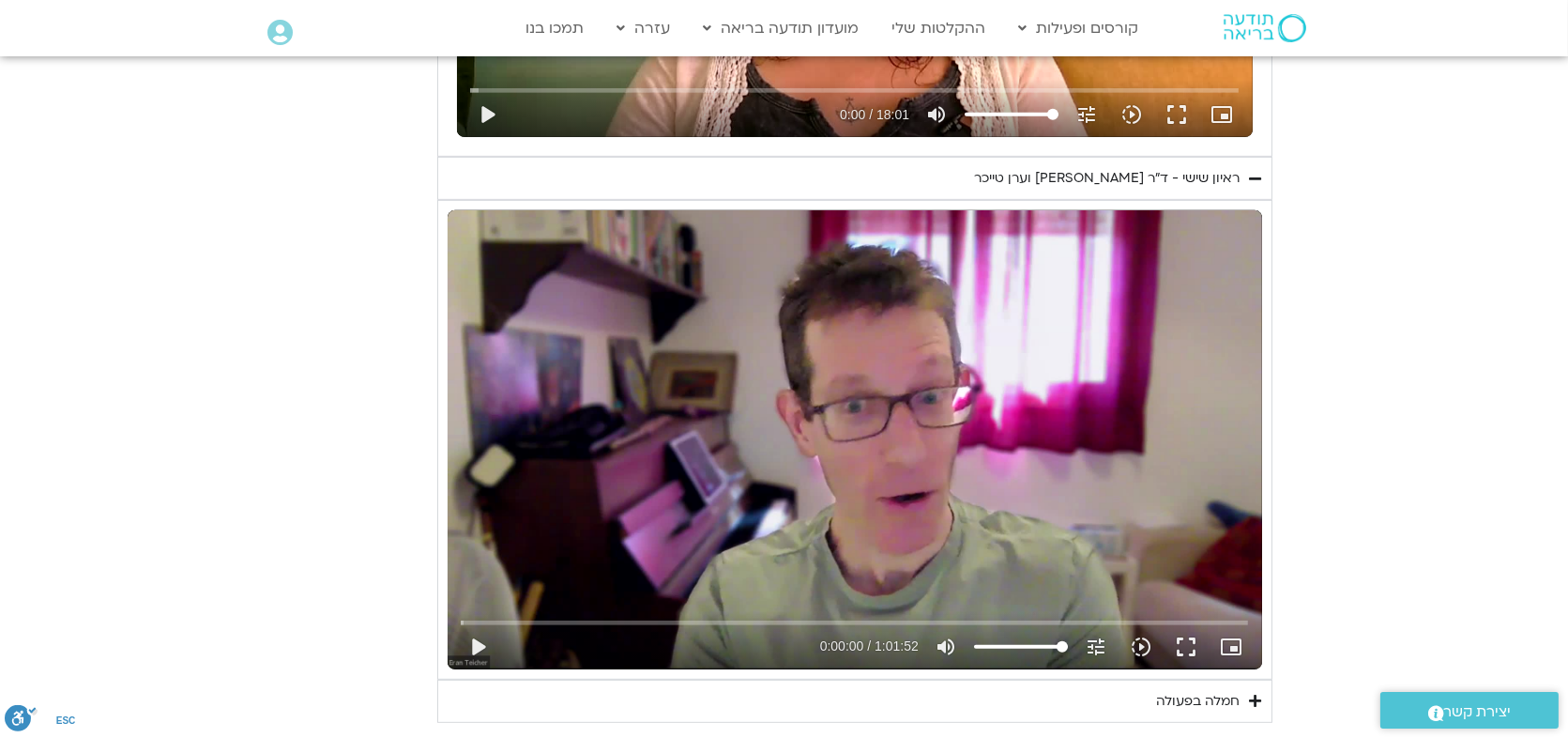
scroll to position [1958, 0]
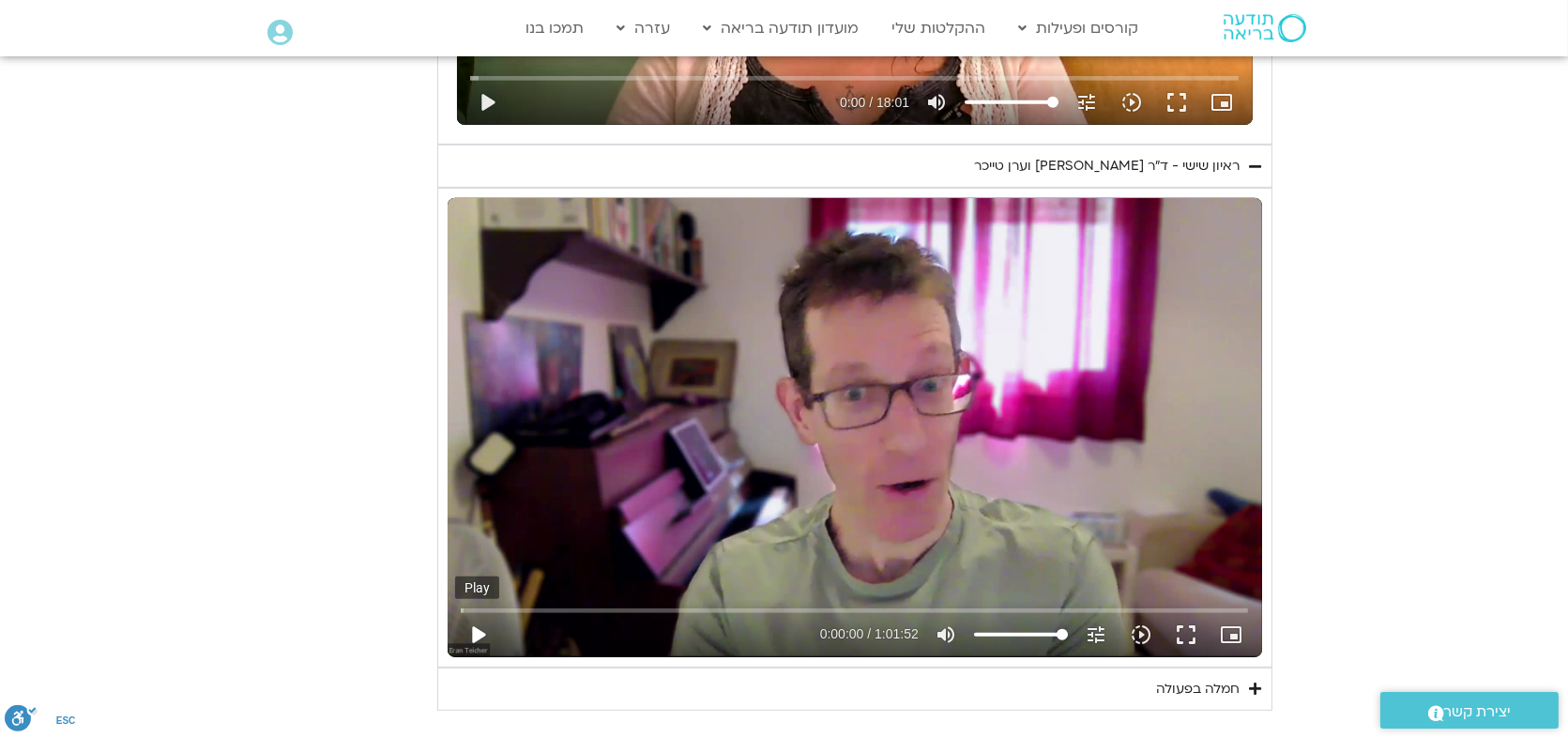
click at [475, 624] on button "play_arrow" at bounding box center [477, 634] width 45 height 45
type input "4.457556"
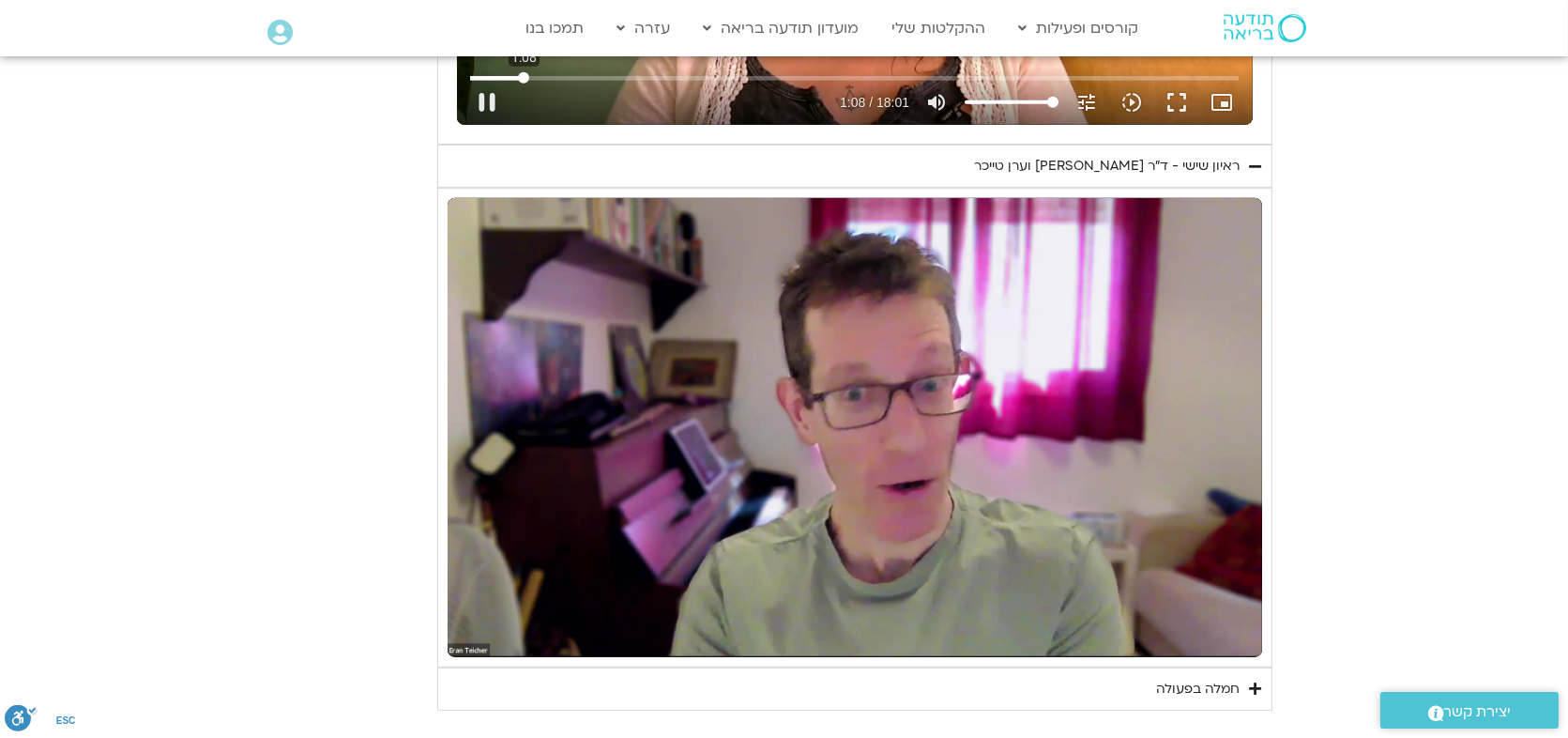
click at [524, 73] on input "Seek" at bounding box center [854, 77] width 769 height 11
click at [690, 72] on input "Seek" at bounding box center [854, 77] width 769 height 11
click at [486, 97] on button "play_arrow" at bounding box center [487, 102] width 45 height 45
click at [486, 97] on button "pause" at bounding box center [487, 102] width 45 height 45
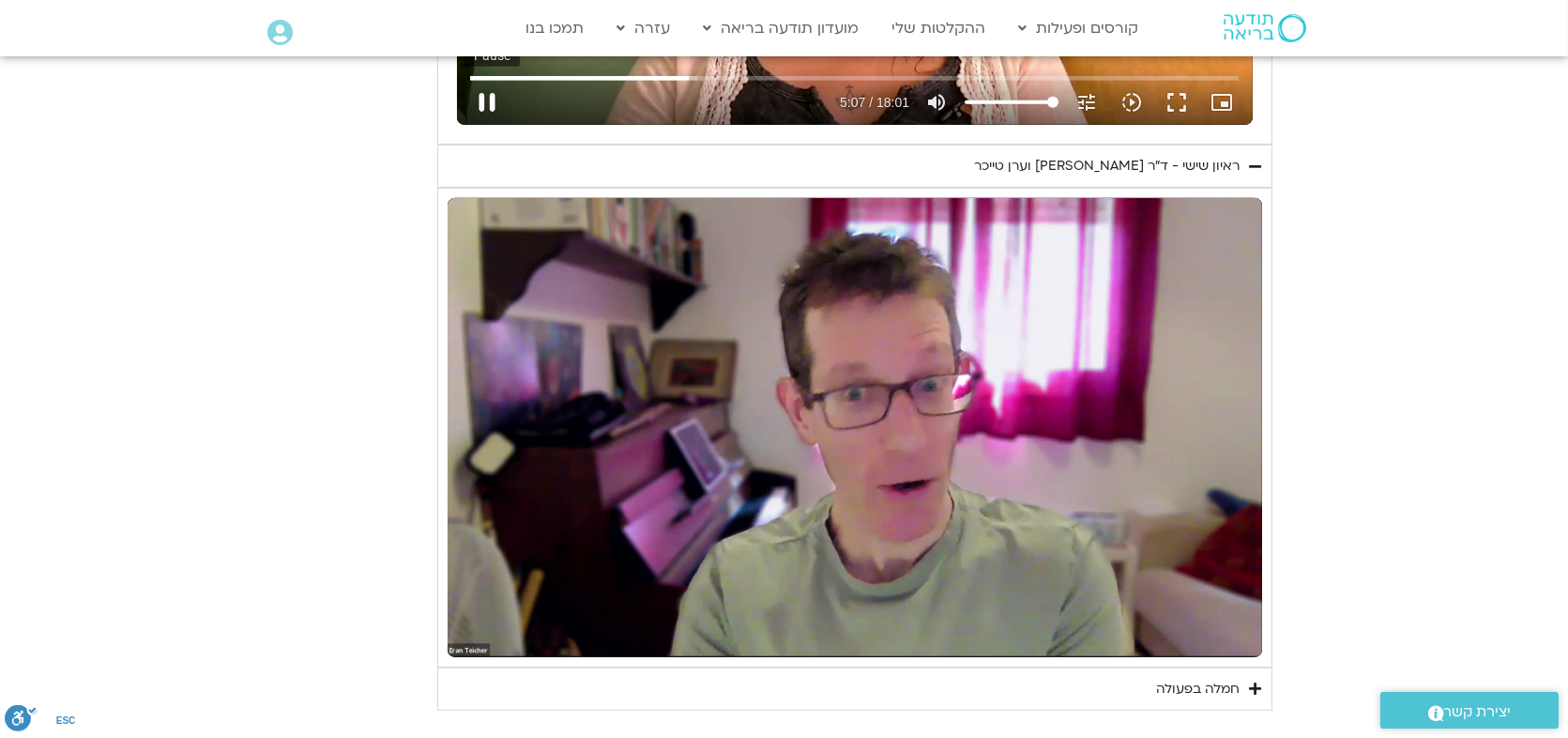
type input "307.307046"
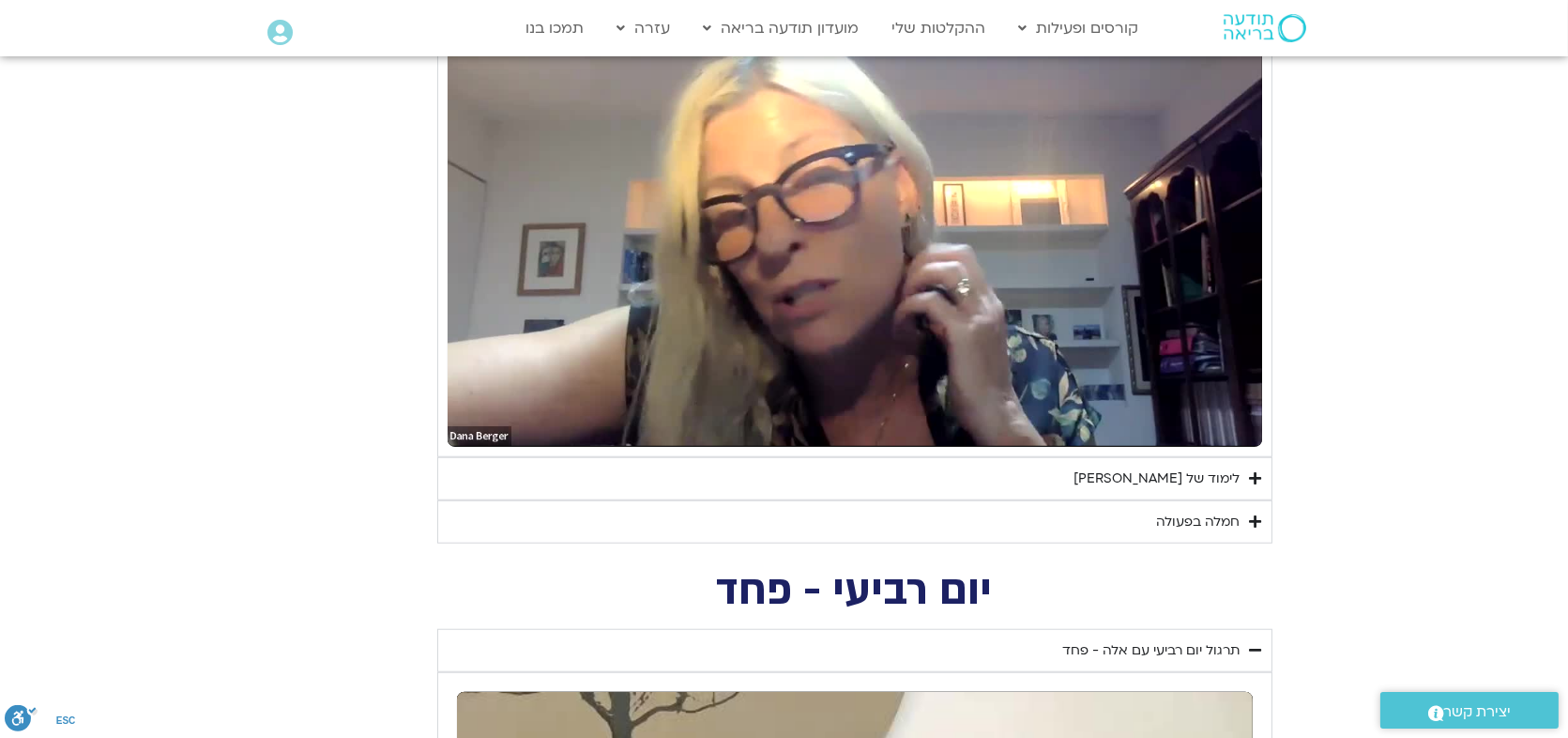
scroll to position [3485, 0]
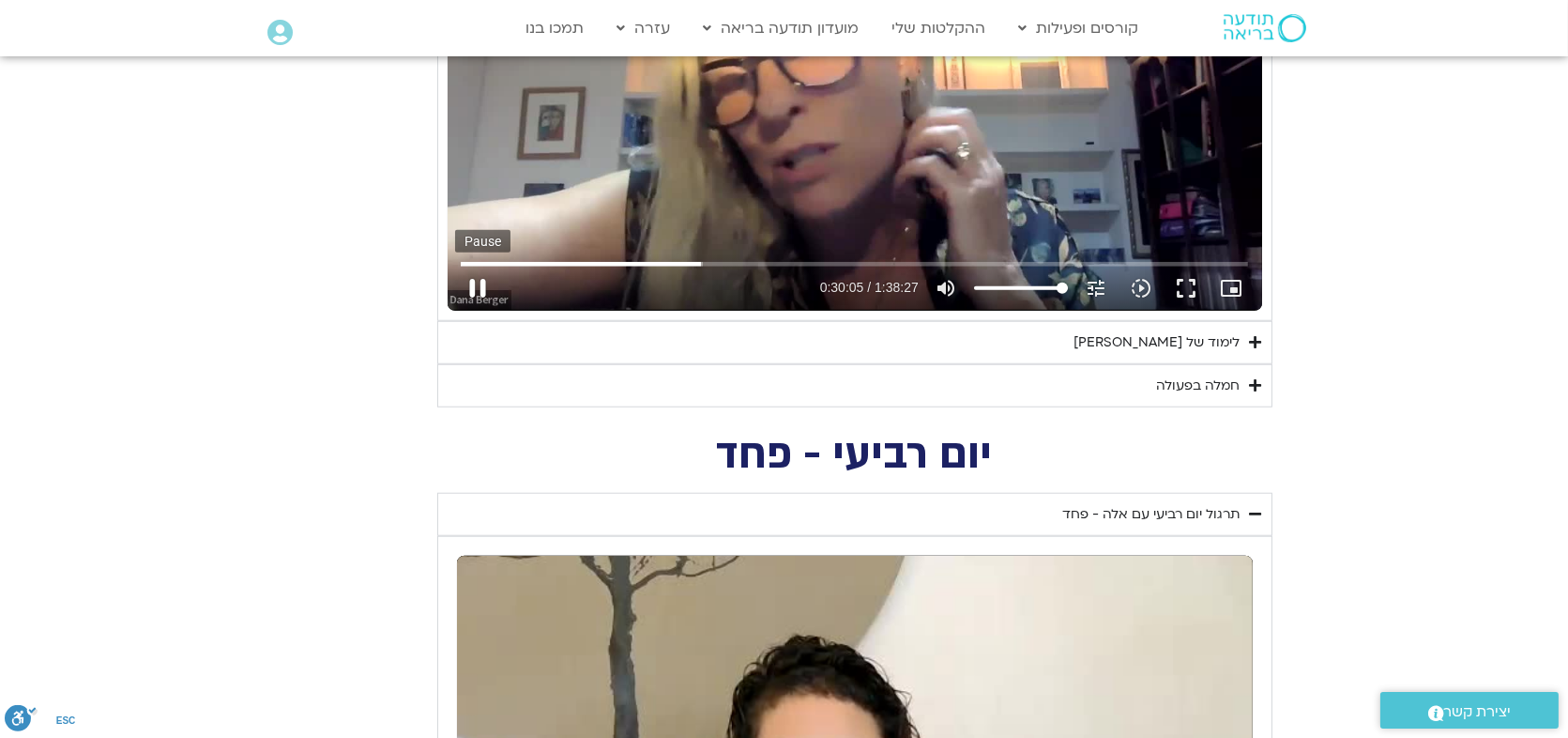
click at [478, 282] on button "pause" at bounding box center [477, 287] width 45 height 45
type input "1805.477688"
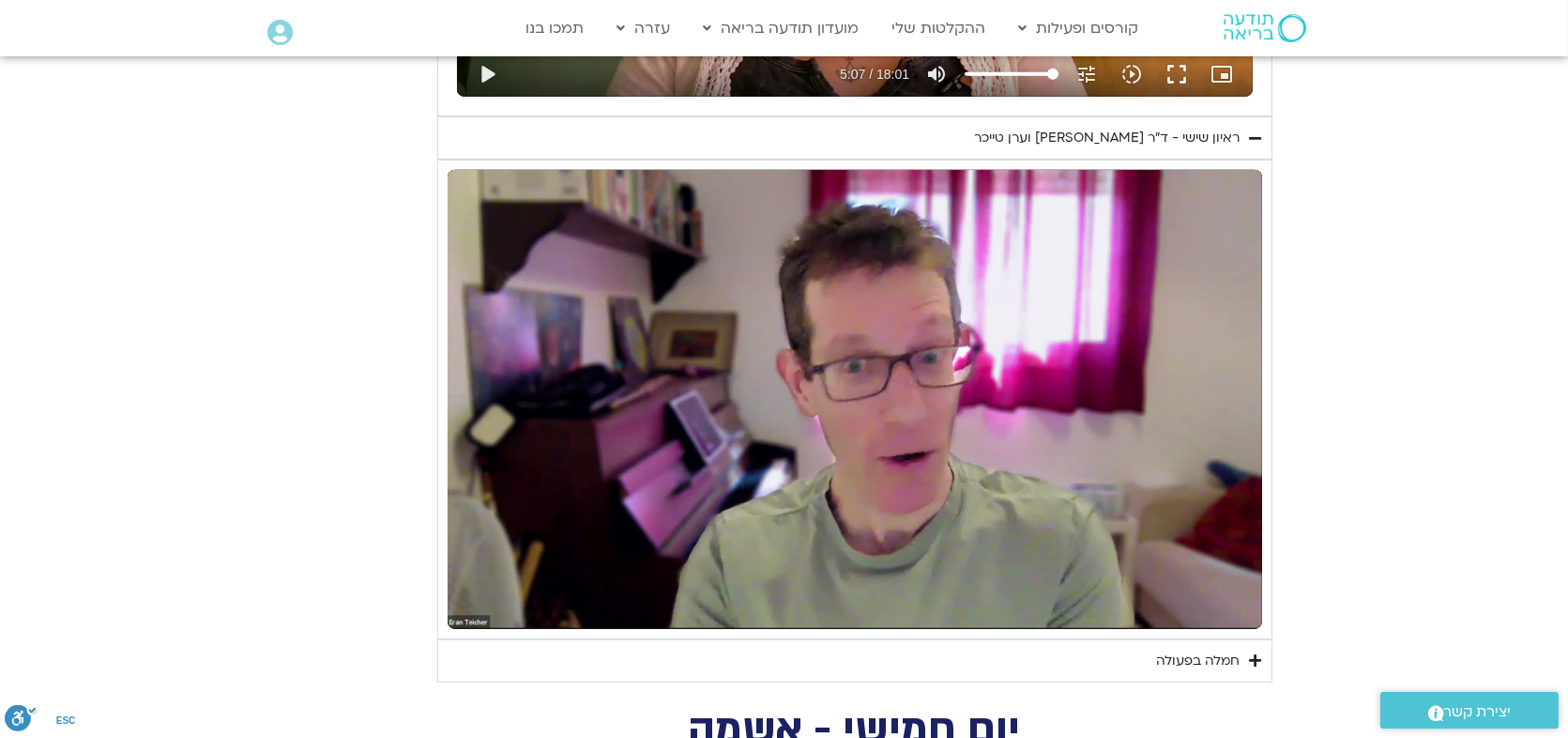
scroll to position [1975, 0]
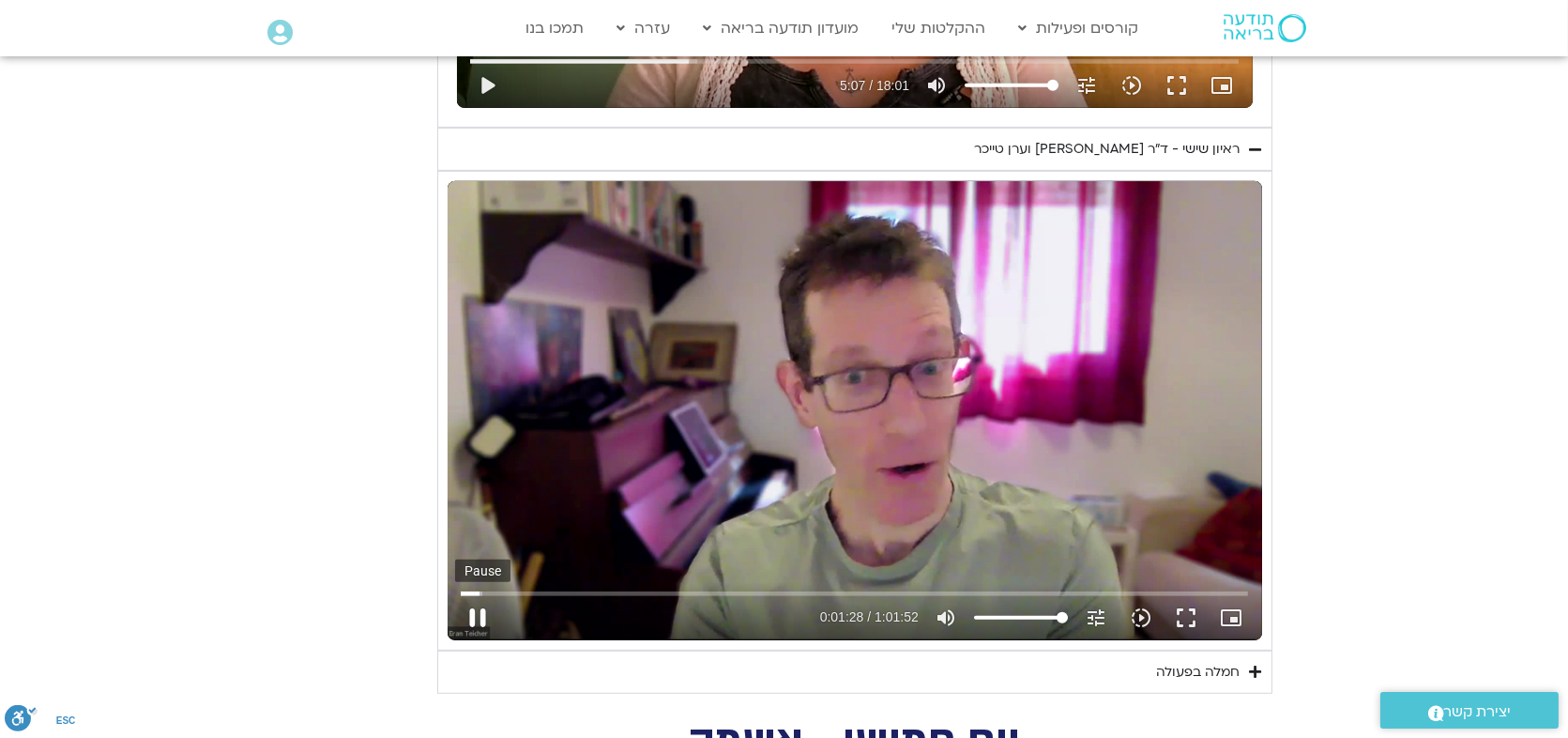
click at [477, 612] on button "pause" at bounding box center [477, 617] width 45 height 45
type input "89.110377"
click at [455, 595] on button "play_arrow" at bounding box center [477, 617] width 45 height 45
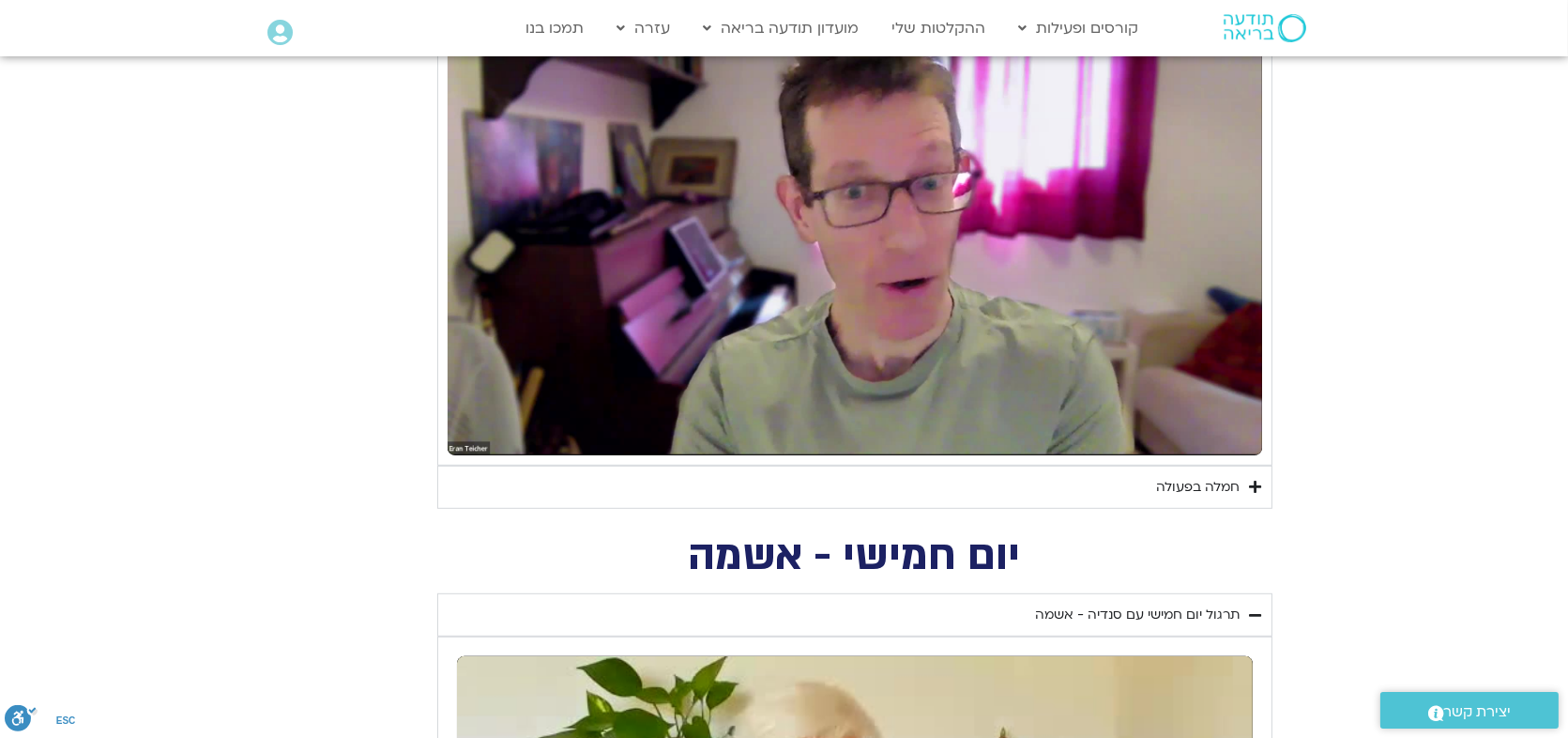
scroll to position [2228, 0]
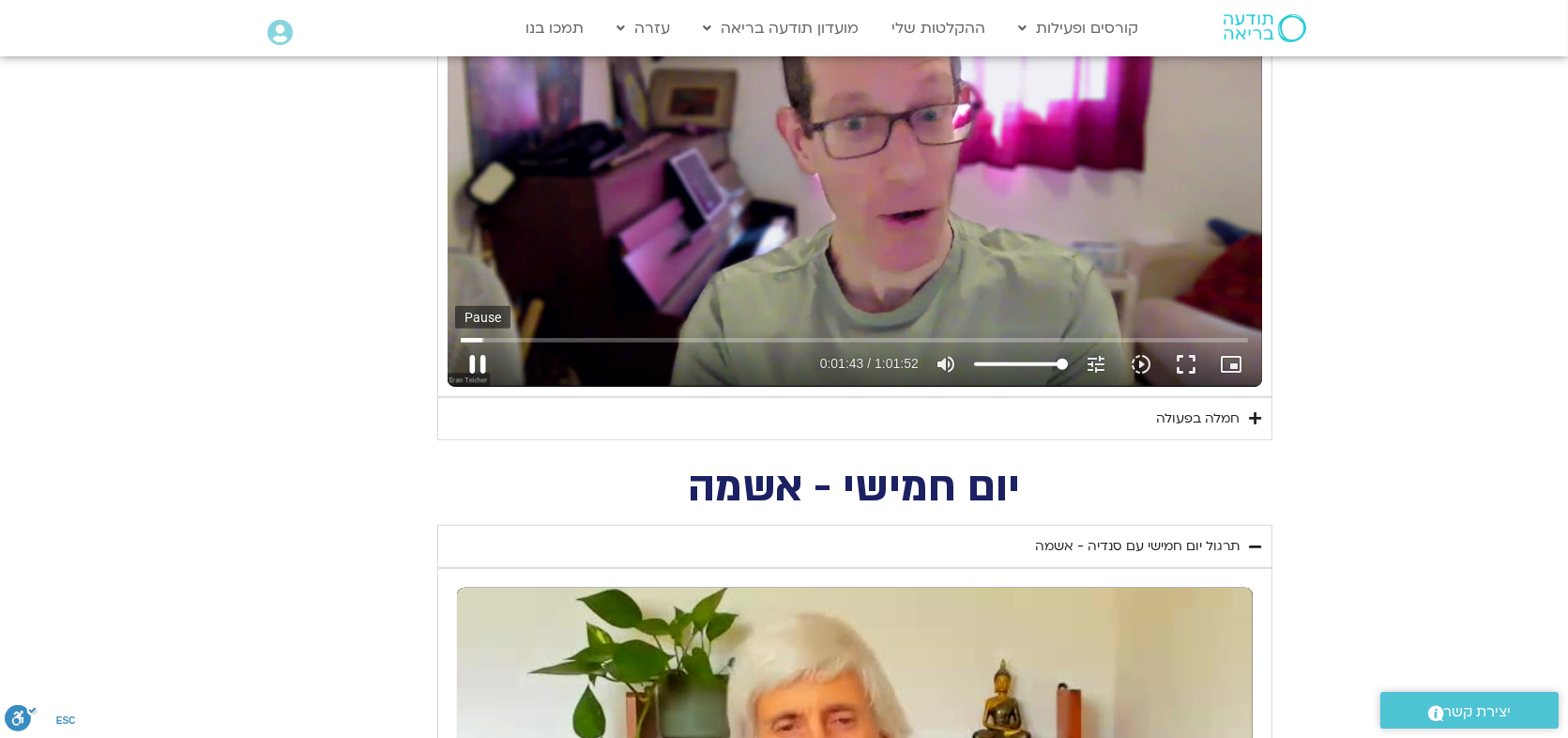
click at [477, 358] on button "pause" at bounding box center [477, 364] width 45 height 45
type input "104.350922"
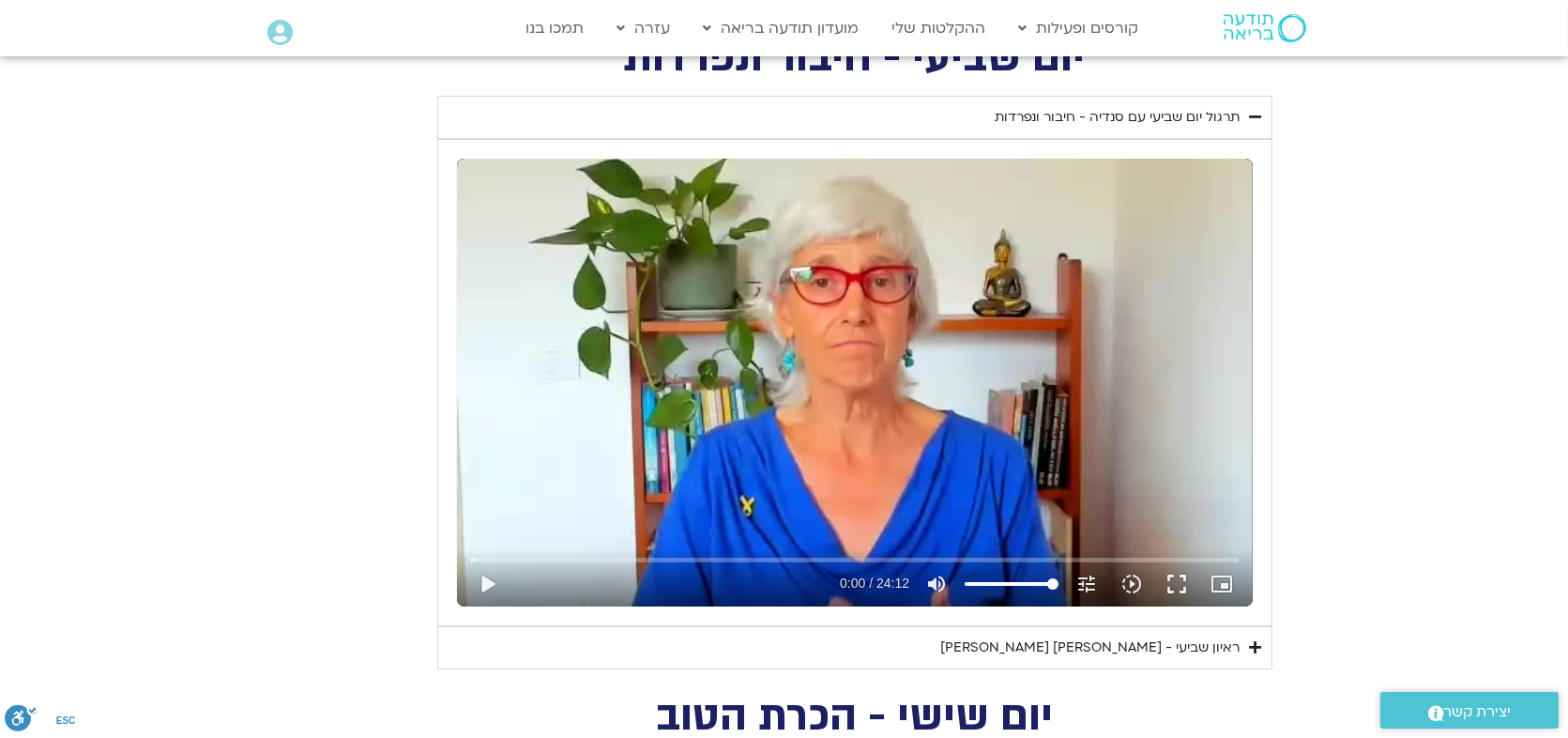
scroll to position [876, 0]
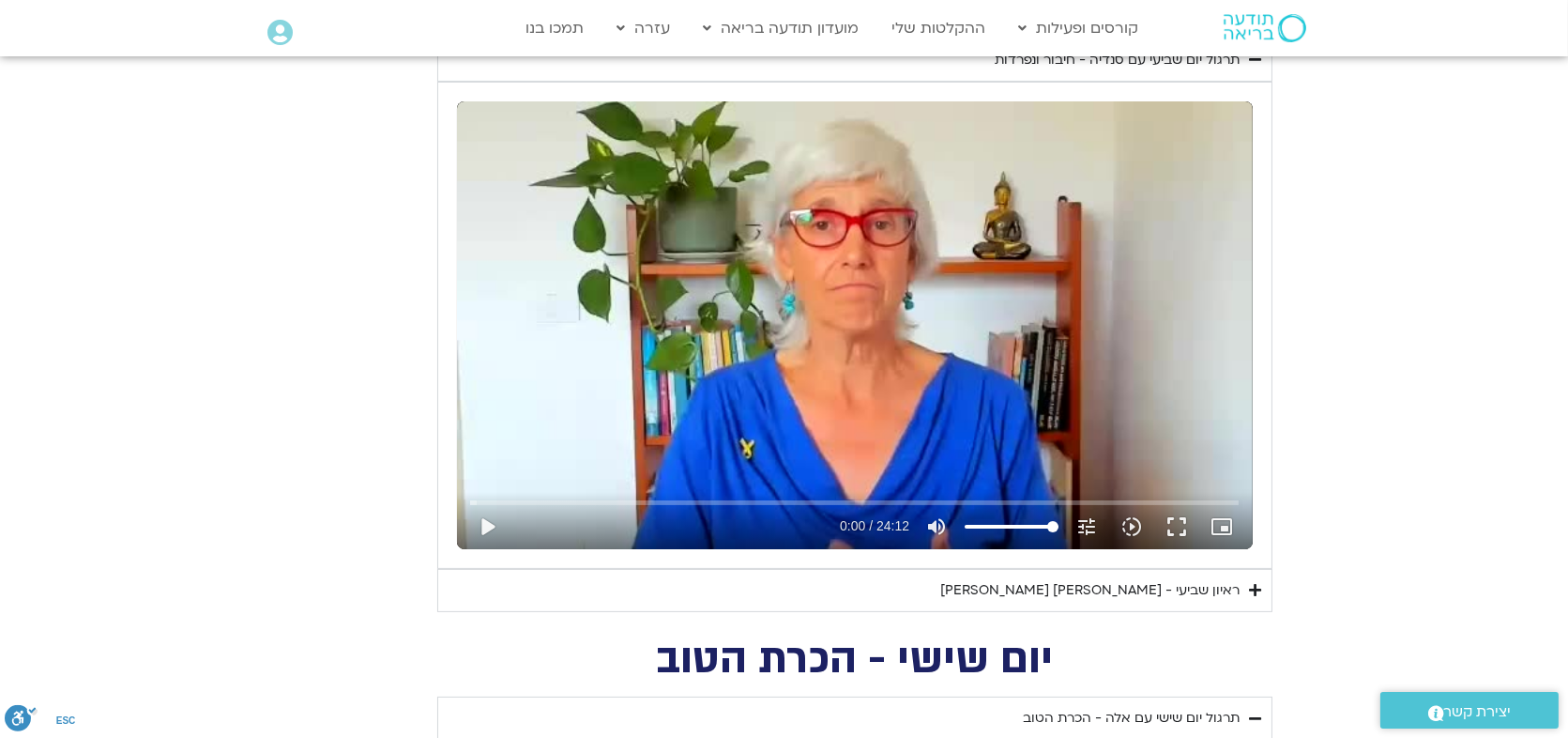
click at [1126, 589] on div "ראיון שביעי - [PERSON_NAME] [PERSON_NAME]" at bounding box center [1091, 590] width 299 height 23
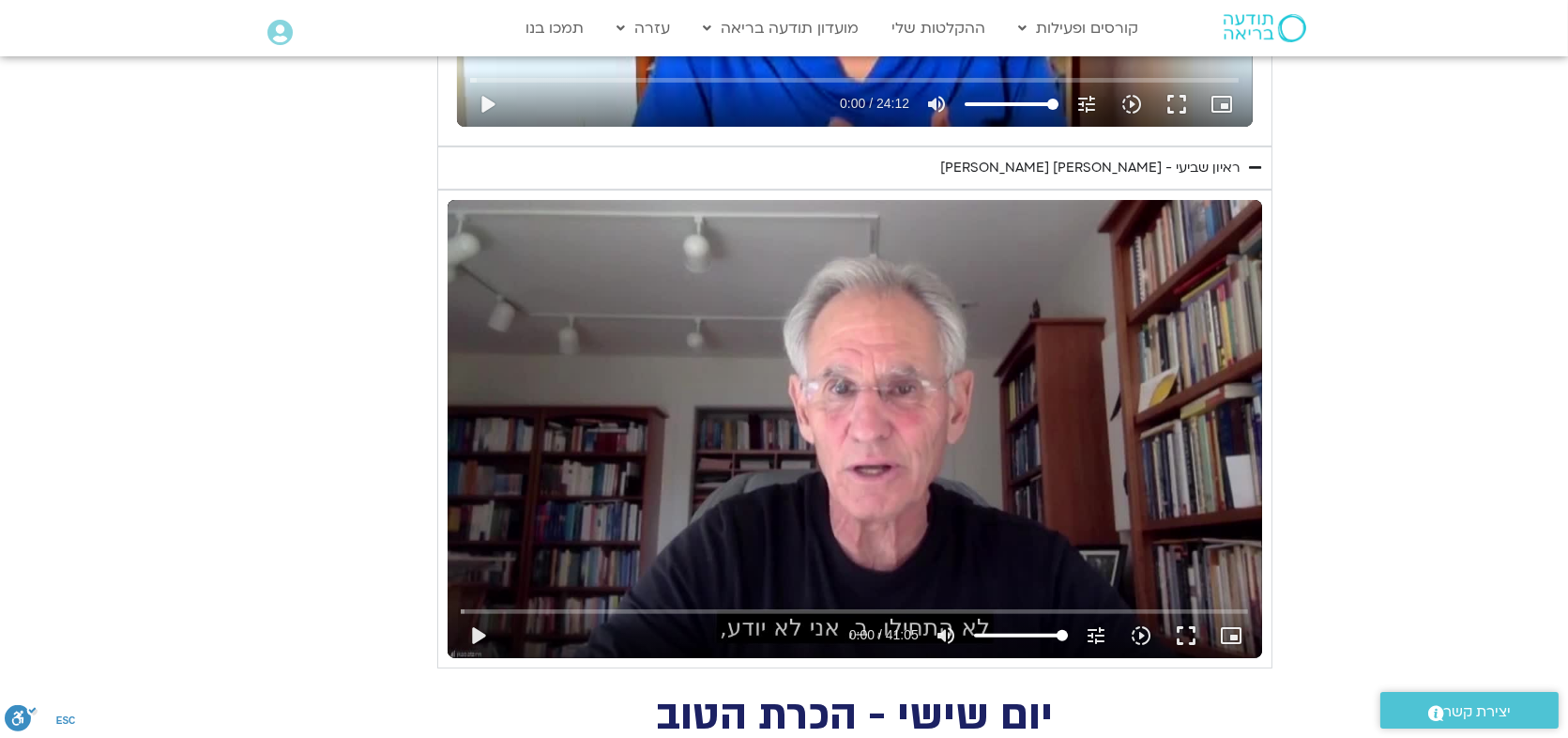
scroll to position [1392, 0]
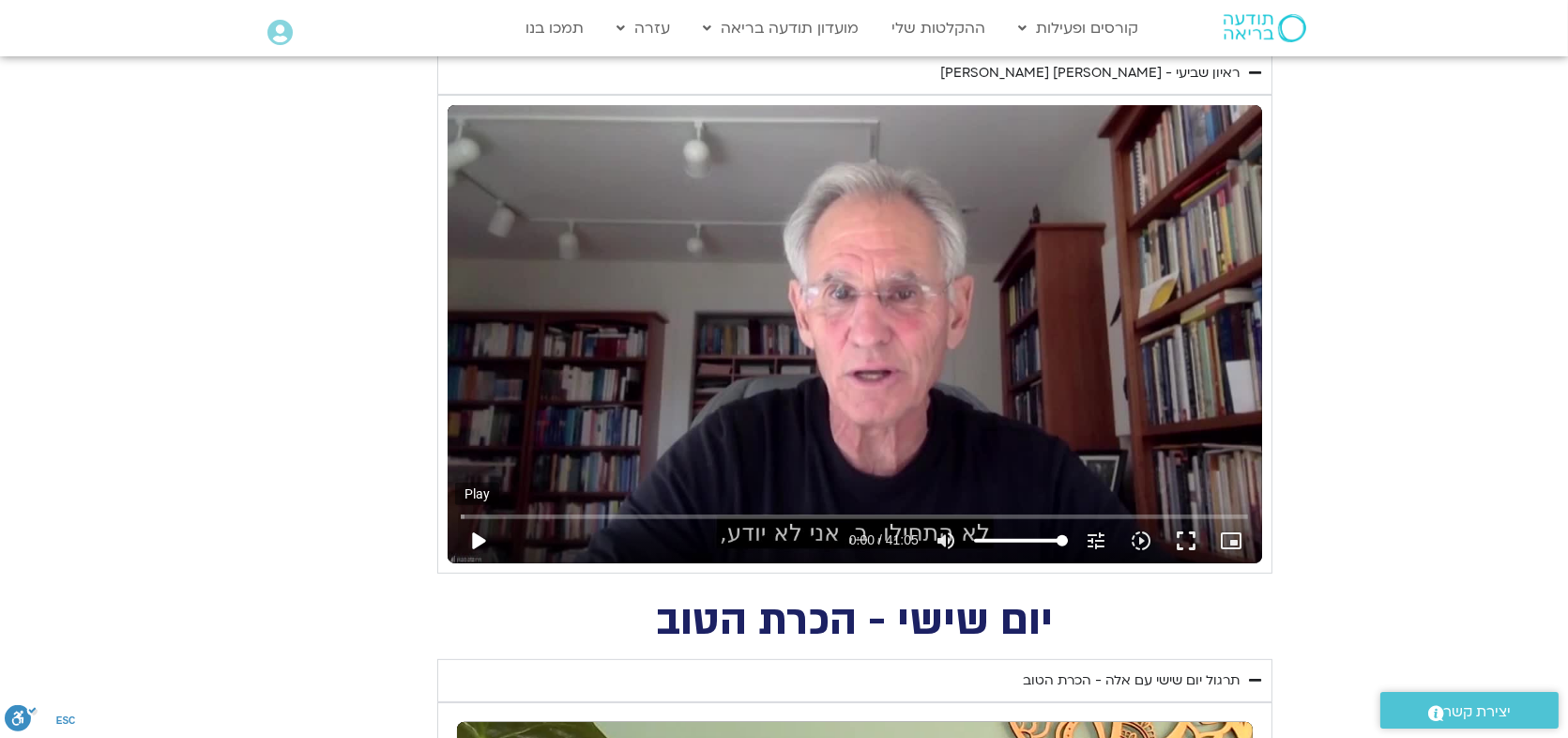
click at [477, 539] on button "play_arrow" at bounding box center [477, 540] width 45 height 45
type input "3.794818"
click at [488, 511] on input "Seek" at bounding box center [855, 516] width 788 height 11
click at [503, 516] on input "Seek" at bounding box center [855, 516] width 788 height 11
click at [517, 514] on input "Seek" at bounding box center [855, 516] width 788 height 11
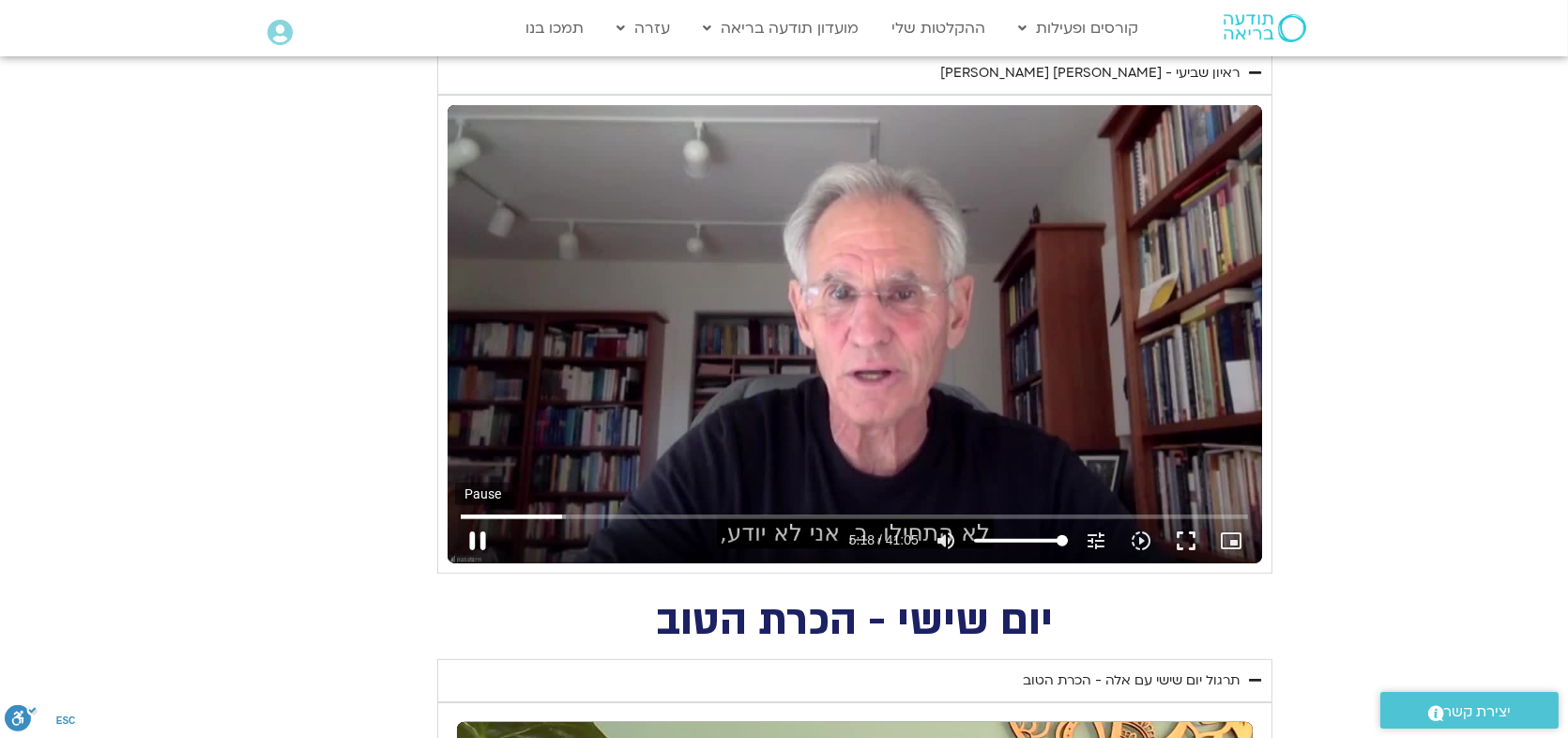
click at [470, 534] on button "pause" at bounding box center [477, 540] width 45 height 45
click at [479, 533] on button "play_arrow" at bounding box center [477, 540] width 45 height 45
click at [476, 533] on button "pause" at bounding box center [477, 540] width 45 height 45
click at [455, 518] on button "play_arrow" at bounding box center [477, 540] width 45 height 45
click at [1206, 511] on input "Seek" at bounding box center [855, 516] width 788 height 11
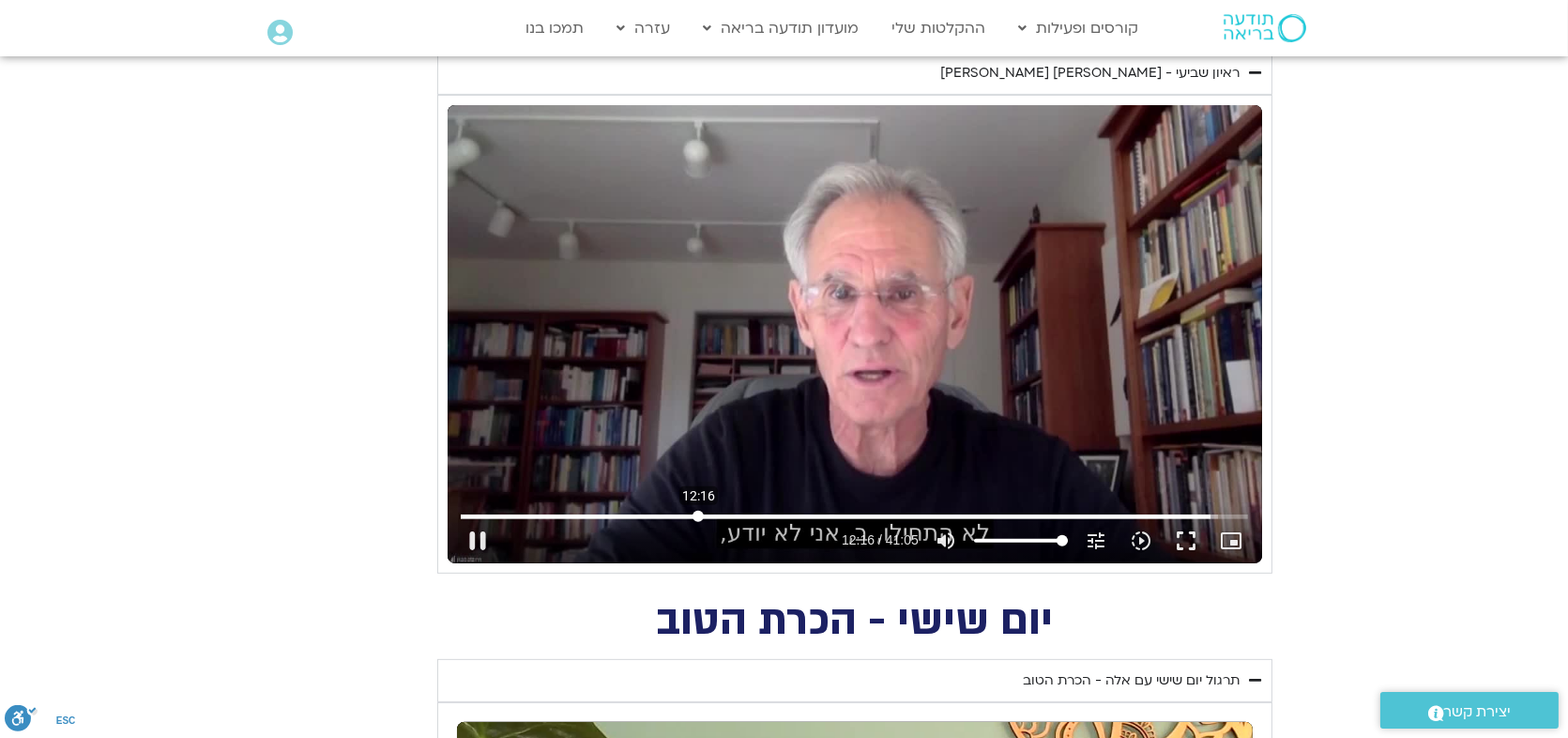
click at [698, 513] on input "Seek" at bounding box center [855, 516] width 788 height 11
click at [675, 511] on input "Seek" at bounding box center [855, 516] width 788 height 11
click at [652, 511] on input "Seek" at bounding box center [855, 516] width 788 height 11
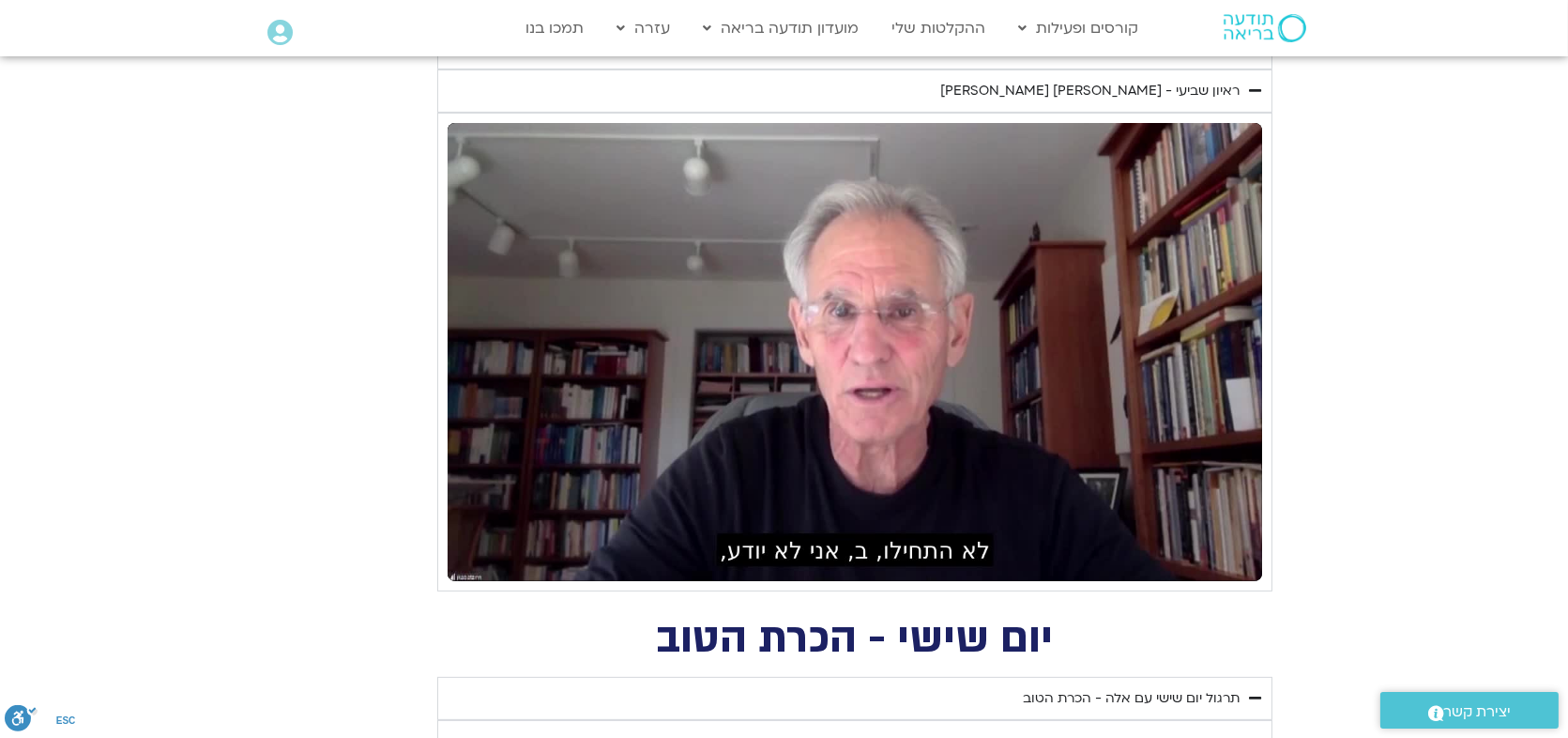
scroll to position [1351, 0]
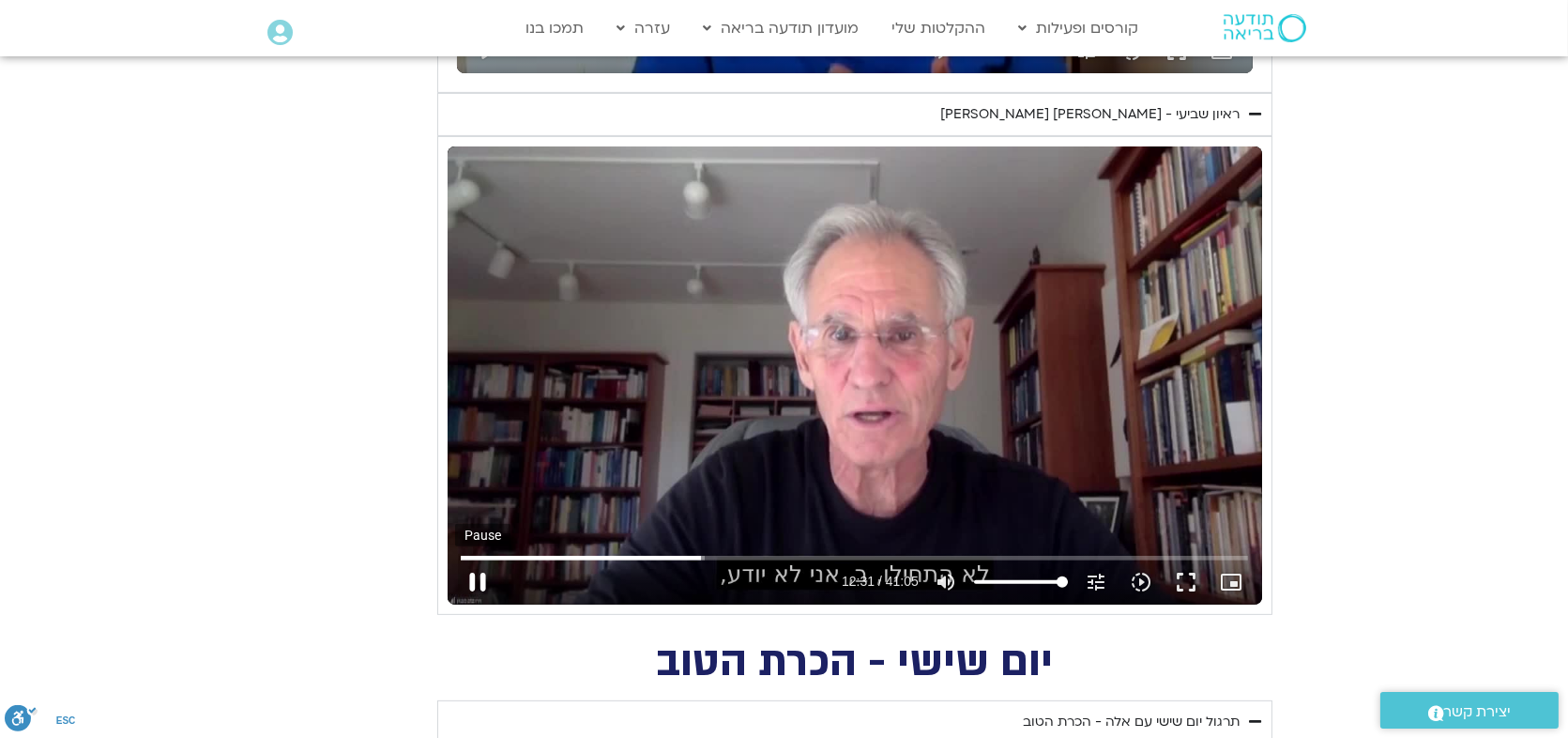
click at [477, 578] on button "pause" at bounding box center [477, 581] width 45 height 45
type input "751.38118"
